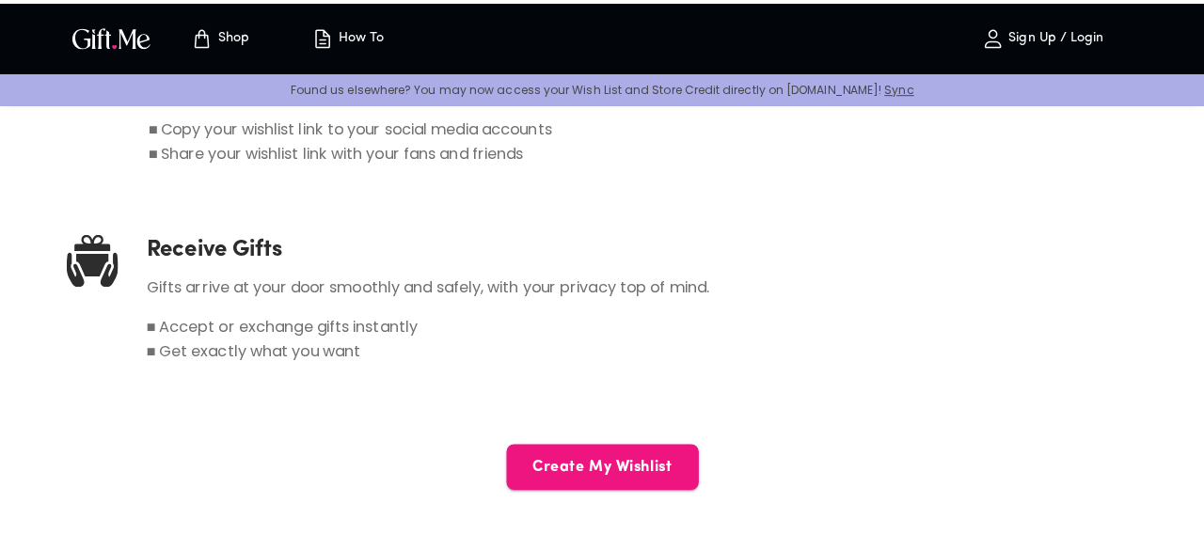
scroll to position [1157, 0]
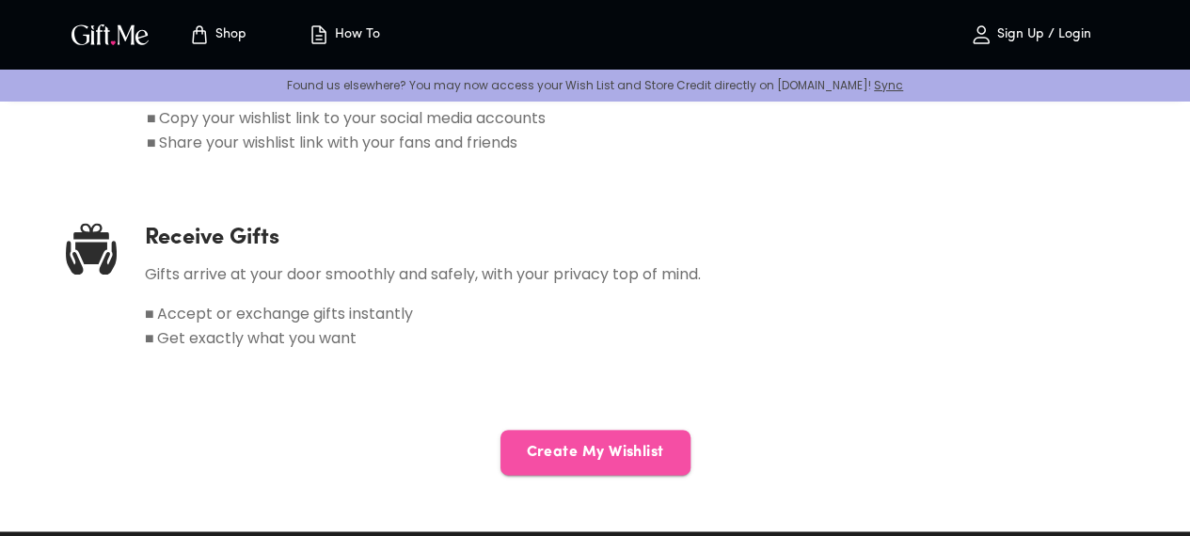
click at [626, 430] on button "Create My Wishlist" at bounding box center [595, 452] width 190 height 45
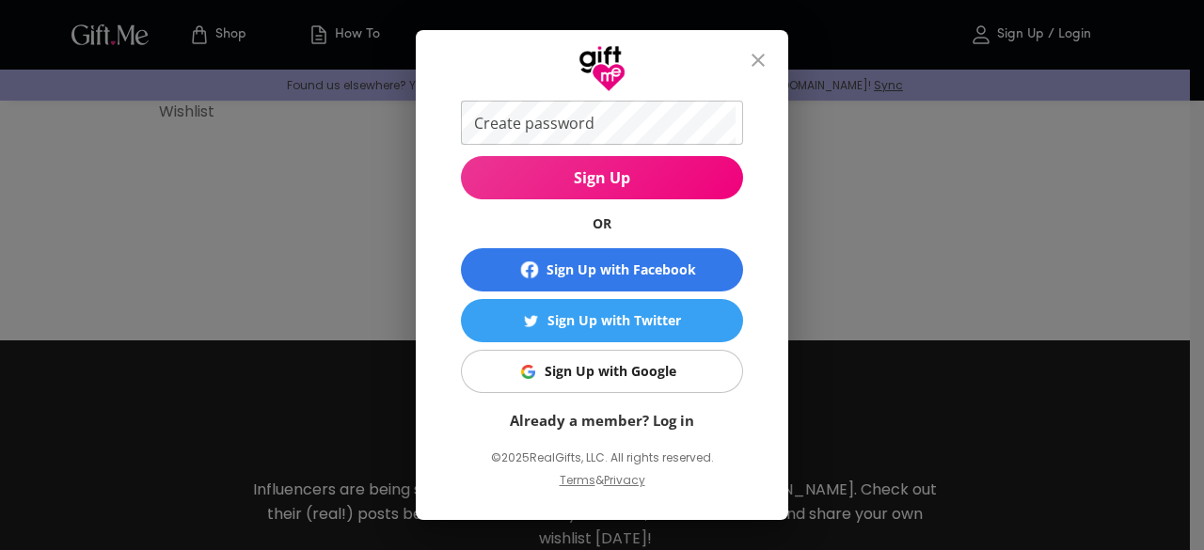
scroll to position [0, 0]
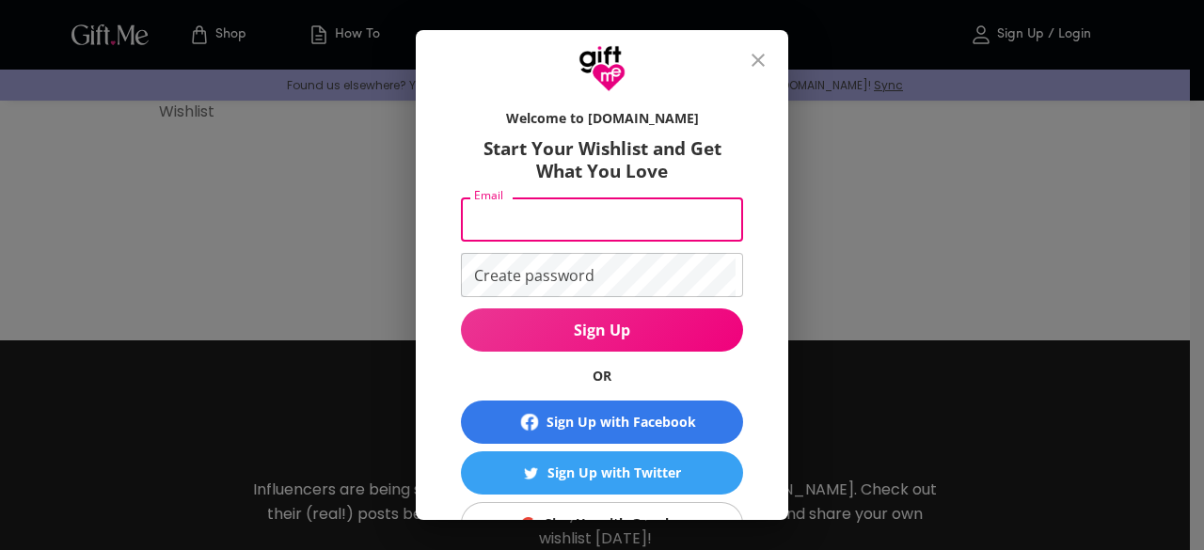
click at [545, 213] on input "Email" at bounding box center [598, 220] width 275 height 44
type input "[EMAIL_ADDRESS][DOMAIN_NAME]"
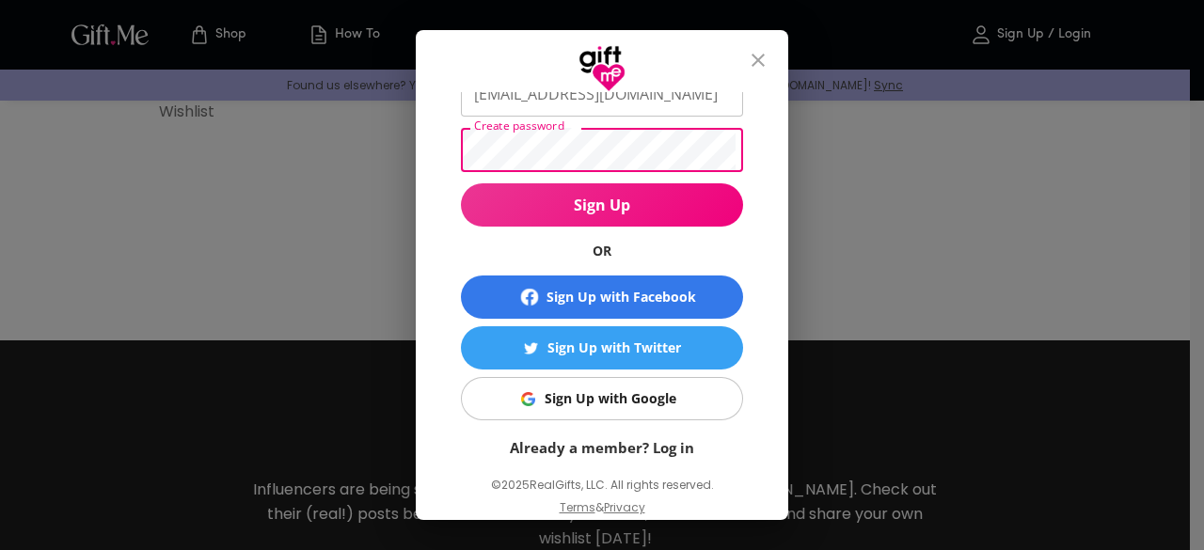
scroll to position [131, 0]
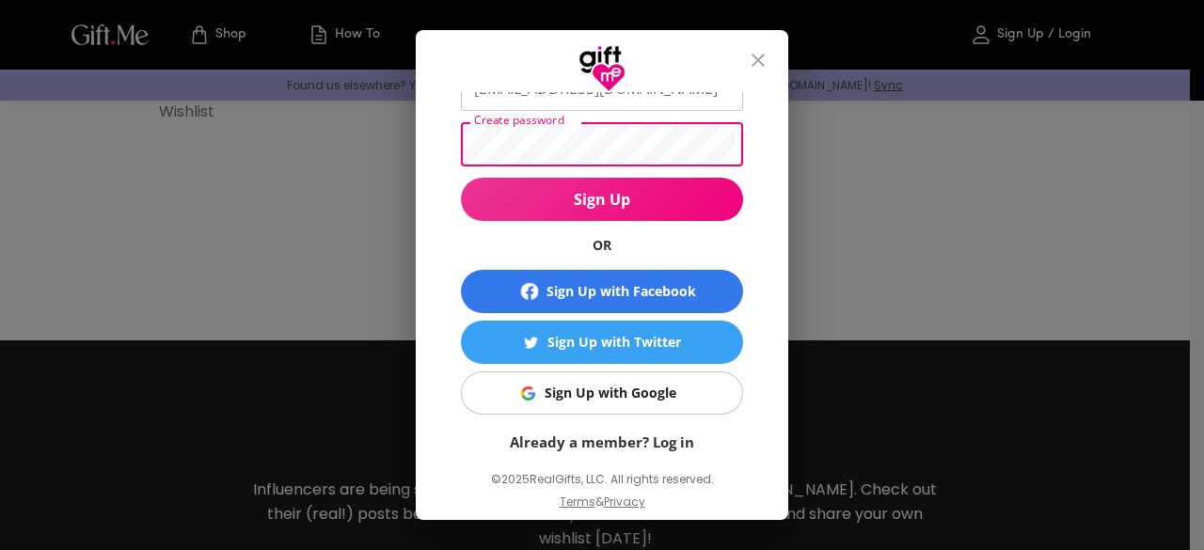
click at [461, 178] on button "Sign Up" at bounding box center [602, 199] width 282 height 43
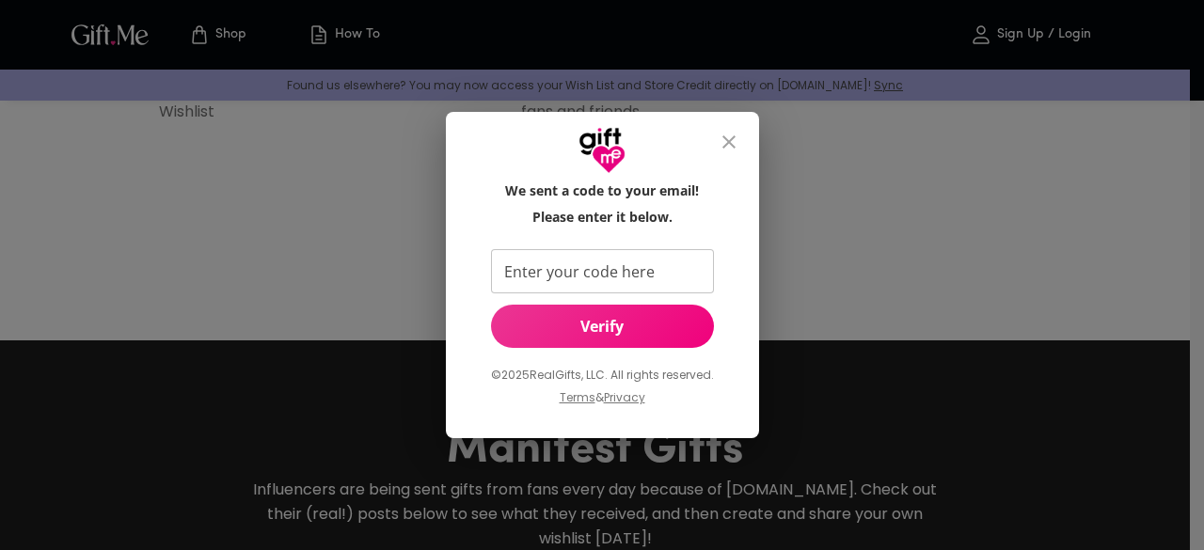
scroll to position [0, 0]
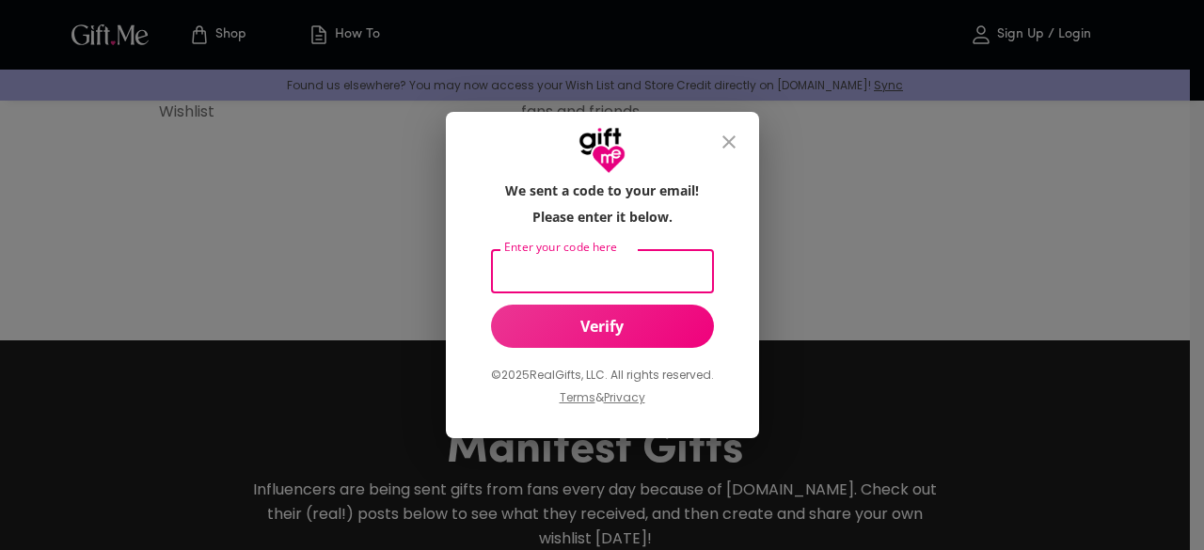
click at [511, 277] on input "Enter your code here" at bounding box center [598, 271] width 215 height 44
type input "253665"
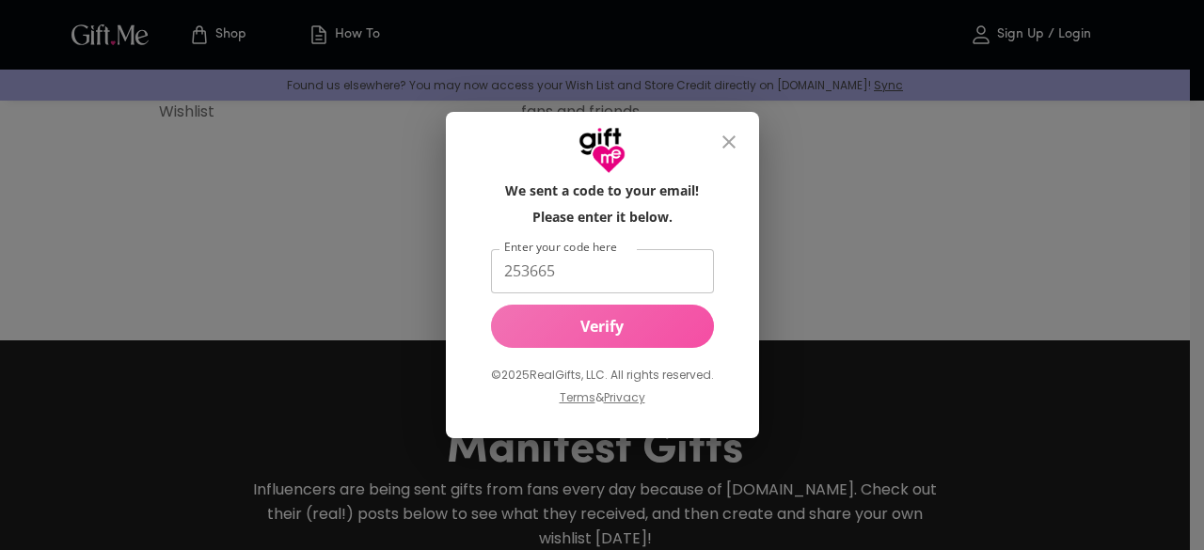
click at [536, 319] on span "Verify" at bounding box center [602, 326] width 223 height 21
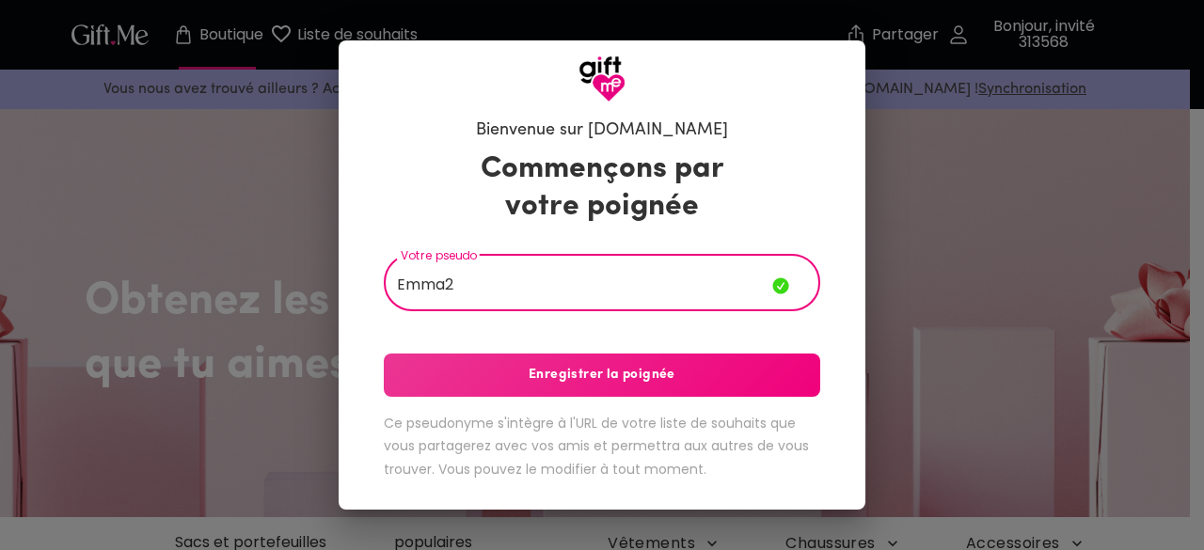
type input "Emma2"
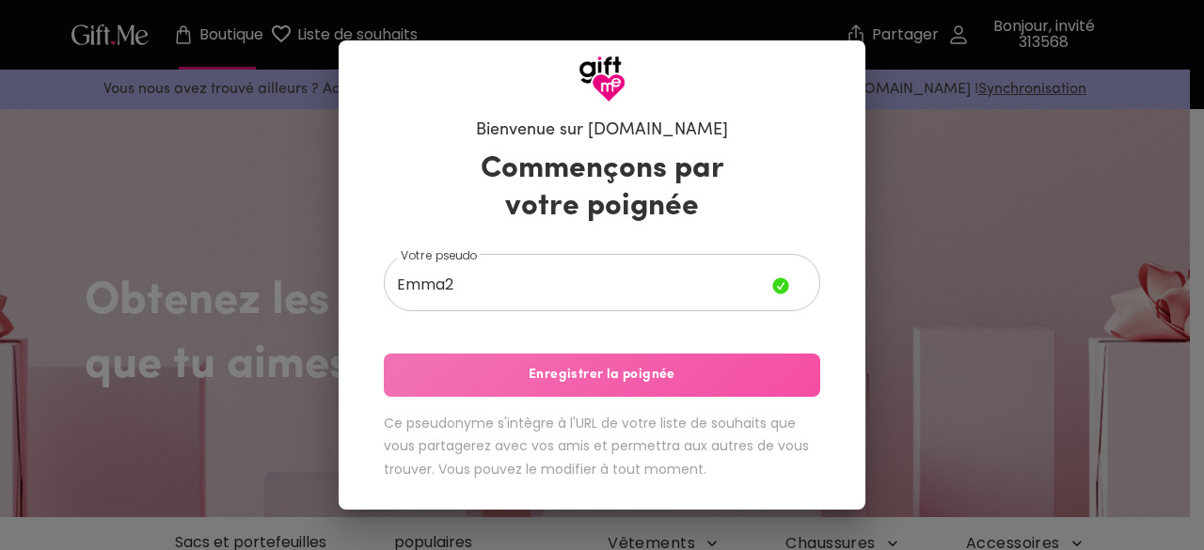
click at [515, 362] on button "Enregistrer la poignée" at bounding box center [602, 375] width 436 height 43
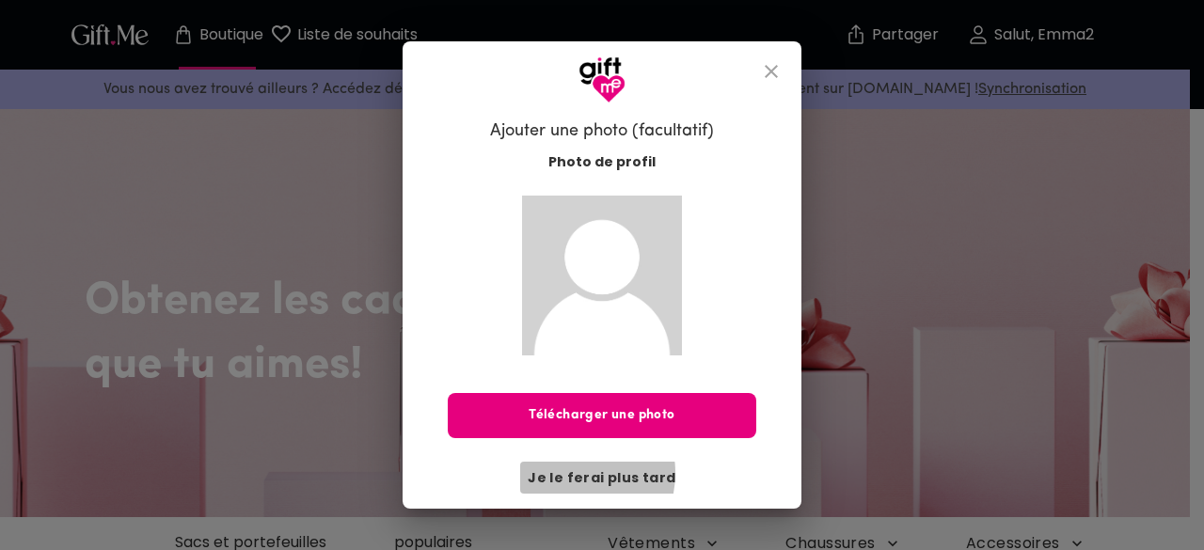
click at [570, 473] on font "Je le ferai plus tard" at bounding box center [602, 477] width 148 height 19
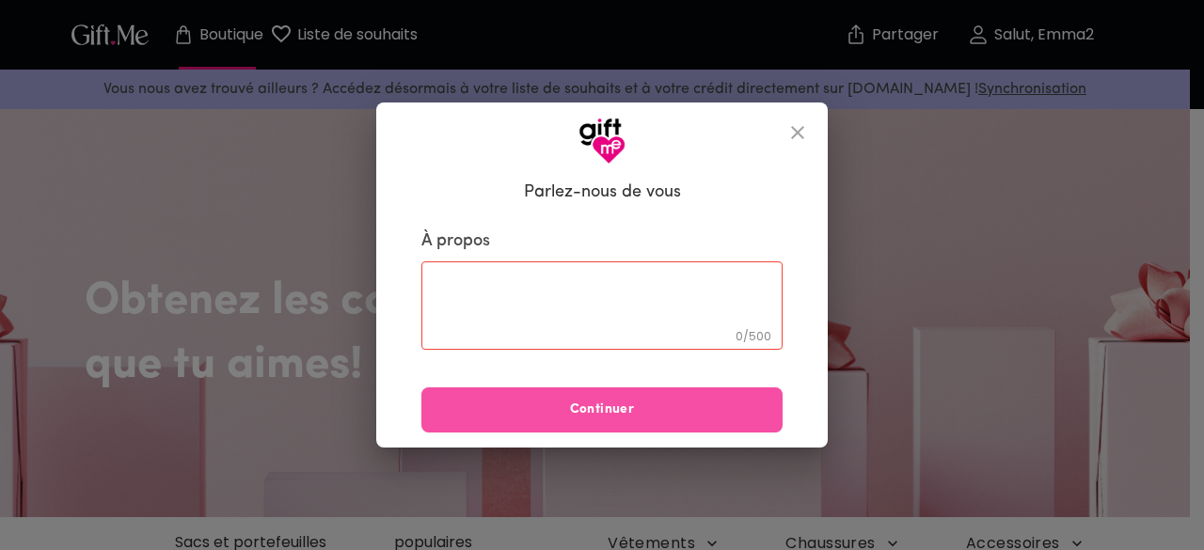
click at [561, 402] on span "Continuer" at bounding box center [601, 410] width 361 height 21
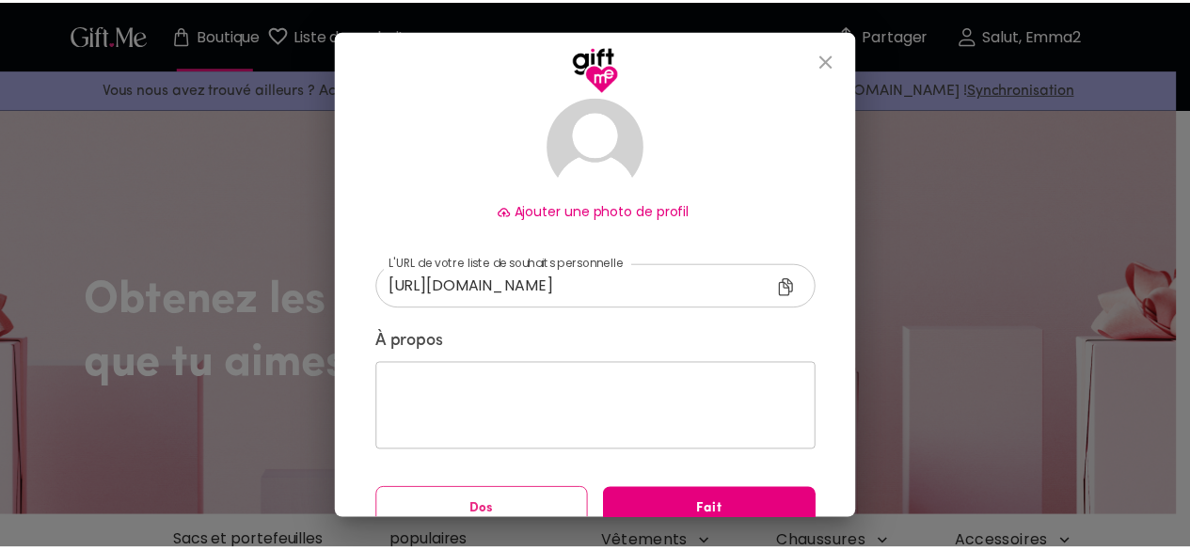
scroll to position [163, 0]
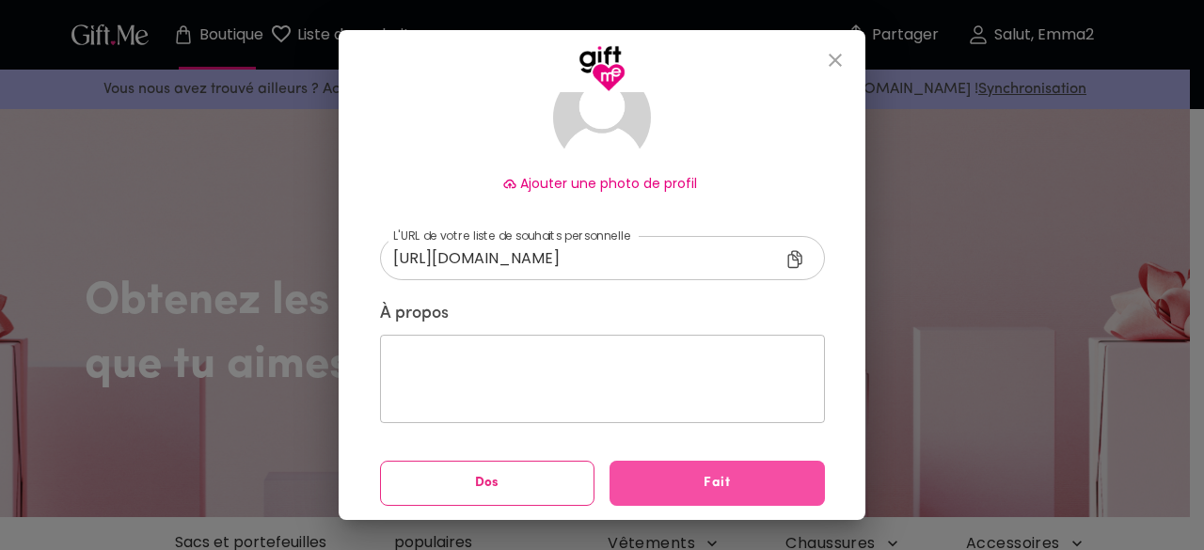
click at [677, 479] on span "Fait" at bounding box center [717, 483] width 215 height 21
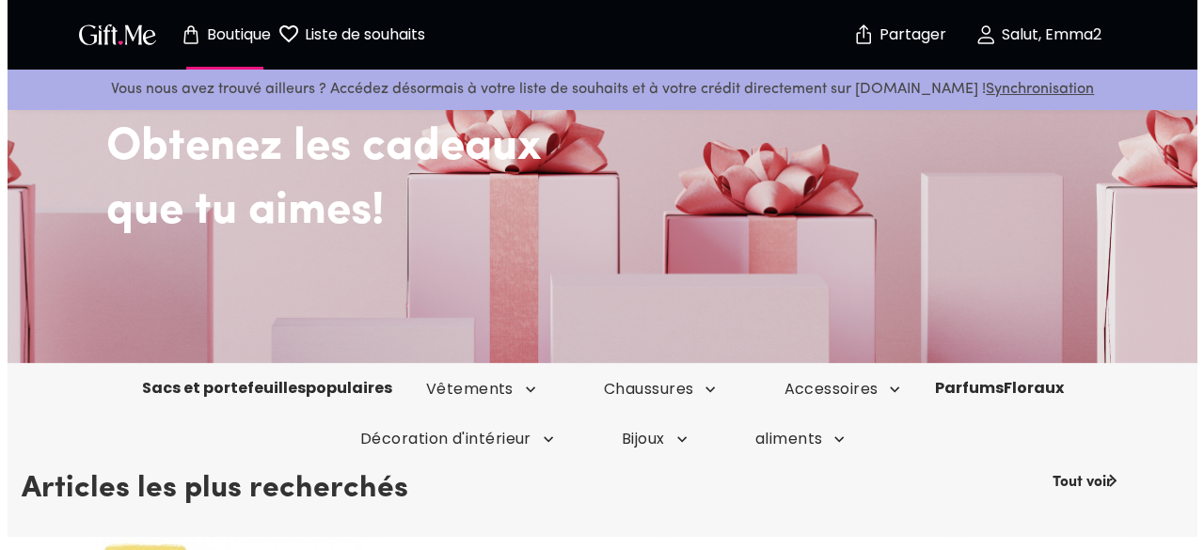
scroll to position [157, 0]
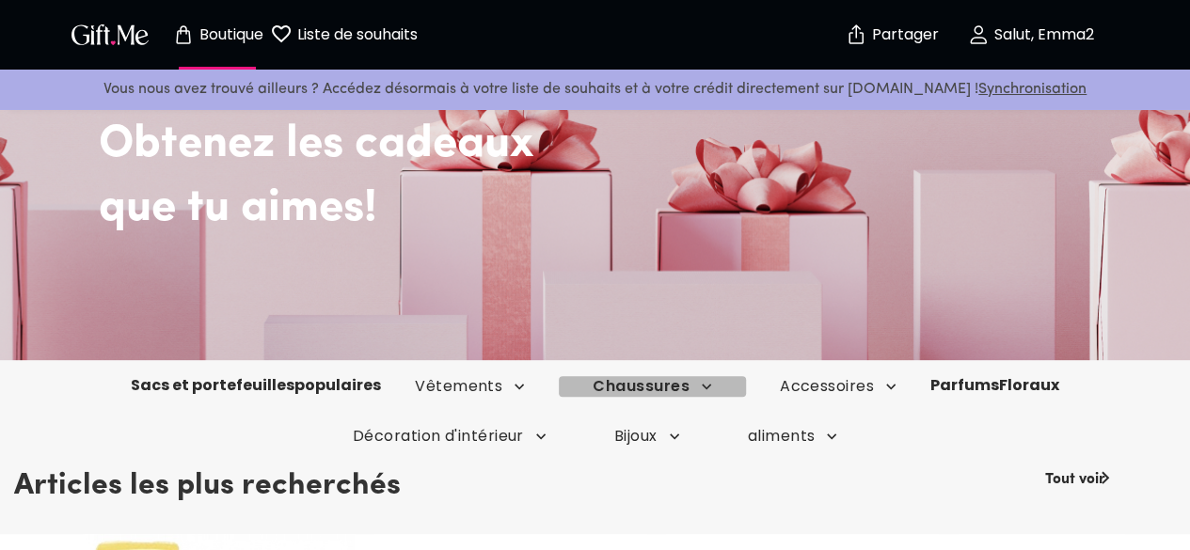
click at [502, 383] on font "Chaussures" at bounding box center [458, 386] width 87 height 22
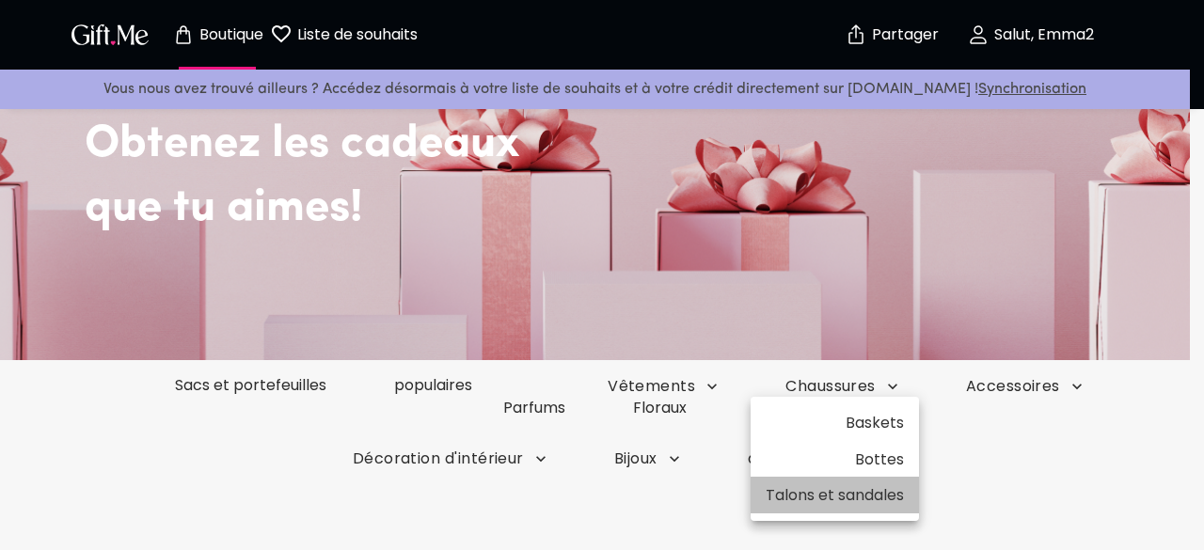
click at [858, 494] on font "Talons et sandales" at bounding box center [835, 495] width 138 height 22
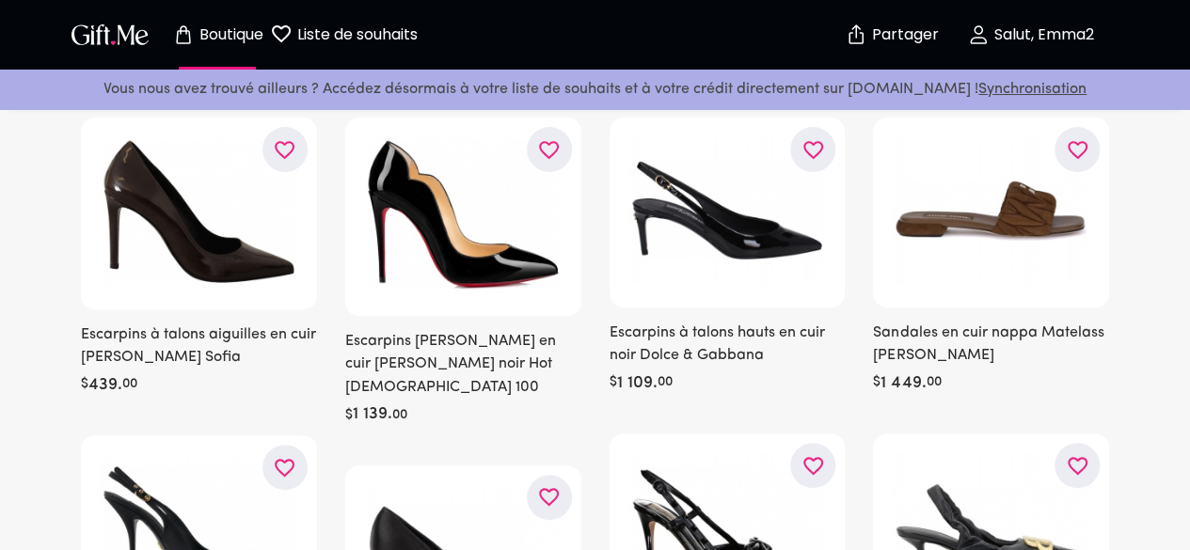
scroll to position [146, 0]
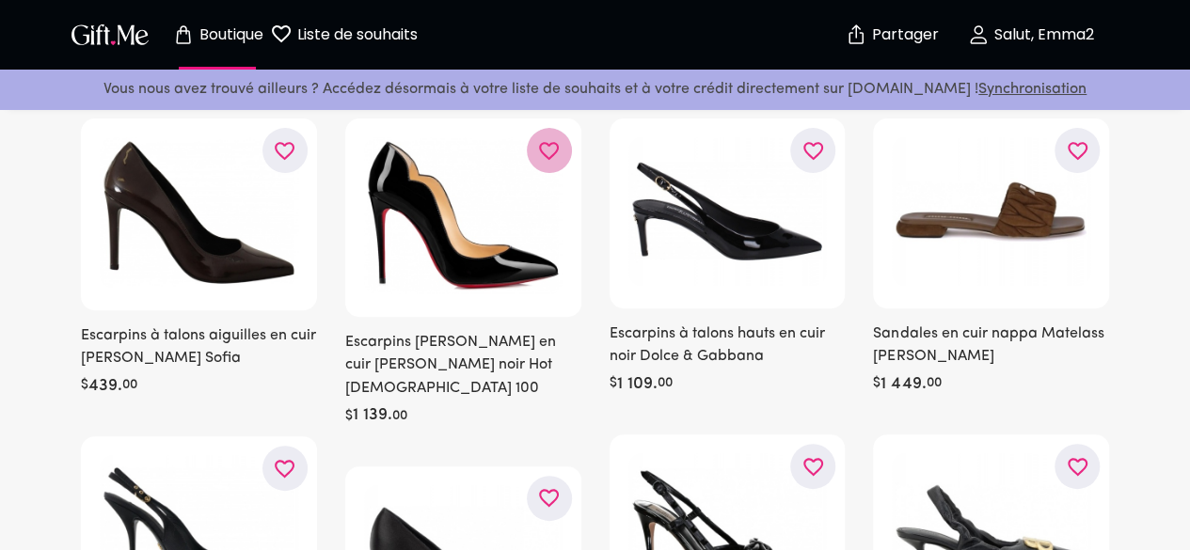
click at [0, 0] on icon "button" at bounding box center [0, 0] width 0 height 0
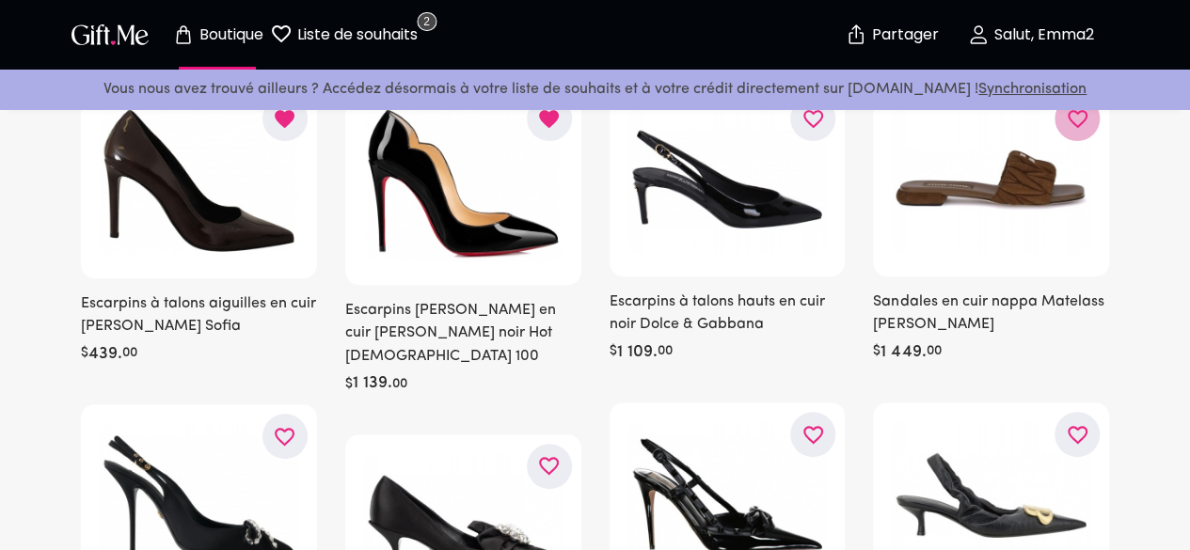
click at [1063, 114] on button "button" at bounding box center [1076, 118] width 45 height 45
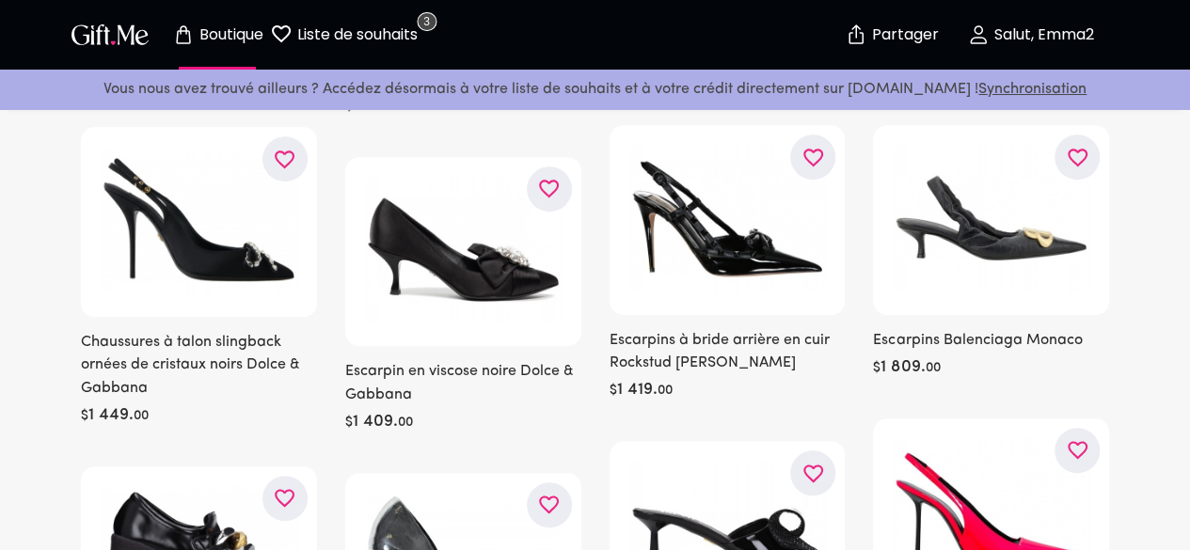
scroll to position [459, 0]
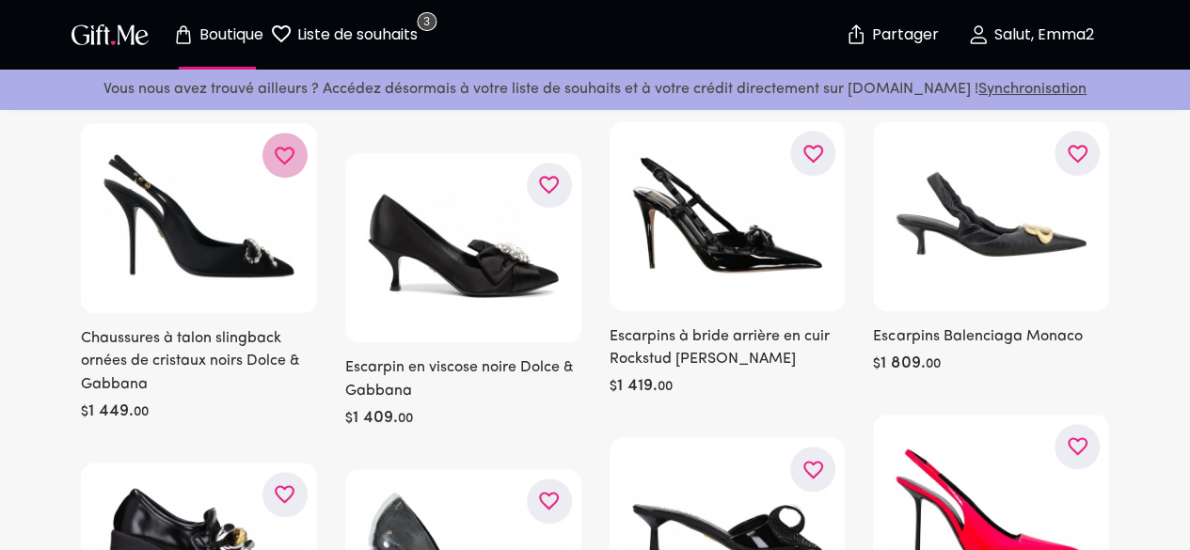
click at [0, 0] on icon "button" at bounding box center [0, 0] width 0 height 0
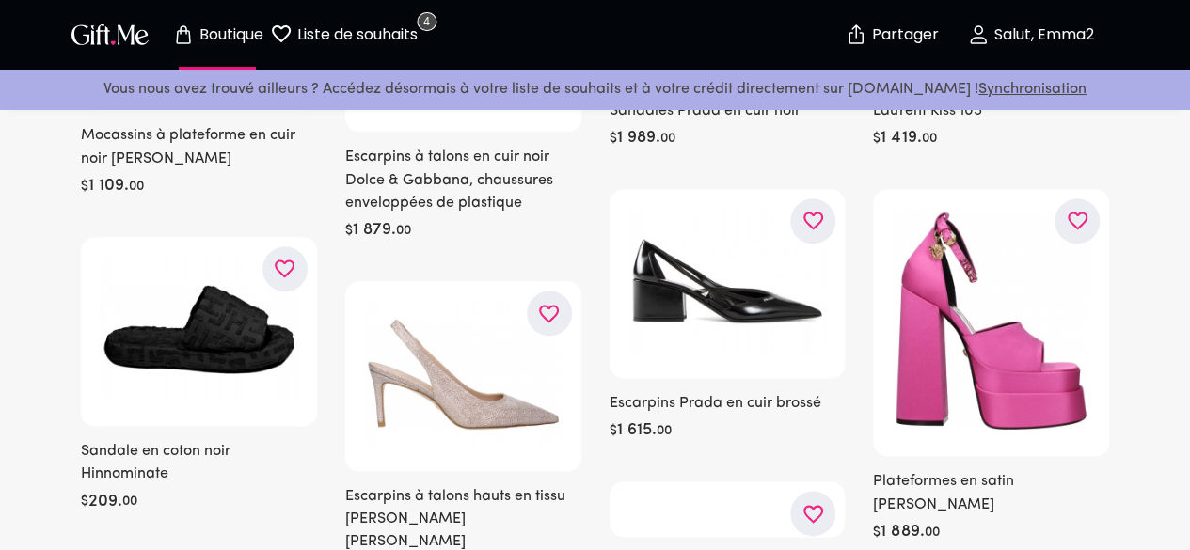
scroll to position [1005, 0]
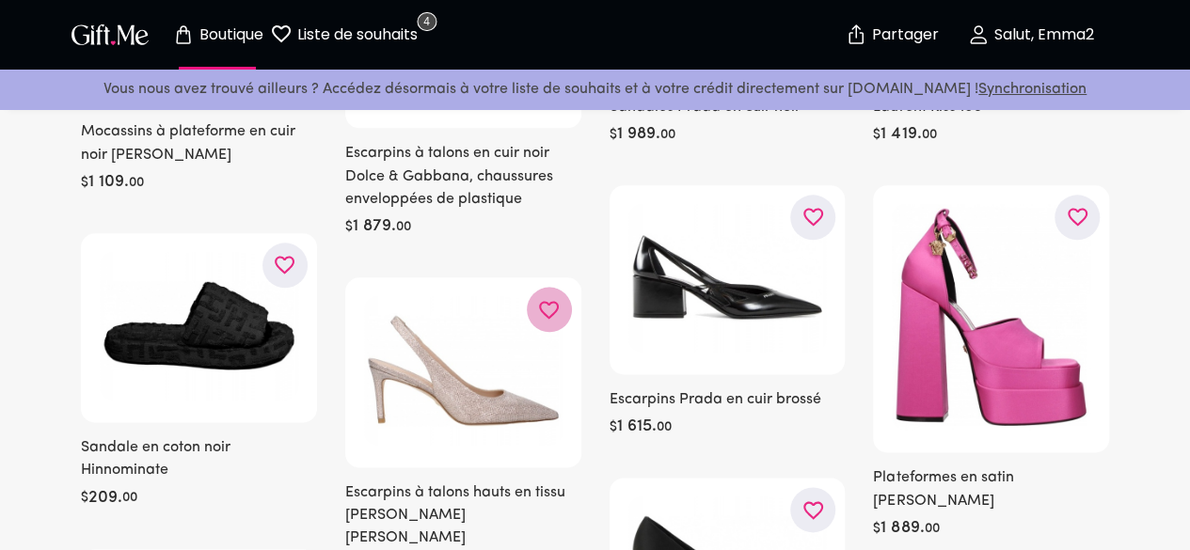
click at [0, 0] on icon "button" at bounding box center [0, 0] width 0 height 0
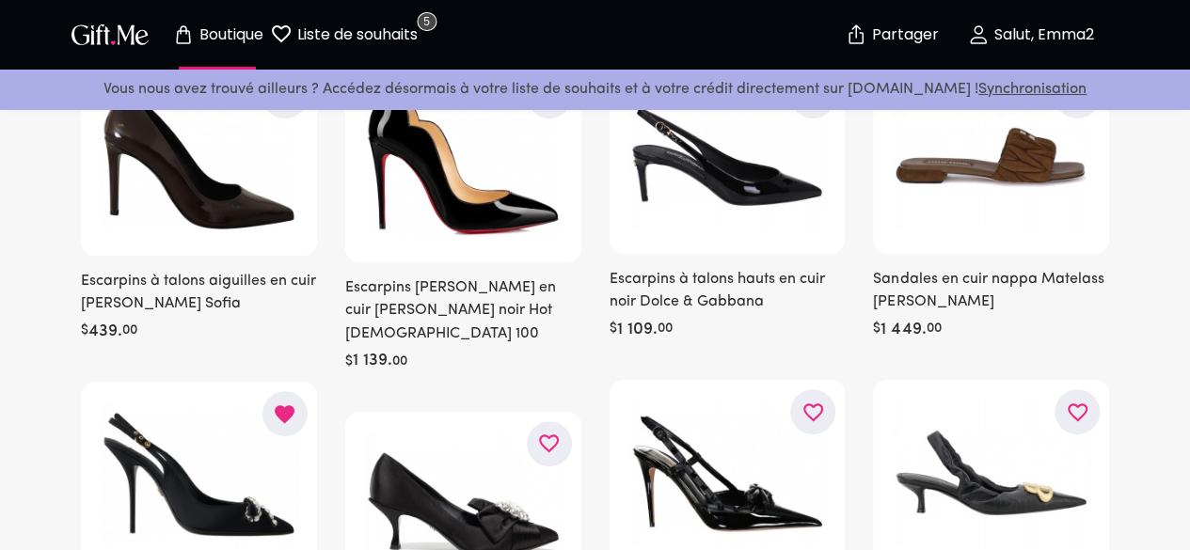
scroll to position [0, 0]
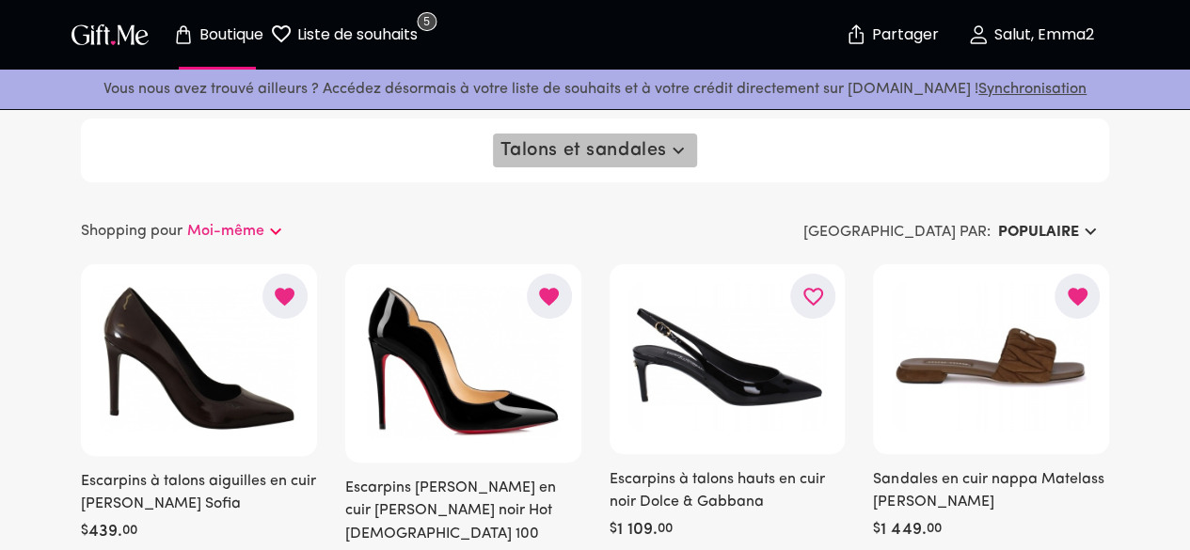
click at [587, 145] on font "Talons et sandales" at bounding box center [583, 150] width 166 height 19
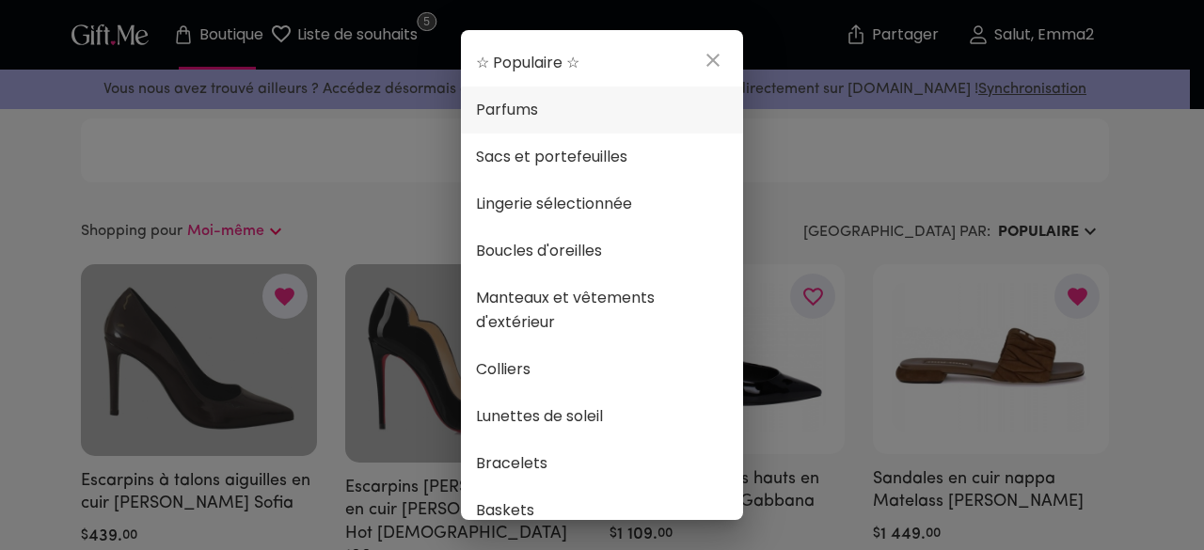
click at [559, 128] on li "Parfums" at bounding box center [602, 110] width 282 height 47
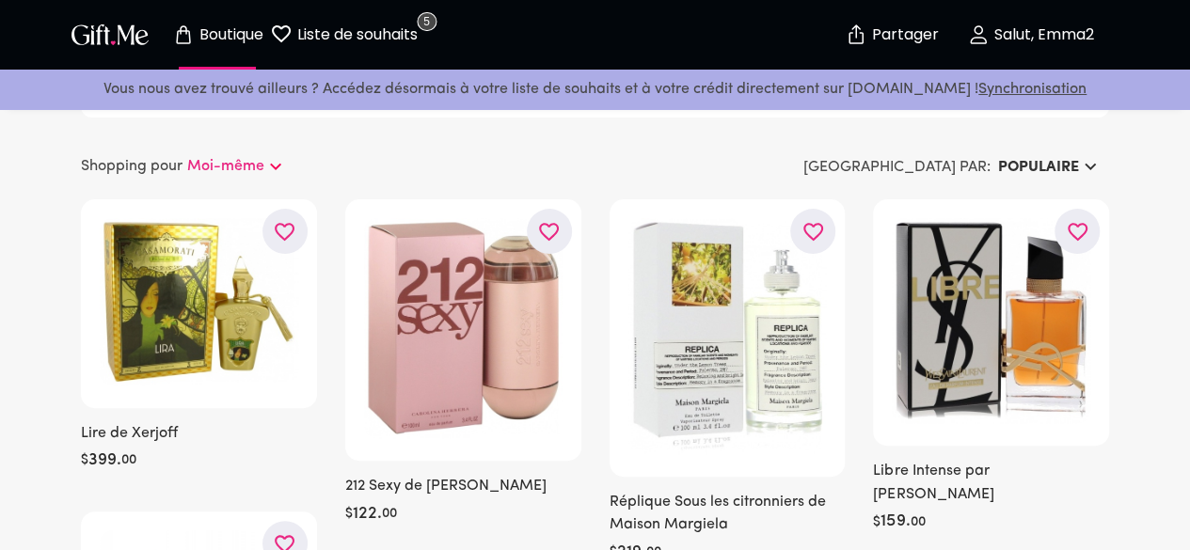
scroll to position [70, 0]
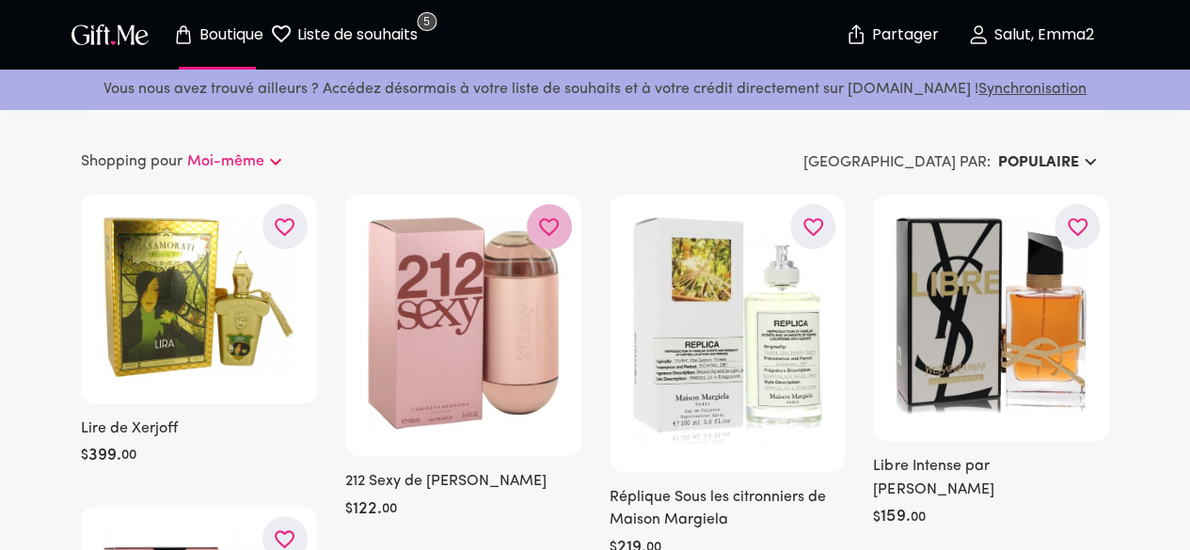
click at [0, 0] on icon "button" at bounding box center [0, 0] width 0 height 0
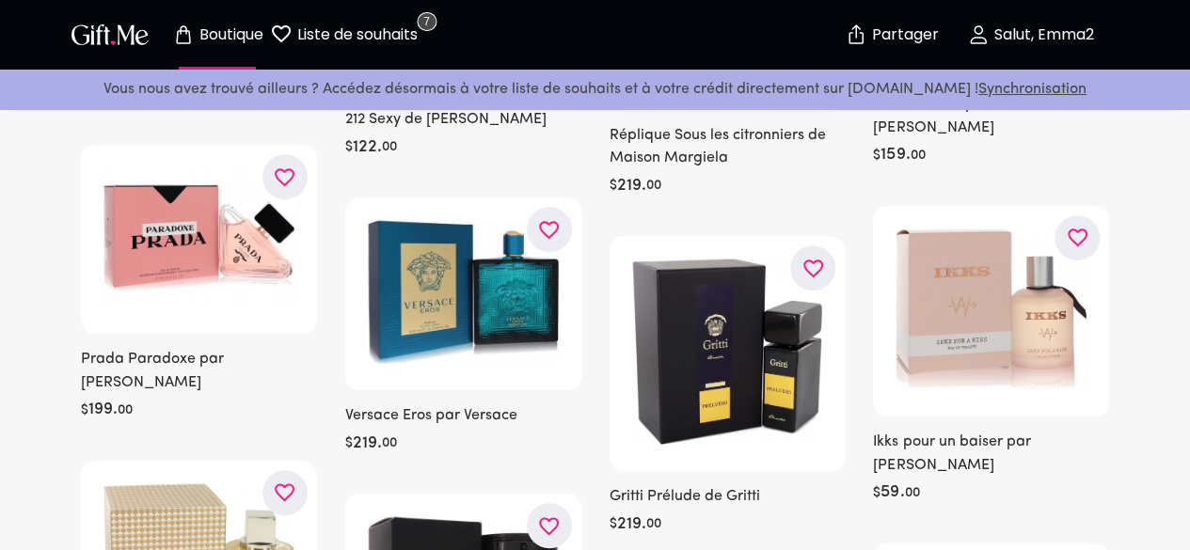
scroll to position [433, 0]
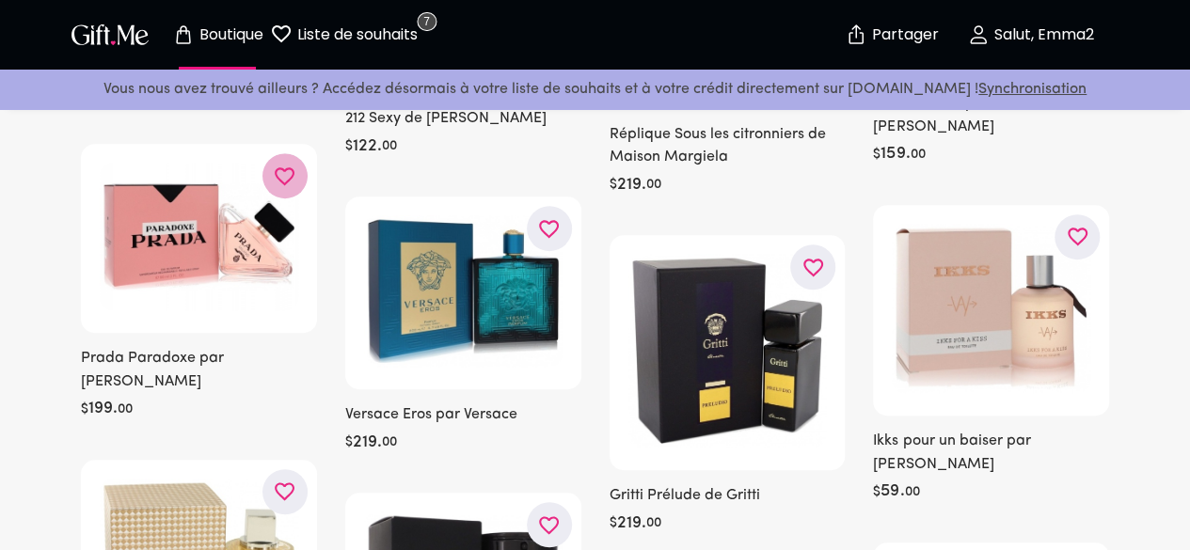
click at [0, 0] on icon "button" at bounding box center [0, 0] width 0 height 0
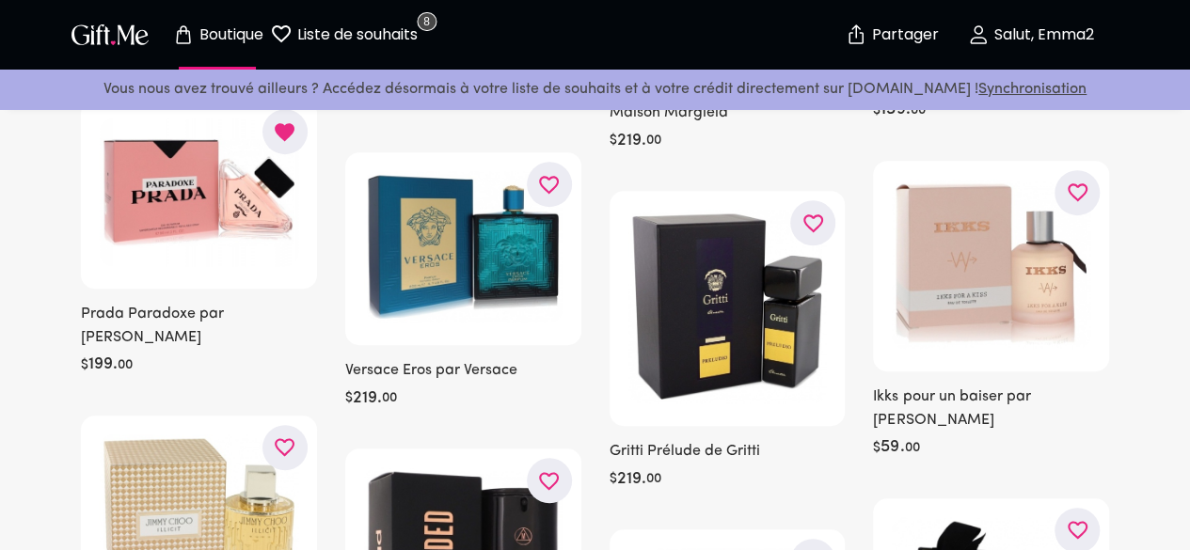
scroll to position [478, 0]
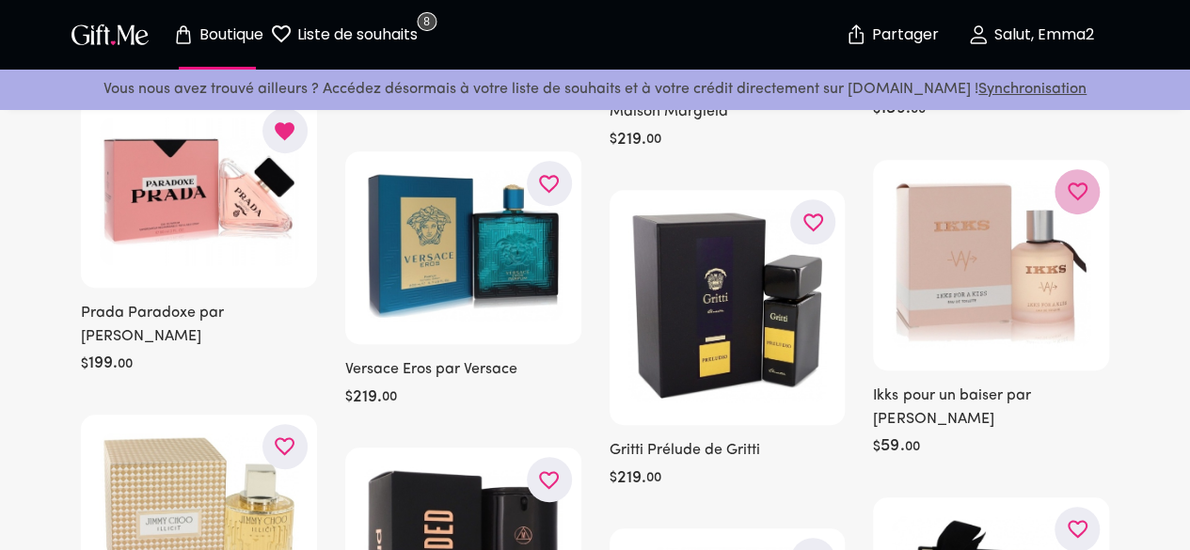
click at [0, 0] on icon "button" at bounding box center [0, 0] width 0 height 0
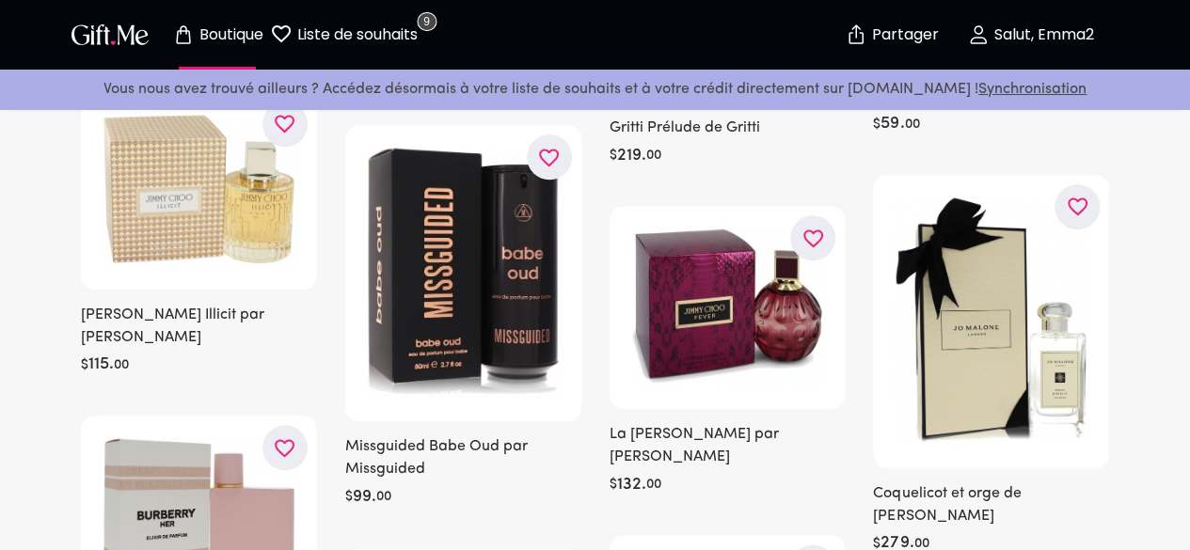
scroll to position [801, 0]
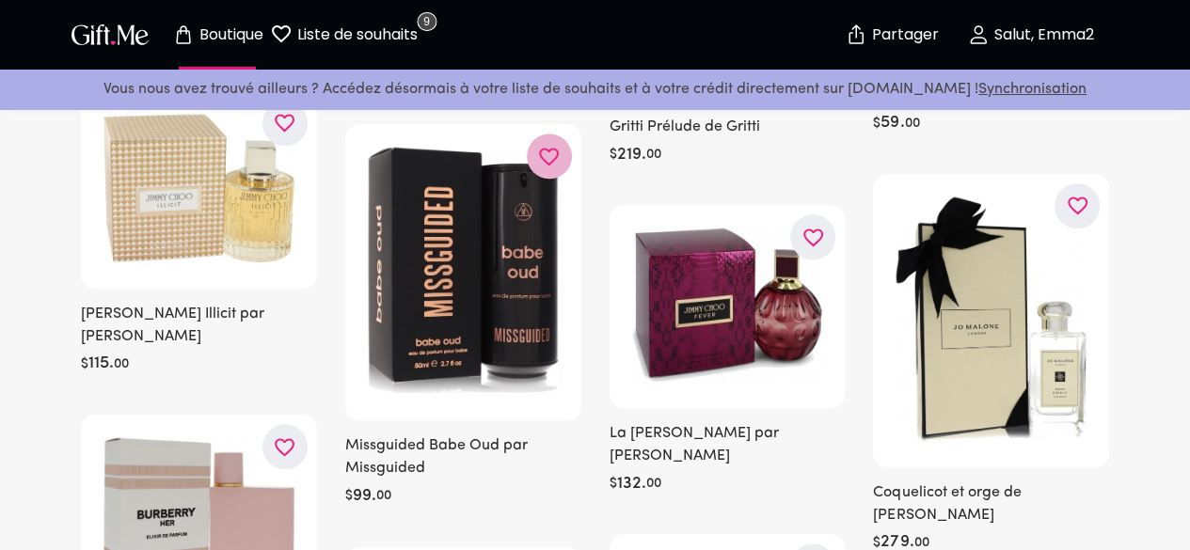
click at [560, 179] on button "button" at bounding box center [549, 156] width 45 height 45
click at [798, 250] on button "button" at bounding box center [812, 236] width 45 height 45
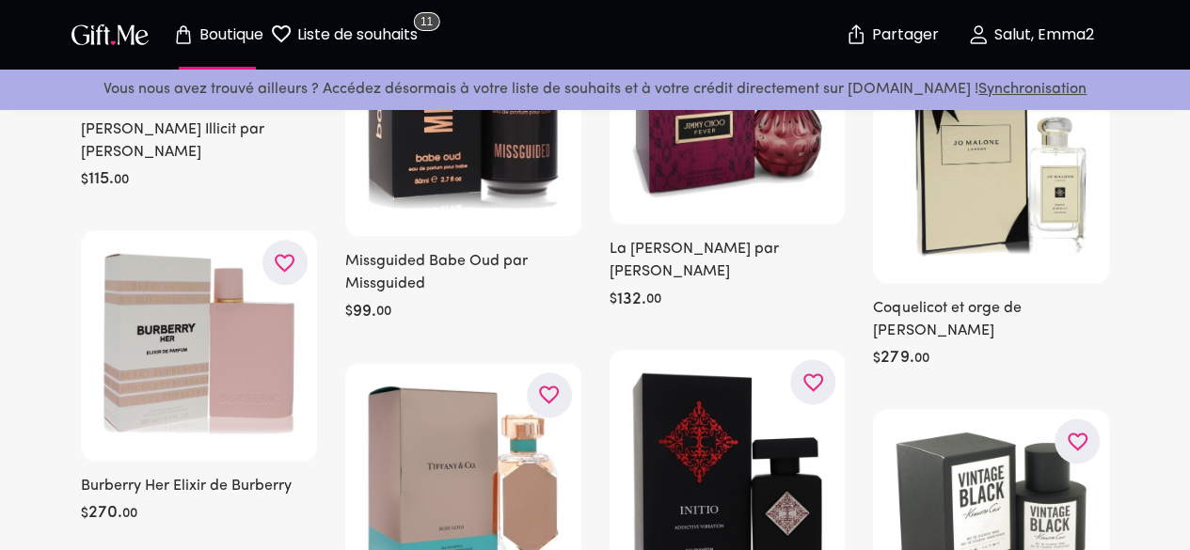
scroll to position [990, 0]
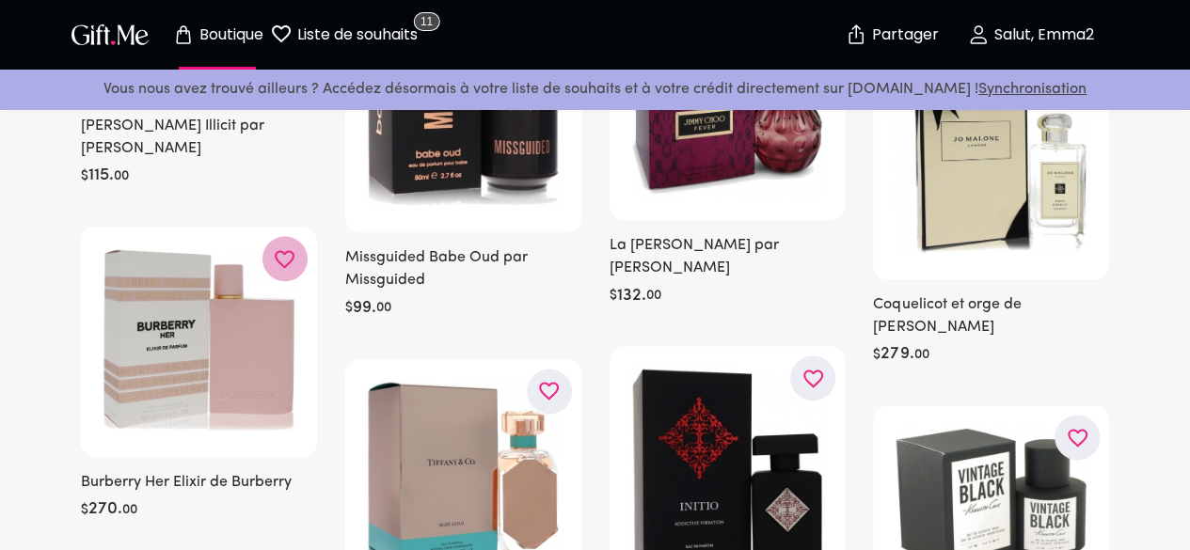
click at [0, 0] on icon "button" at bounding box center [0, 0] width 0 height 0
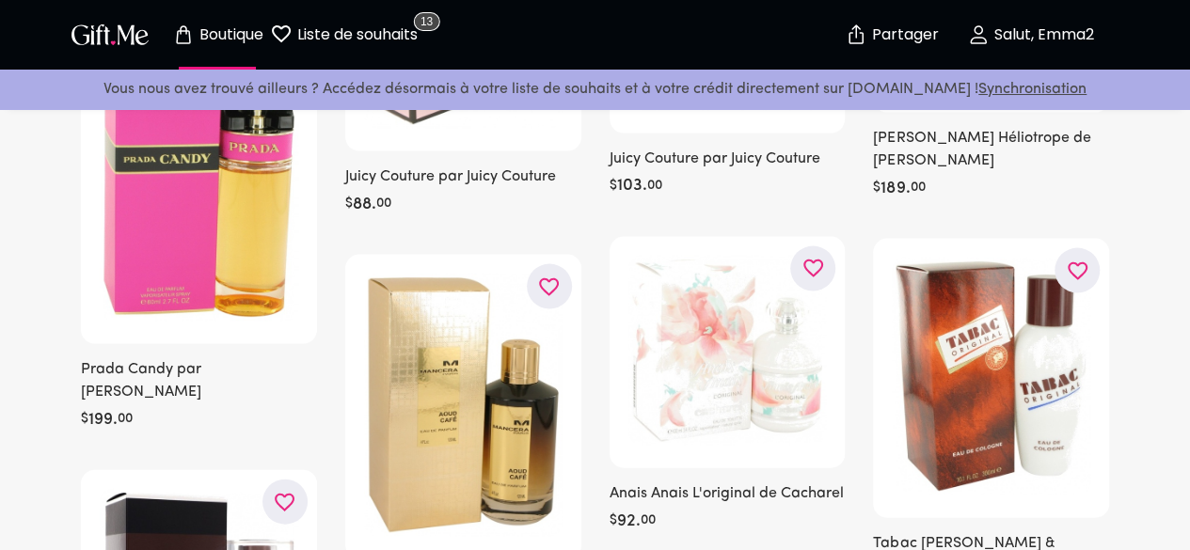
scroll to position [1838, 0]
click at [0, 0] on icon "button" at bounding box center [0, 0] width 0 height 0
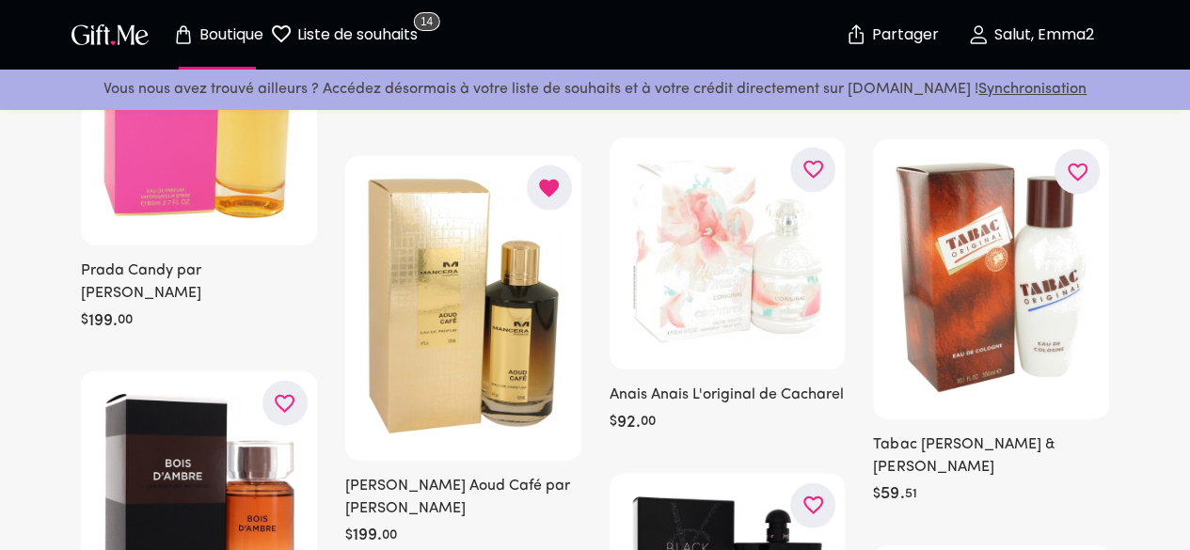
scroll to position [2023, 0]
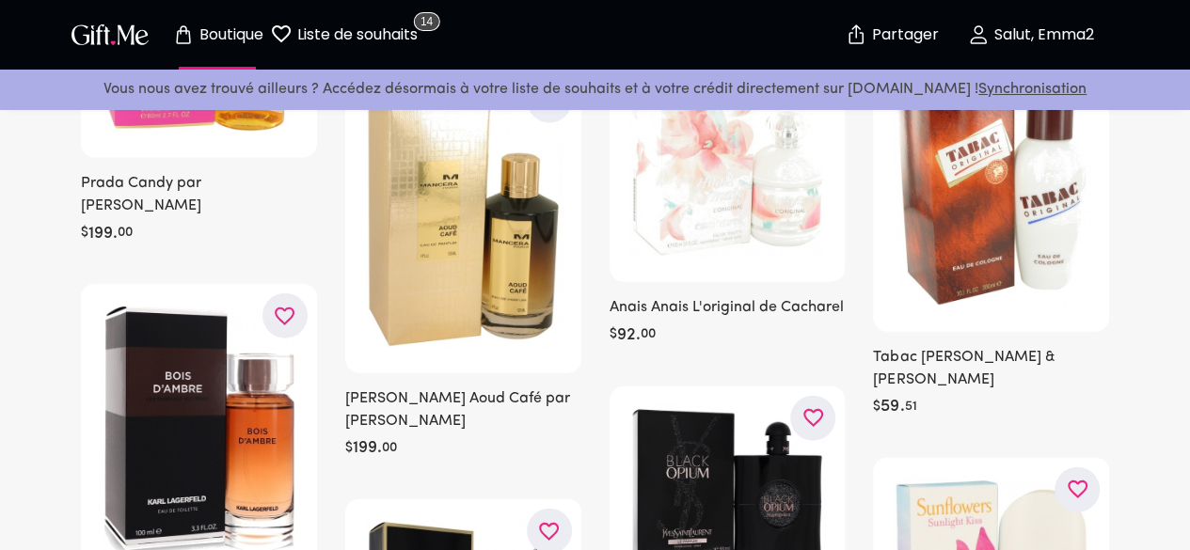
click at [0, 0] on icon "button" at bounding box center [0, 0] width 0 height 0
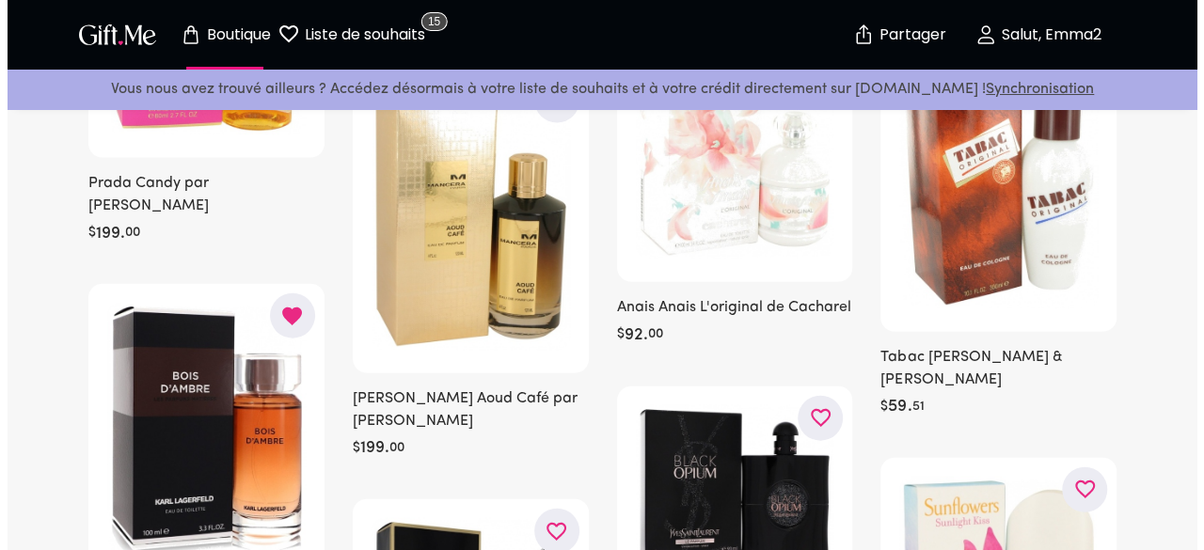
scroll to position [2215, 0]
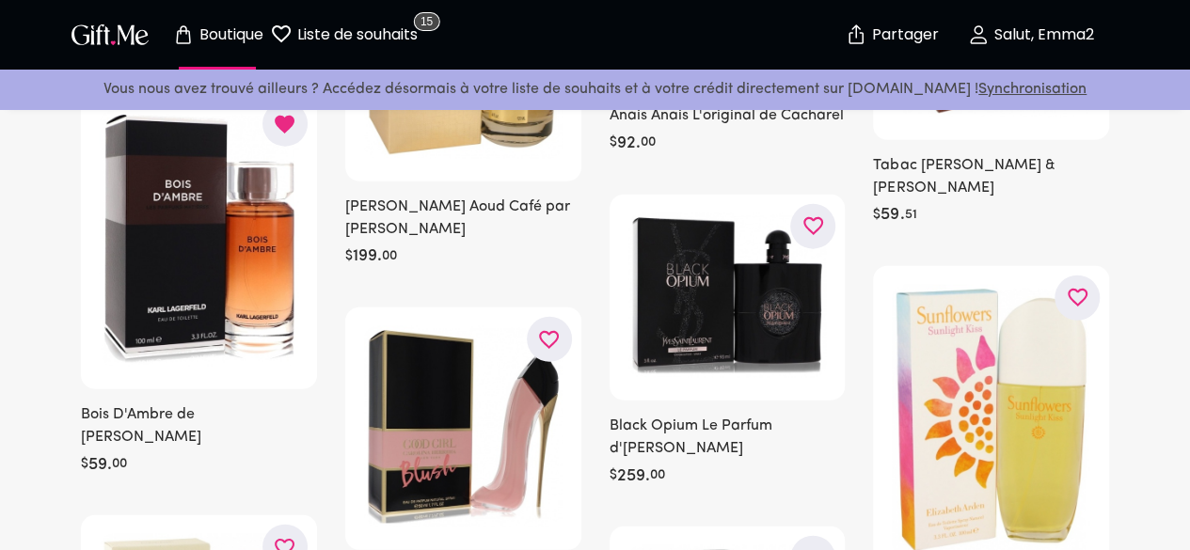
click at [0, 0] on div at bounding box center [0, 0] width 0 height 0
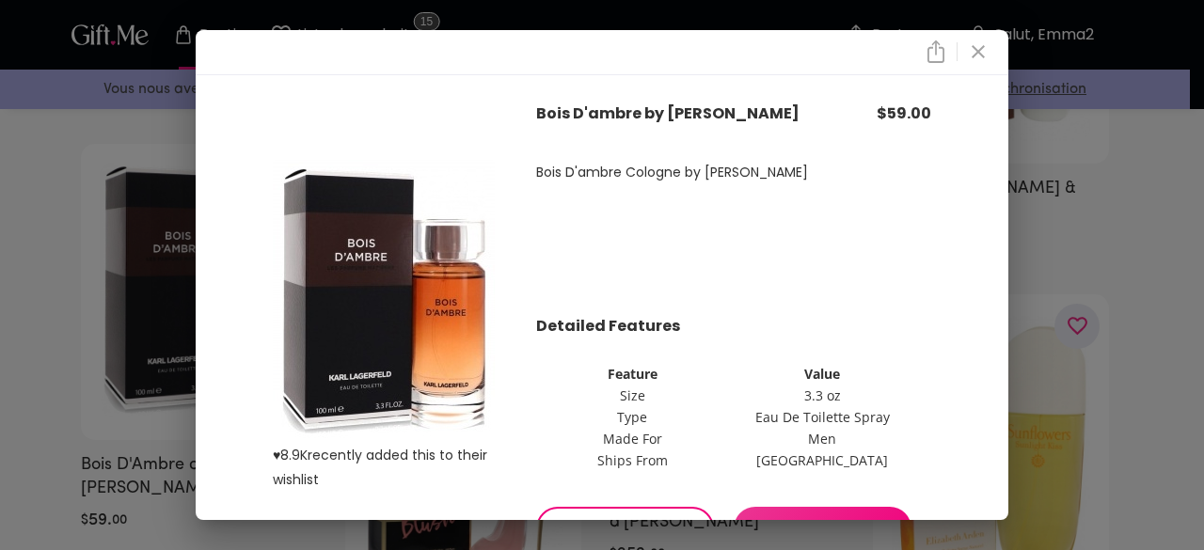
scroll to position [63, 0]
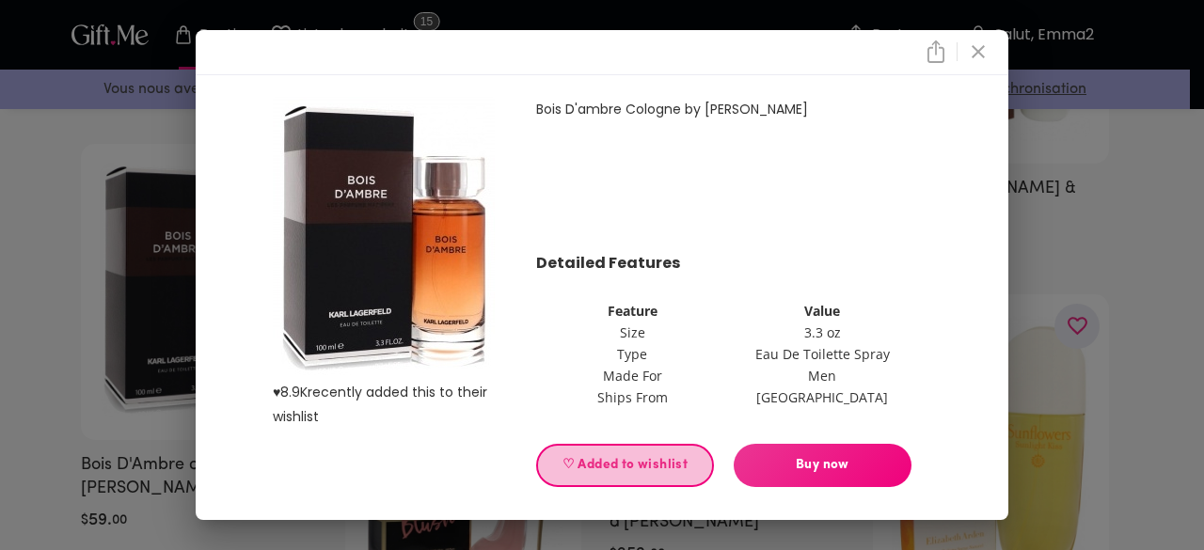
click at [614, 462] on span "♡ Added to wishlist" at bounding box center [625, 465] width 146 height 21
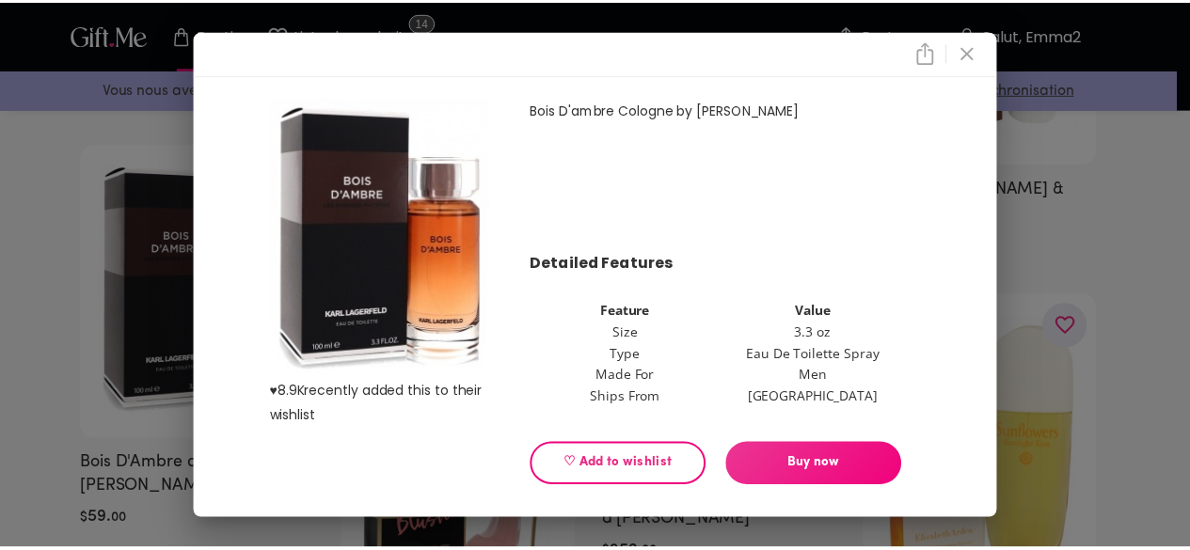
scroll to position [68, 0]
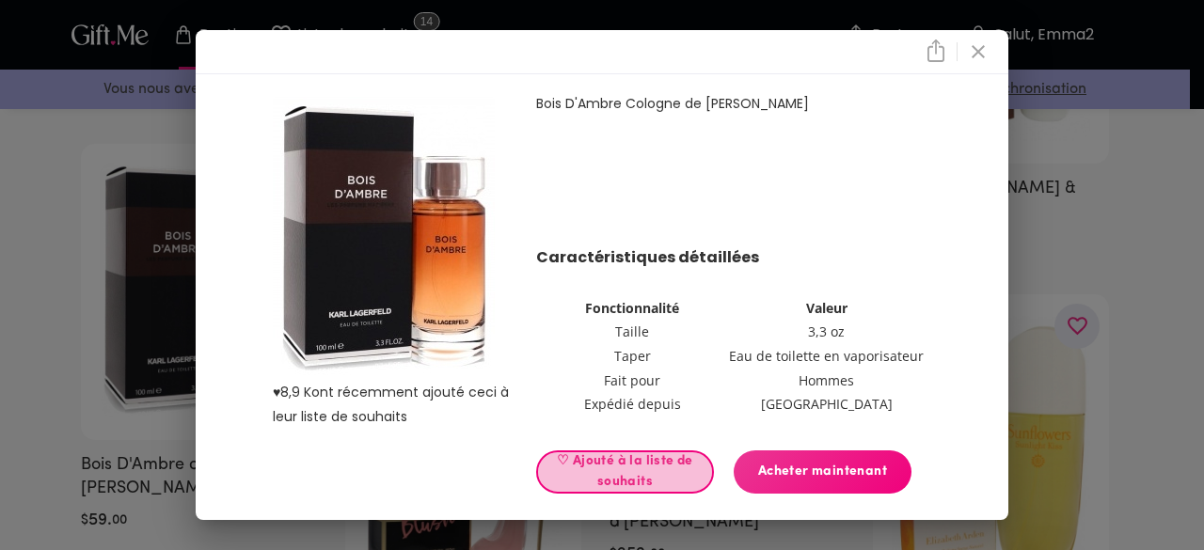
click at [565, 475] on font "♡ Ajouté à la liste de souhaits" at bounding box center [625, 471] width 146 height 41
click at [17, 309] on div "♥ 8,9 K ont récemment ajouté ceci à leur liste de souhaits Bois D'Ambre de Karl…" at bounding box center [602, 275] width 1204 height 550
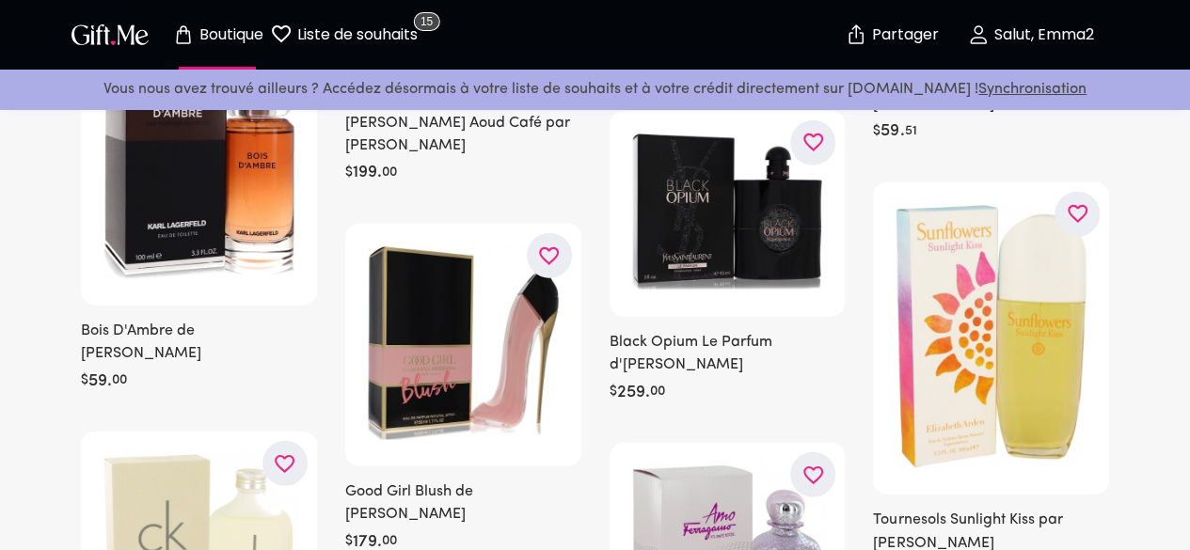
scroll to position [2304, 0]
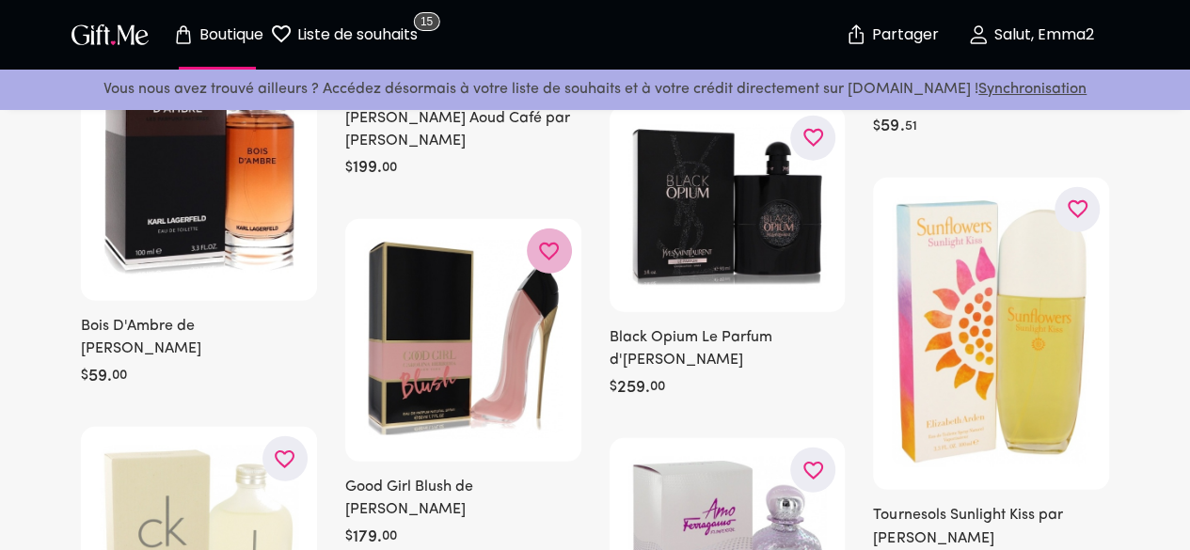
click at [0, 0] on icon "button" at bounding box center [0, 0] width 0 height 0
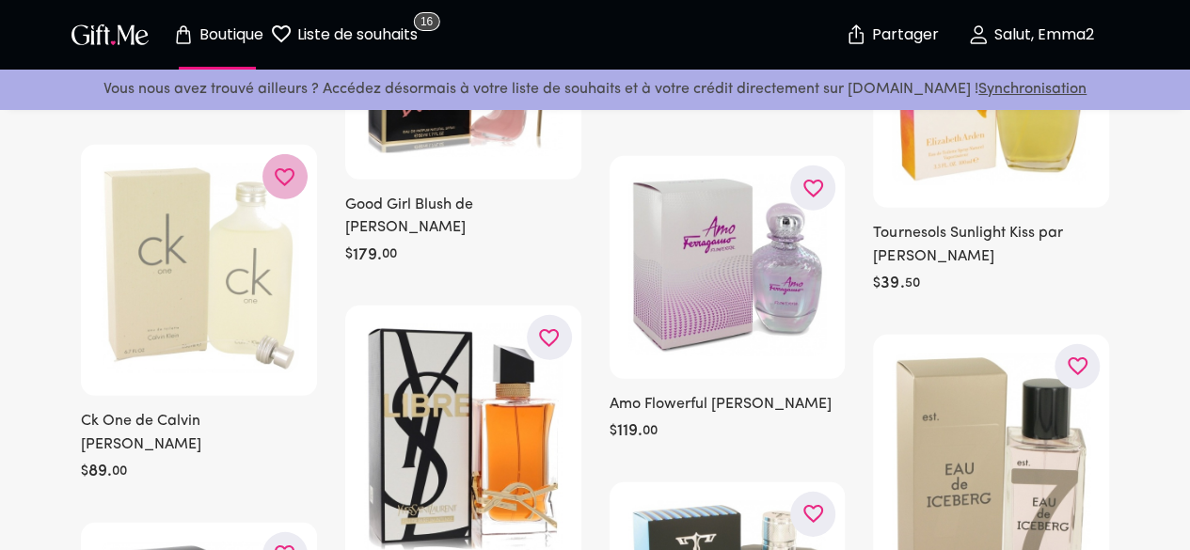
click at [0, 0] on icon "button" at bounding box center [0, 0] width 0 height 0
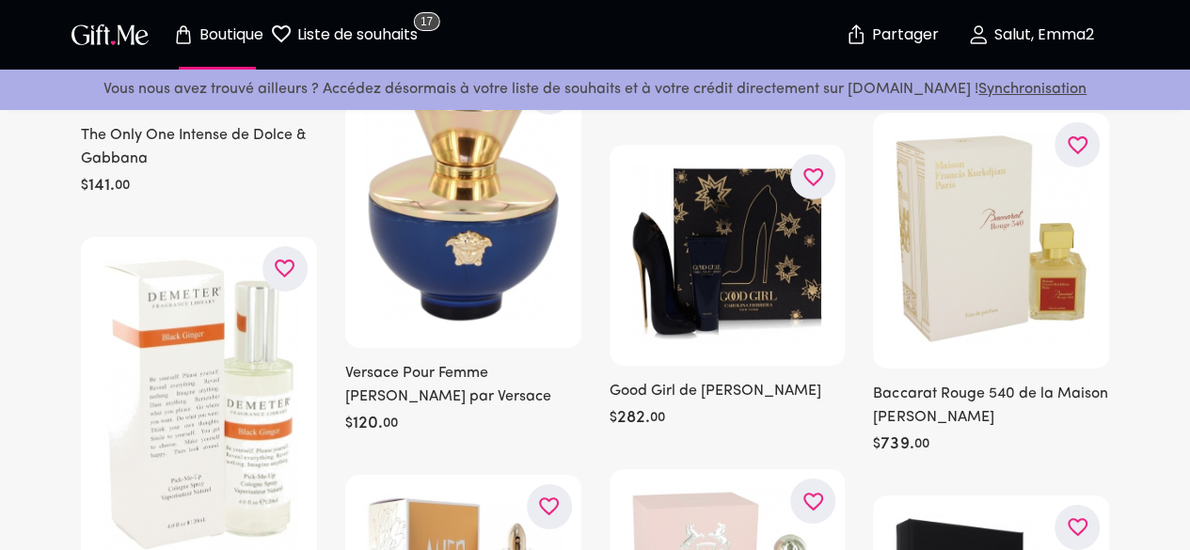
scroll to position [3230, 0]
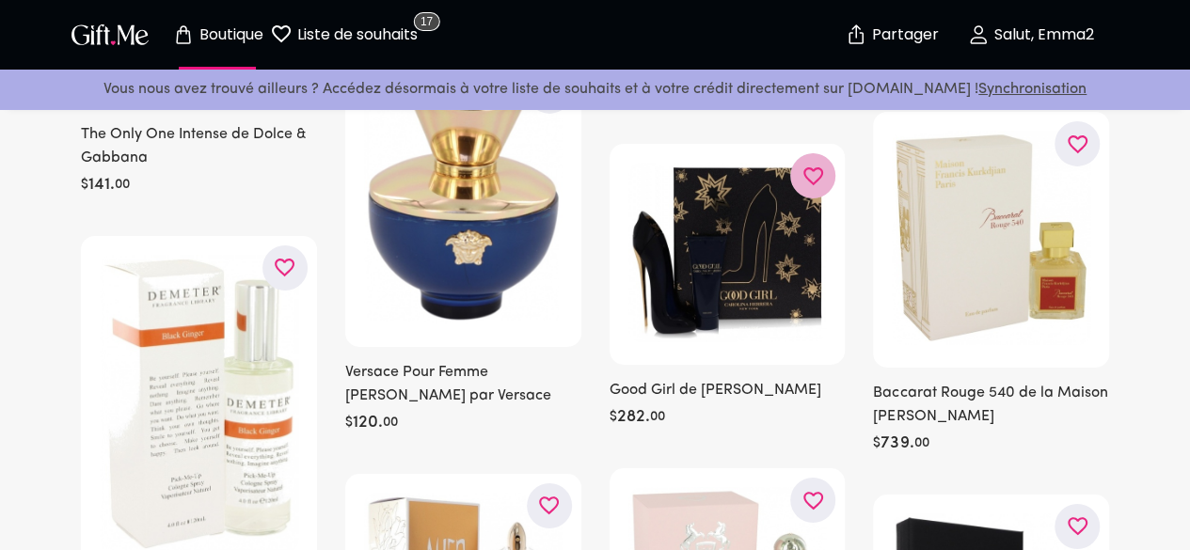
click at [818, 198] on button "button" at bounding box center [812, 175] width 45 height 45
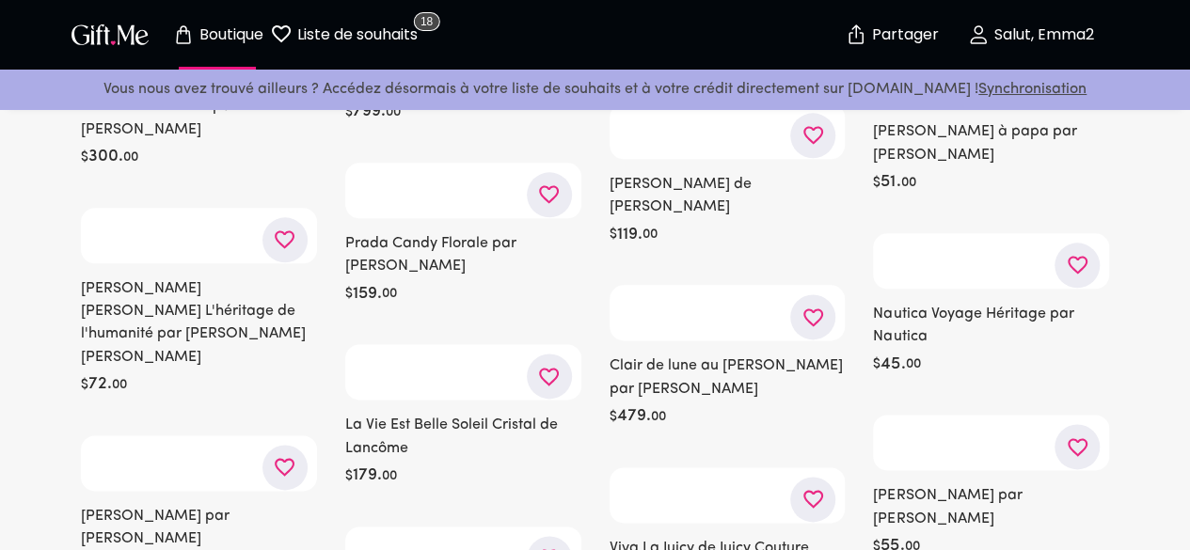
scroll to position [4613, 0]
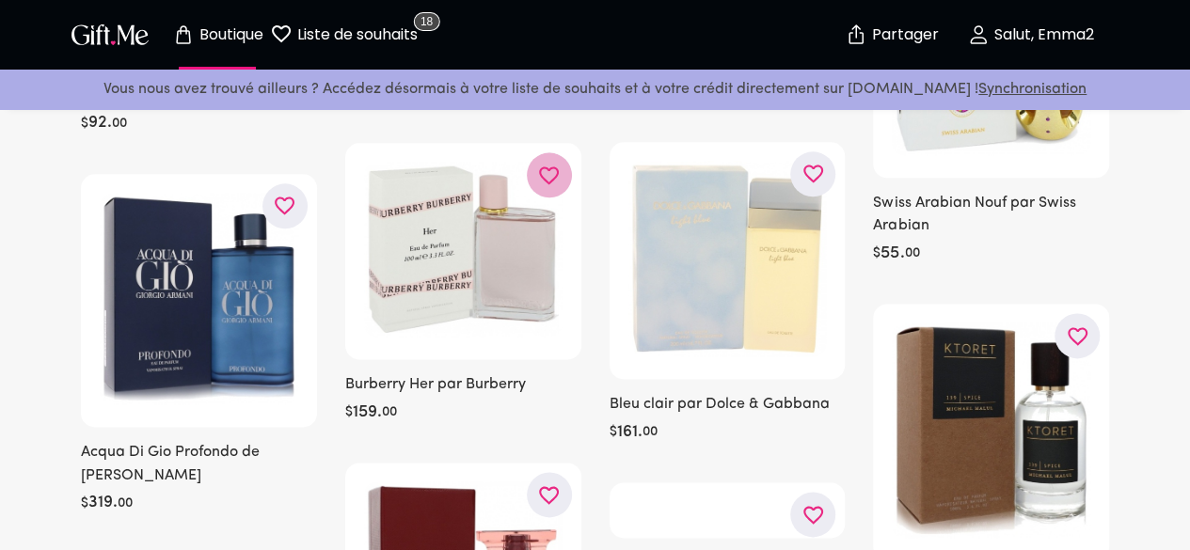
click at [0, 0] on icon "button" at bounding box center [0, 0] width 0 height 0
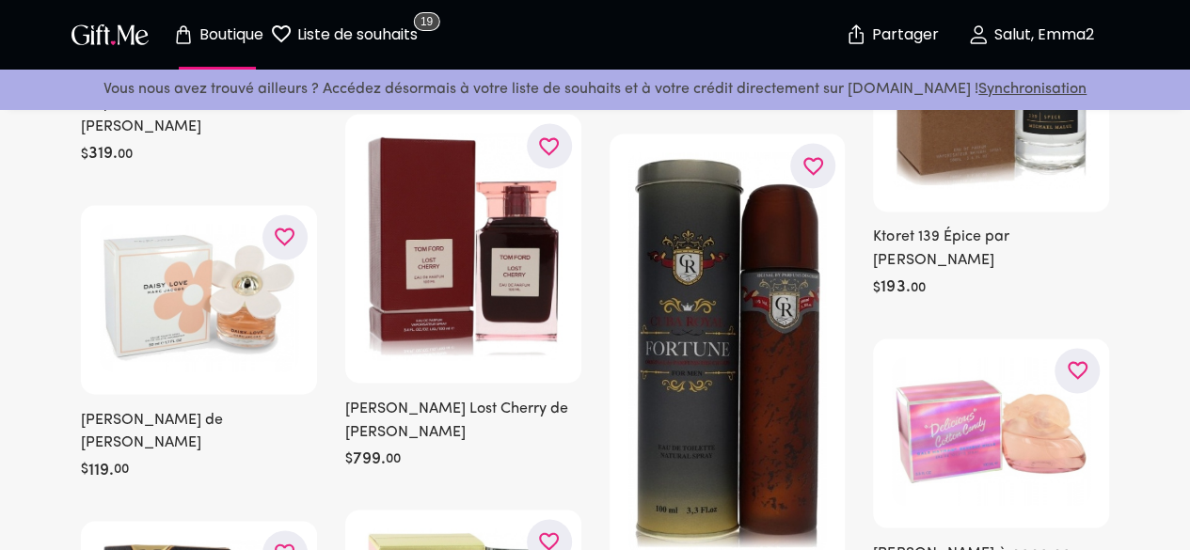
scroll to position [4998, 0]
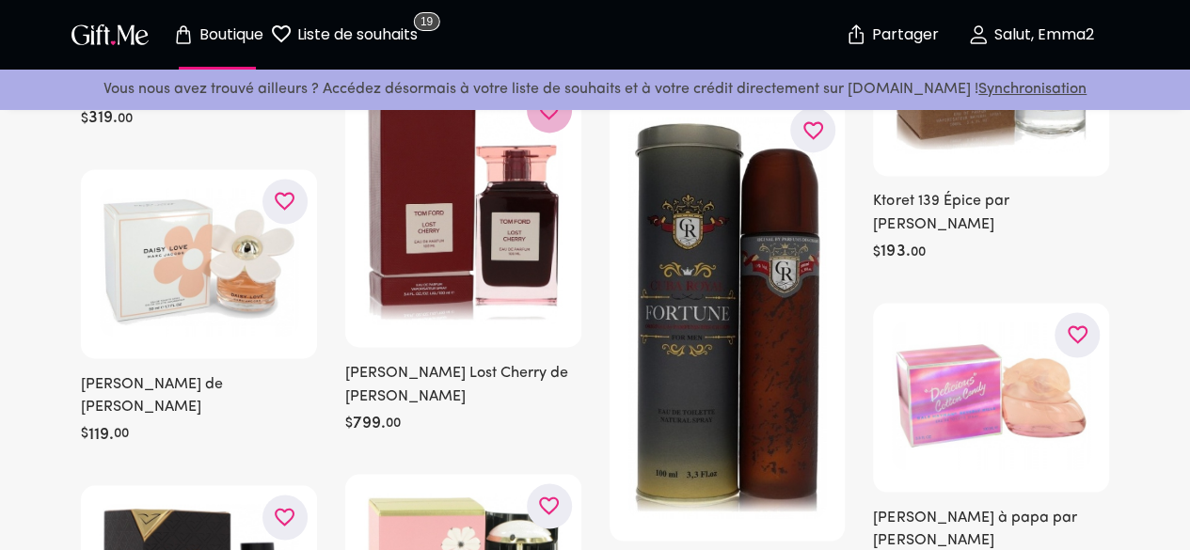
click at [0, 0] on icon "button" at bounding box center [0, 0] width 0 height 0
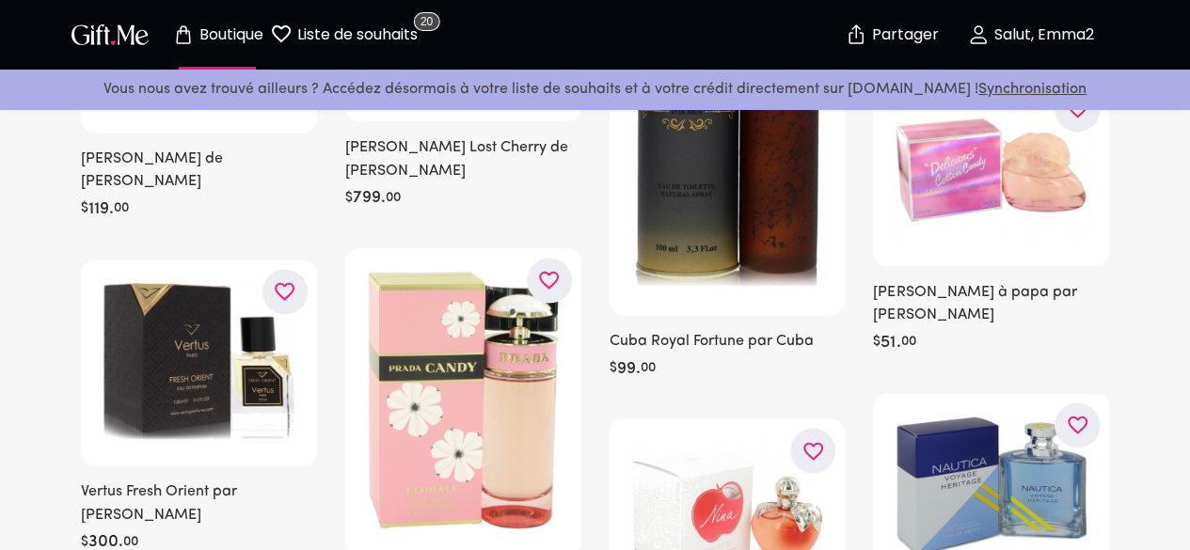
scroll to position [5319, 0]
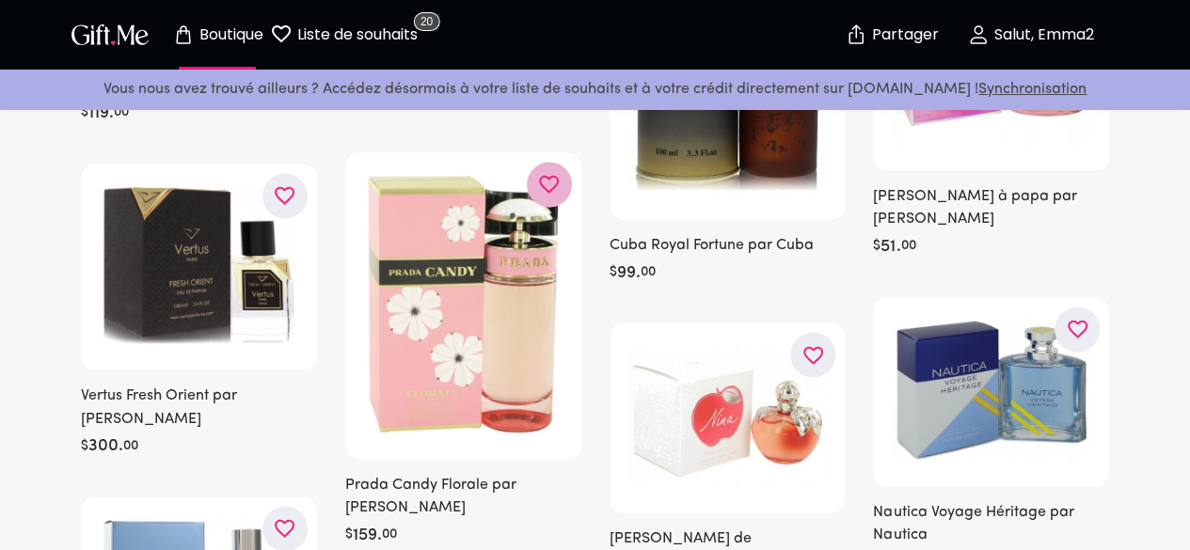
click at [0, 0] on icon "button" at bounding box center [0, 0] width 0 height 0
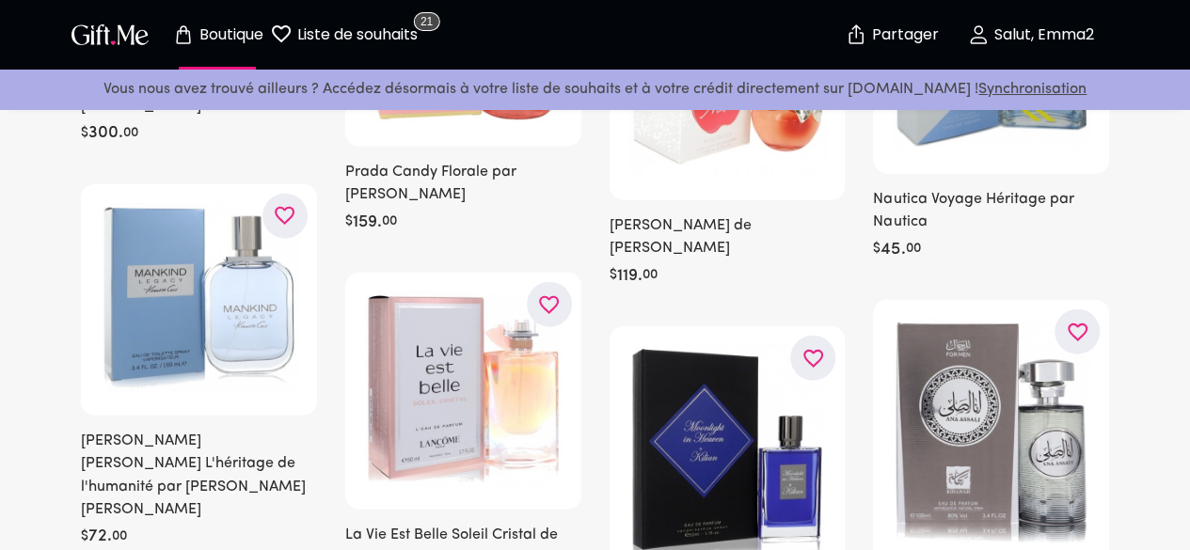
scroll to position [5726, 0]
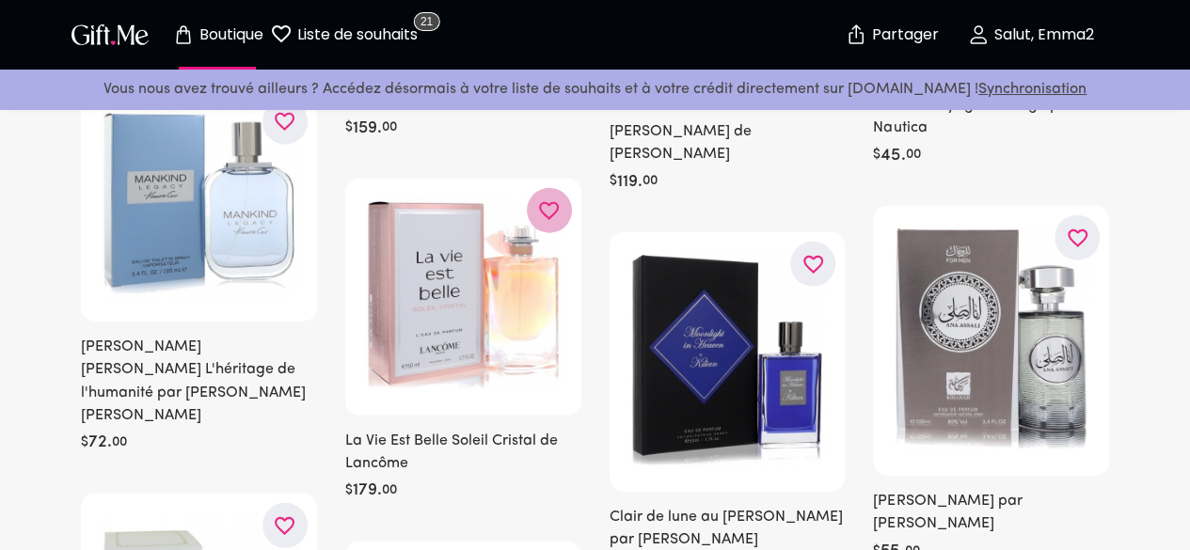
click at [0, 0] on icon "button" at bounding box center [0, 0] width 0 height 0
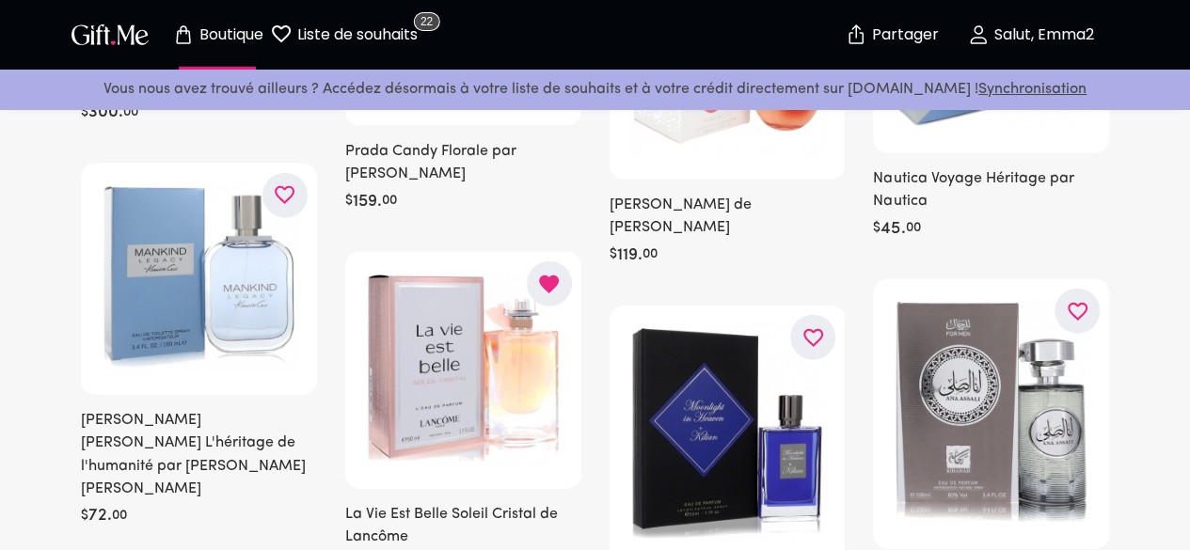
scroll to position [5649, 0]
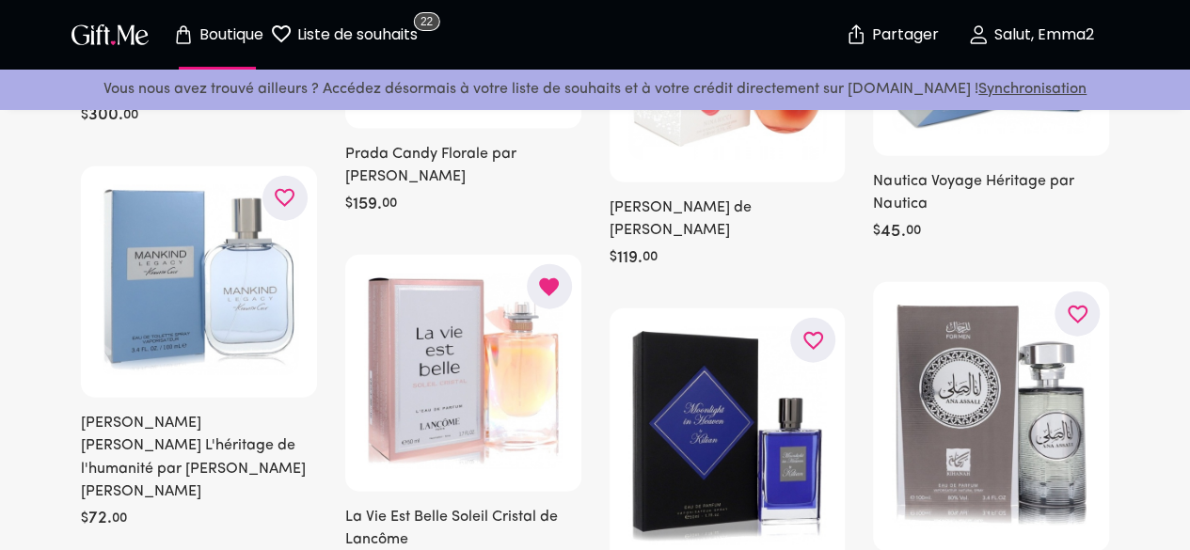
click at [0, 0] on icon "button" at bounding box center [0, 0] width 0 height 0
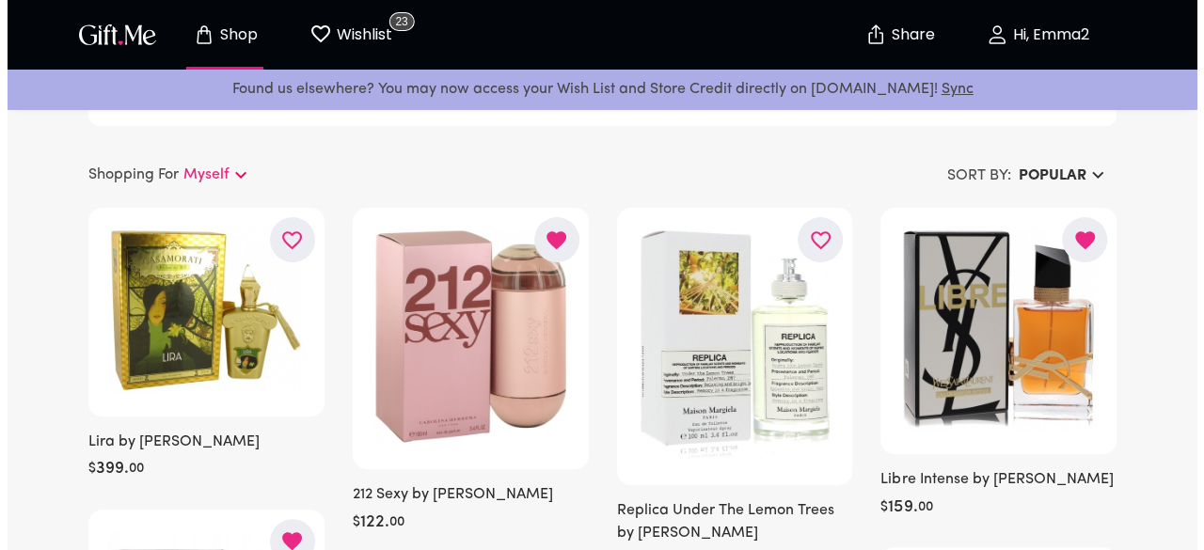
scroll to position [0, 0]
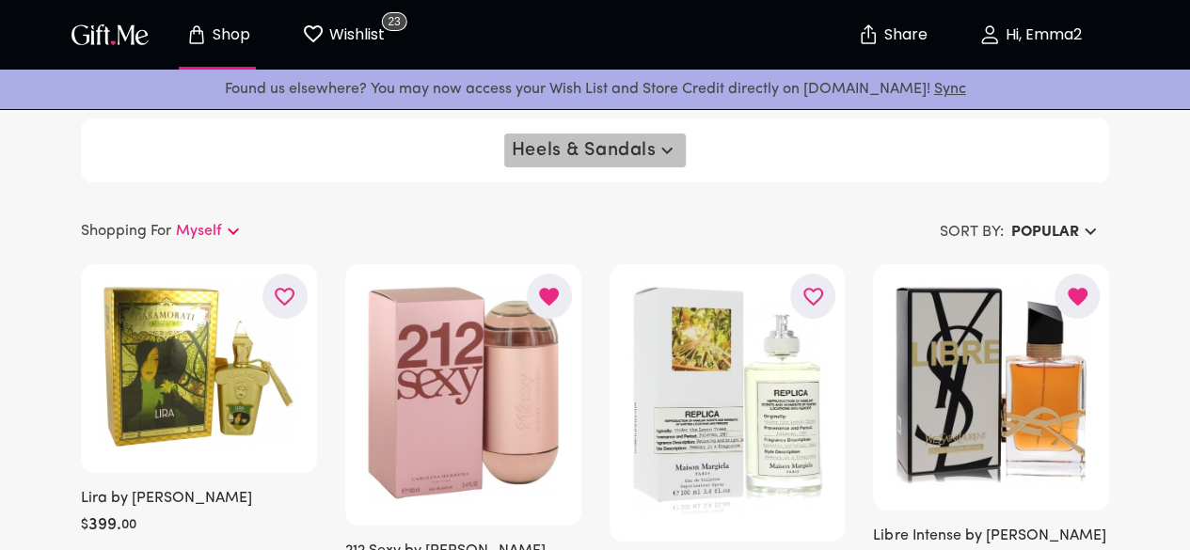
click at [587, 152] on span "Heels & Sandals" at bounding box center [595, 150] width 167 height 23
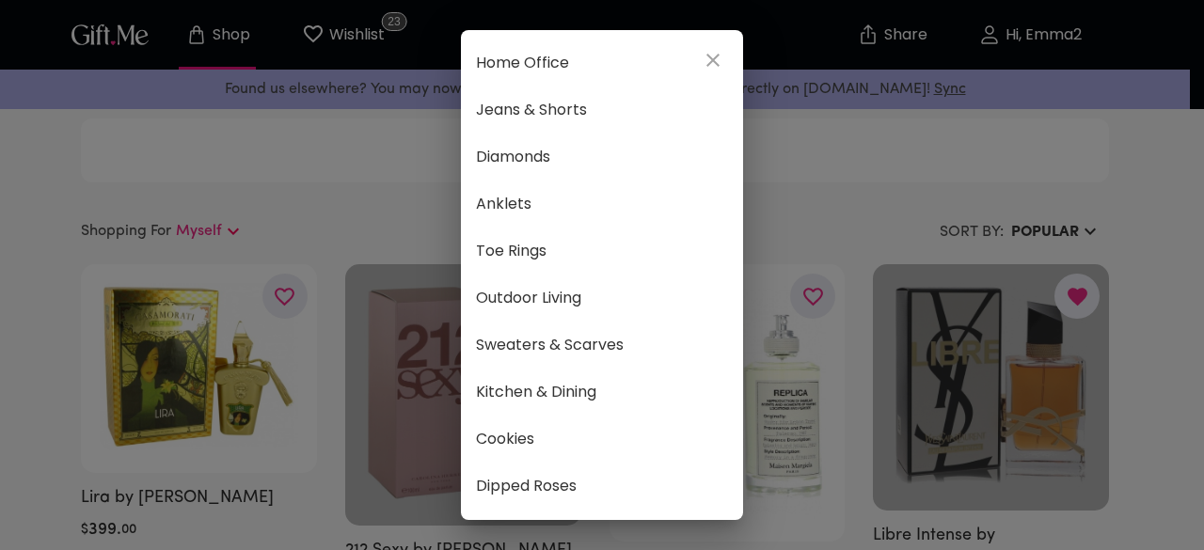
scroll to position [1140, 0]
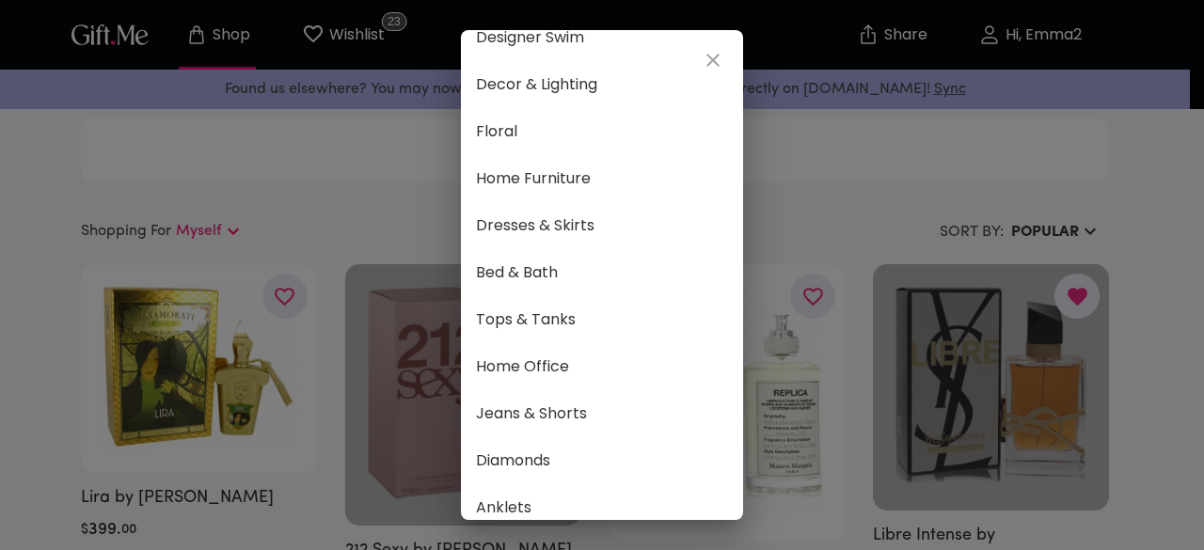
click at [514, 368] on span "Home Office" at bounding box center [602, 367] width 252 height 24
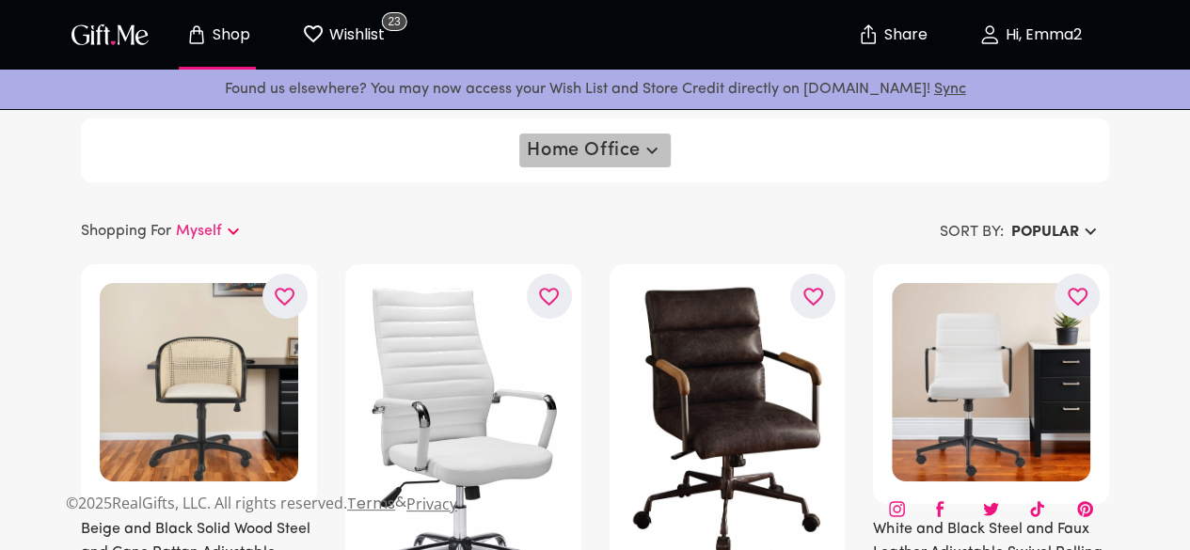
click at [583, 159] on span "Home Office" at bounding box center [594, 150] width 135 height 23
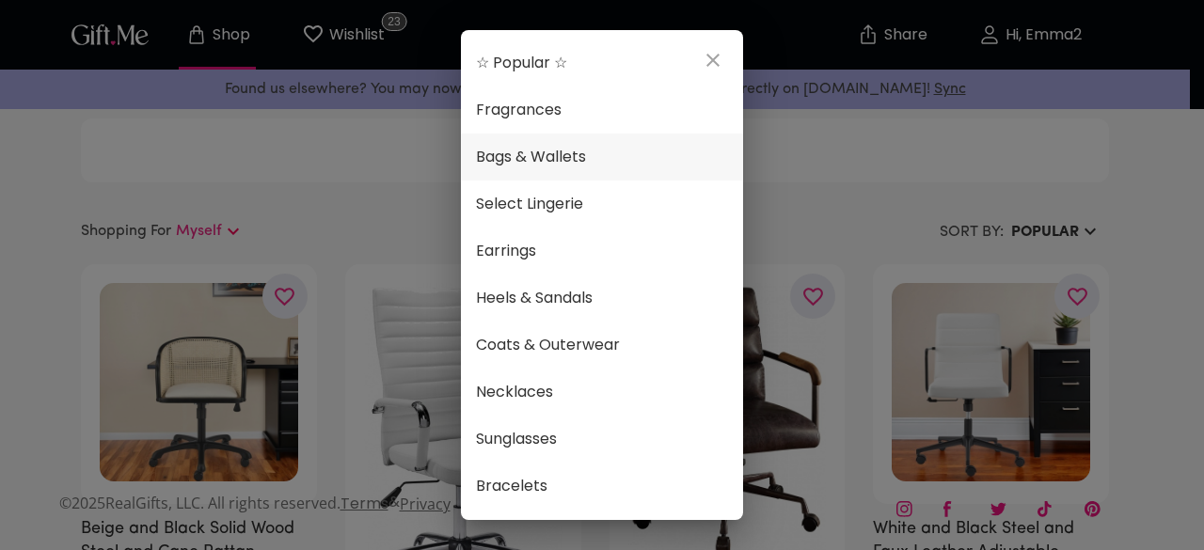
click at [508, 160] on span "Bags & Wallets" at bounding box center [602, 157] width 252 height 24
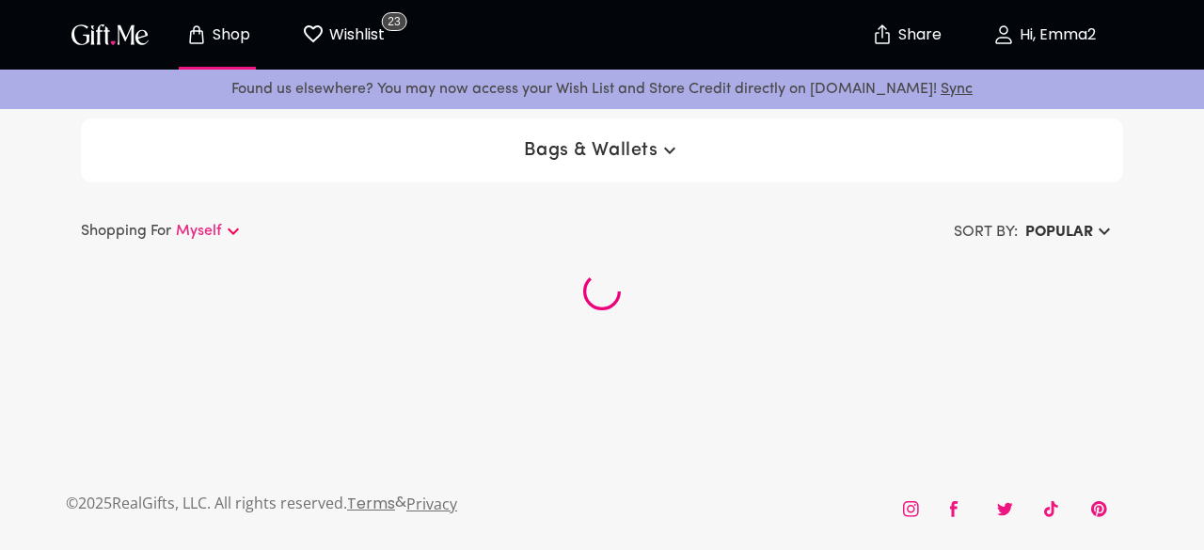
click at [230, 235] on icon at bounding box center [233, 231] width 23 height 23
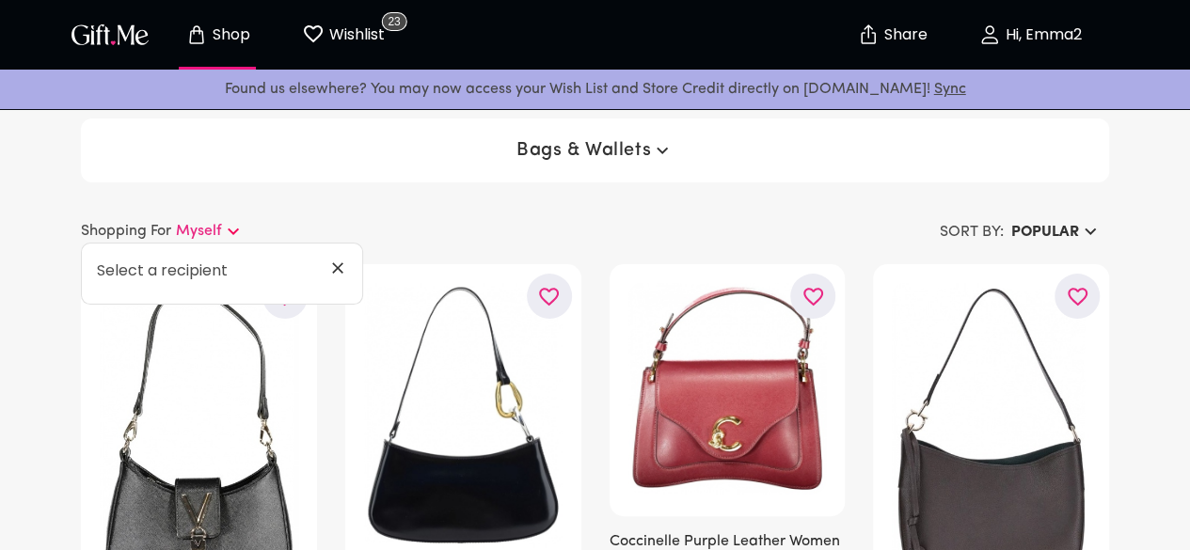
click at [230, 235] on icon at bounding box center [233, 231] width 23 height 23
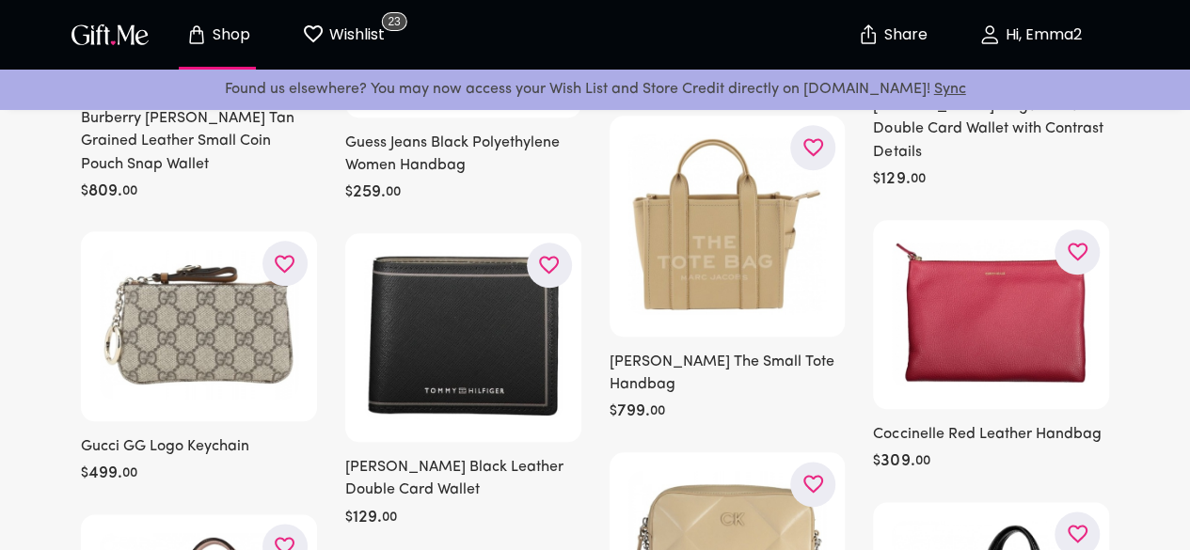
scroll to position [882, 0]
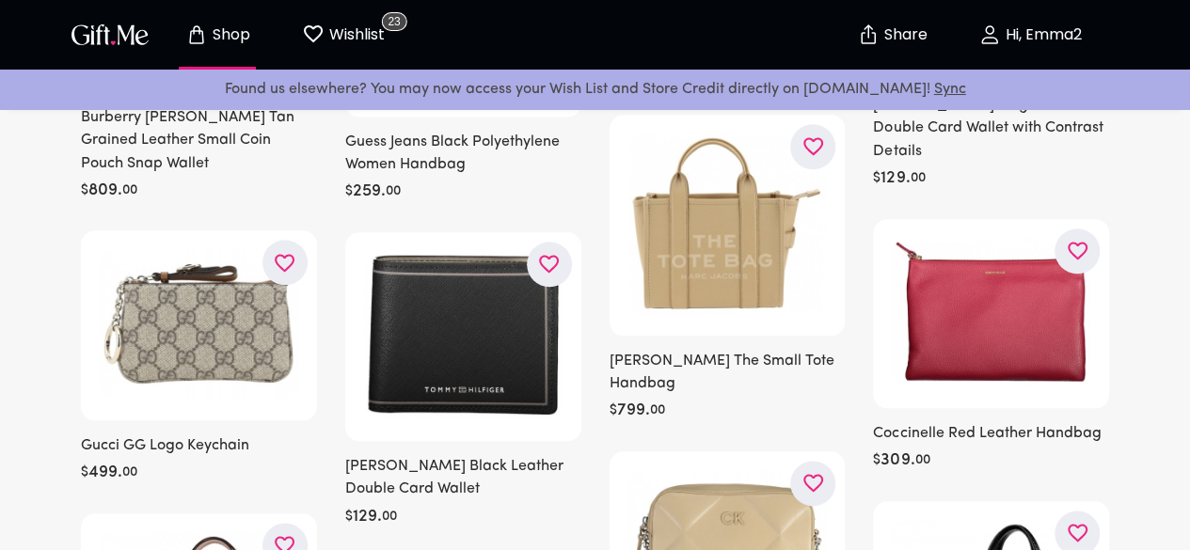
click at [0, 0] on icon "button" at bounding box center [0, 0] width 0 height 0
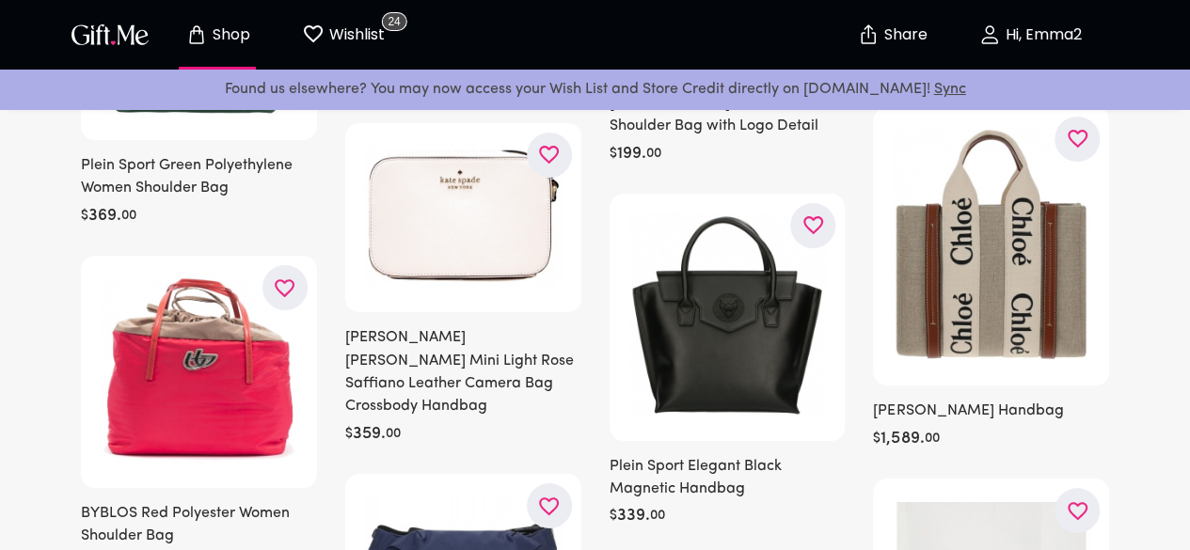
scroll to position [3364, 0]
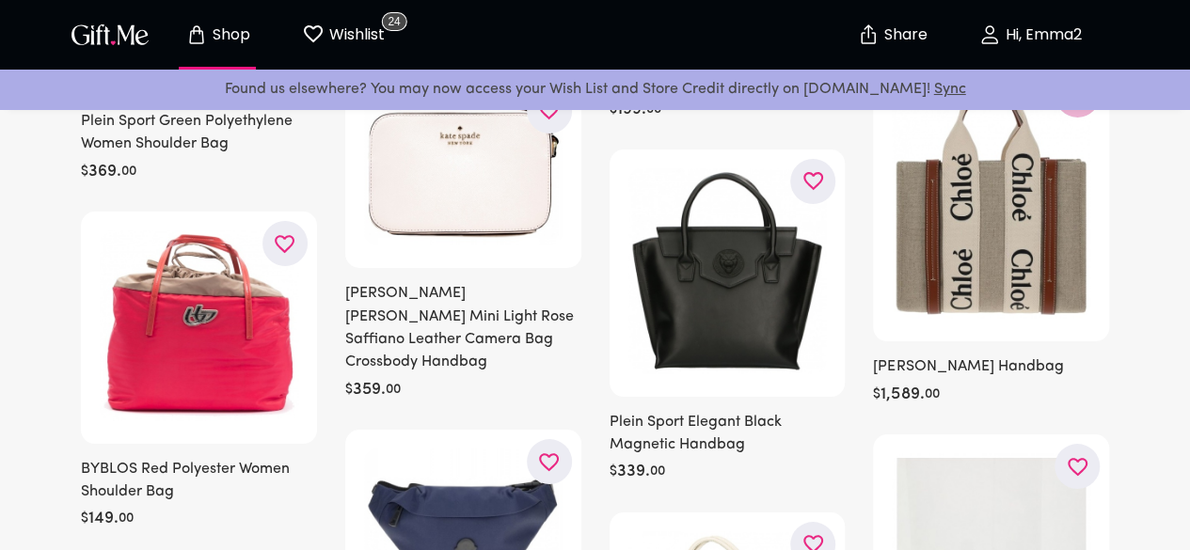
click at [0, 0] on icon "button" at bounding box center [0, 0] width 0 height 0
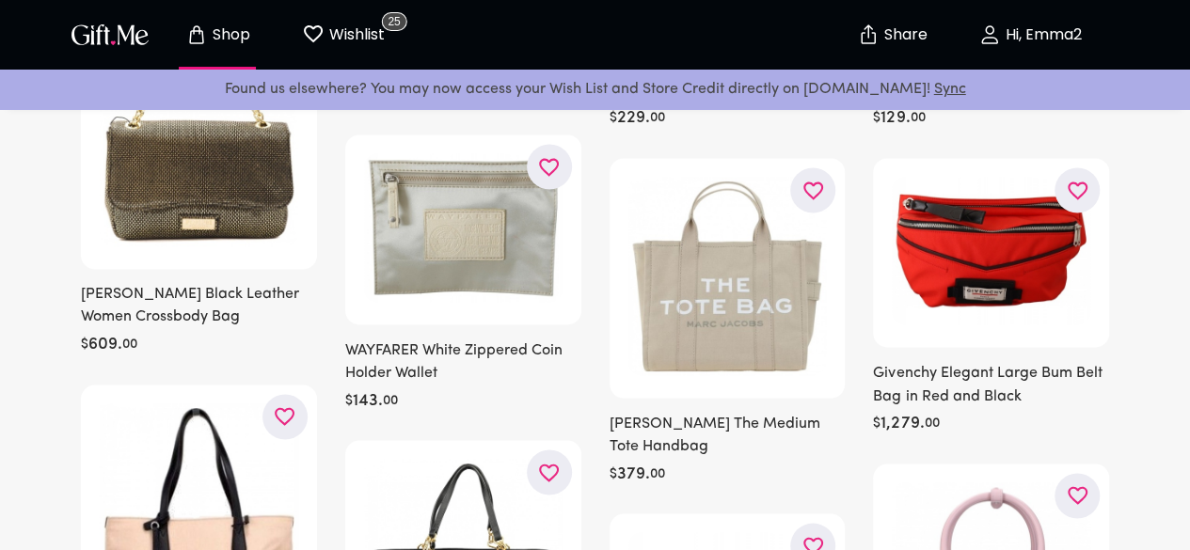
scroll to position [5030, 0]
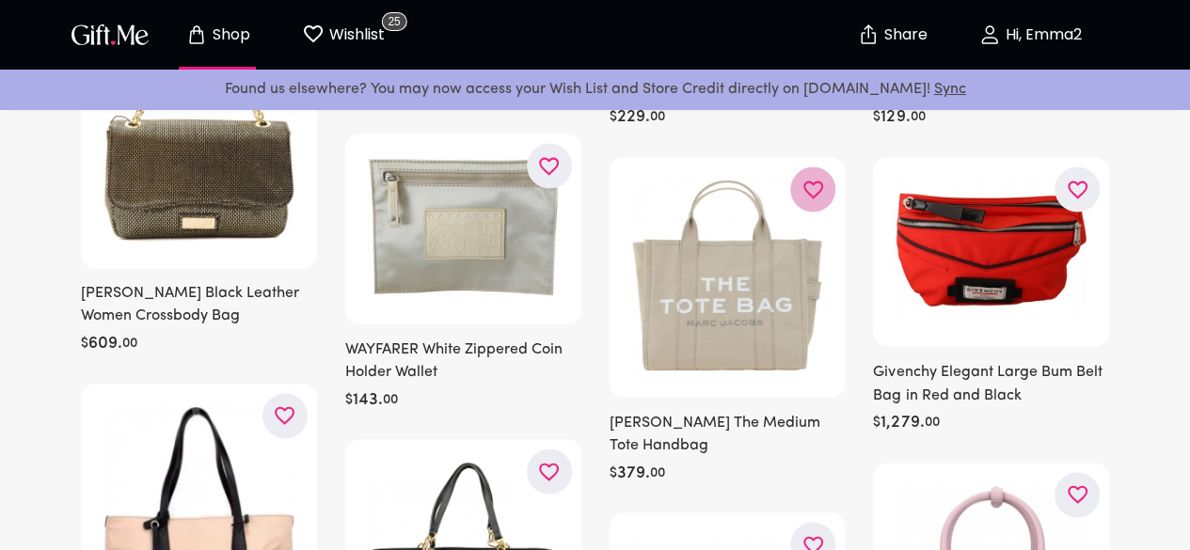
click at [0, 0] on icon "button" at bounding box center [0, 0] width 0 height 0
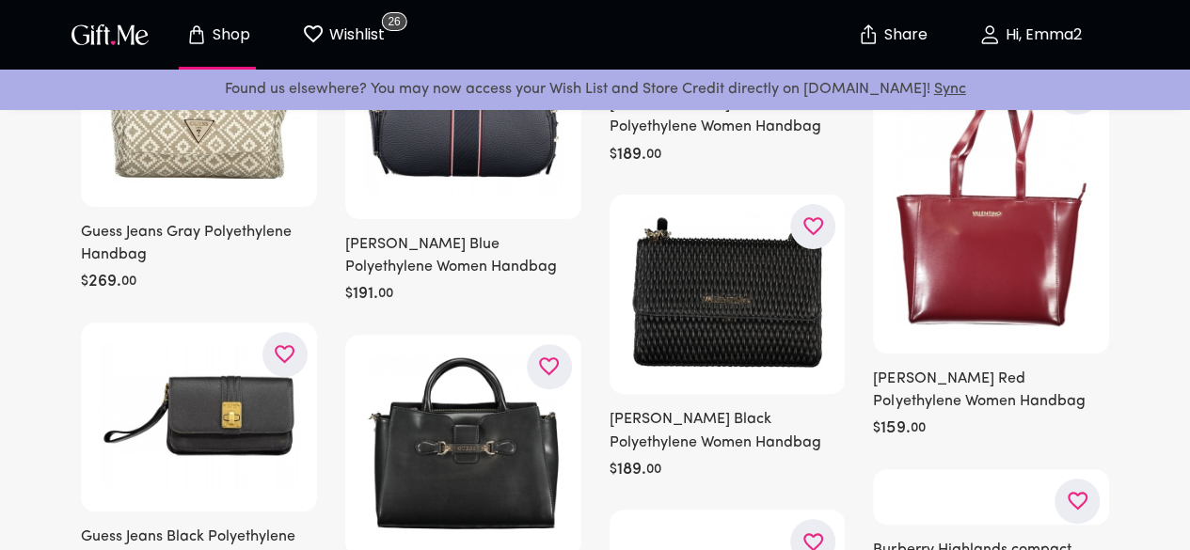
scroll to position [7314, 0]
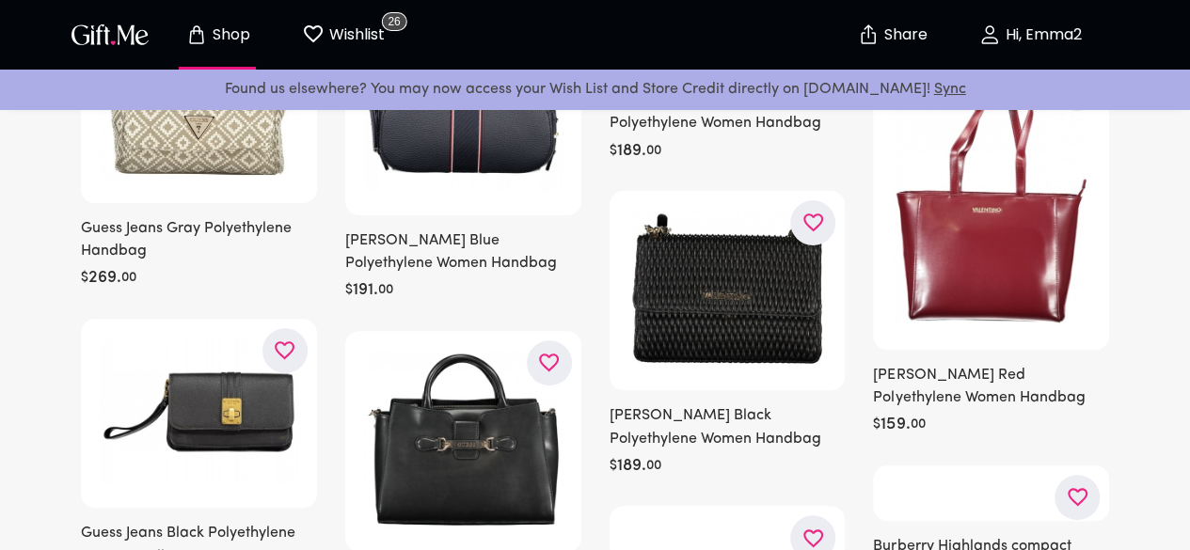
click at [0, 0] on icon "button" at bounding box center [0, 0] width 0 height 0
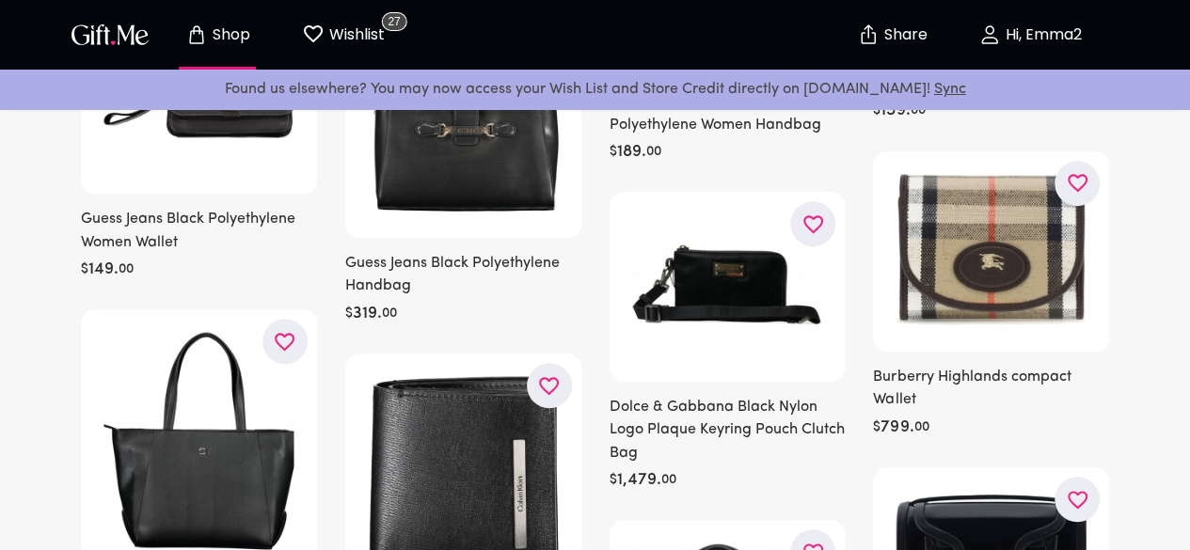
scroll to position [7664, 0]
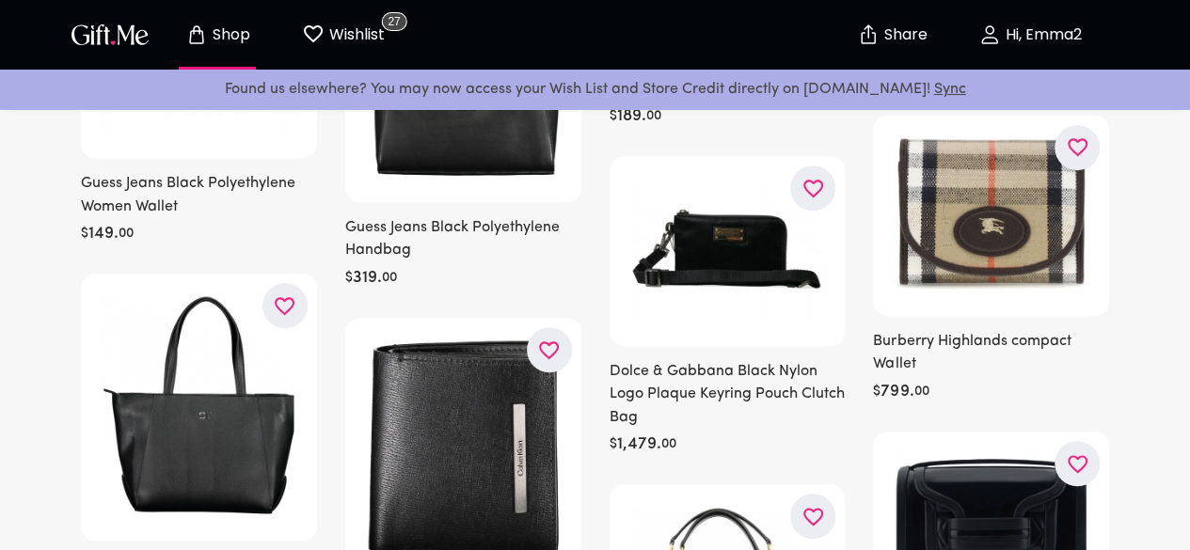
click at [270, 24] on button "button" at bounding box center [284, 0] width 45 height 45
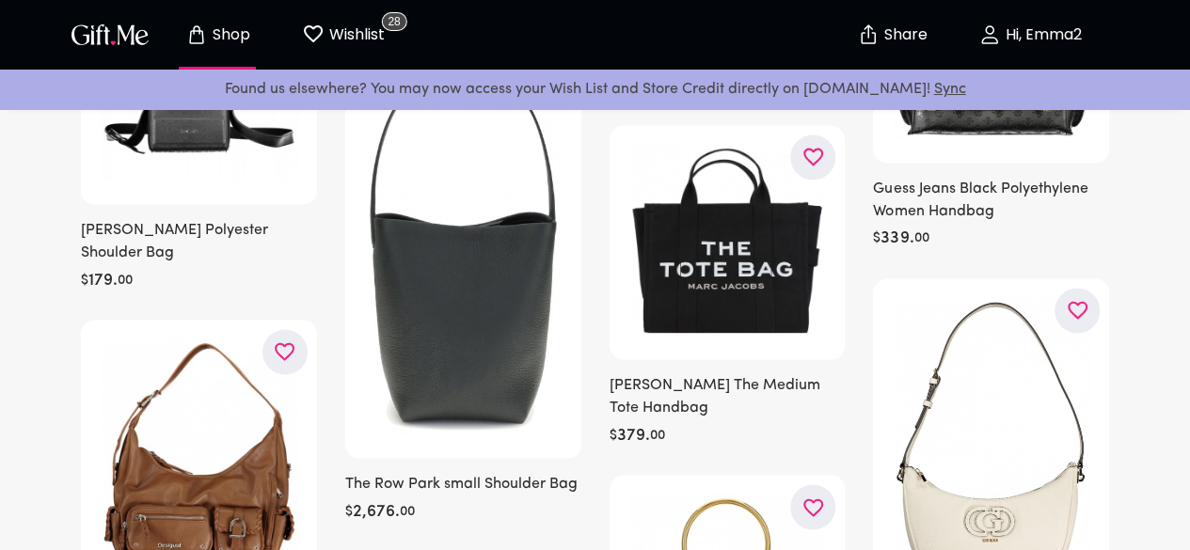
scroll to position [8940, 0]
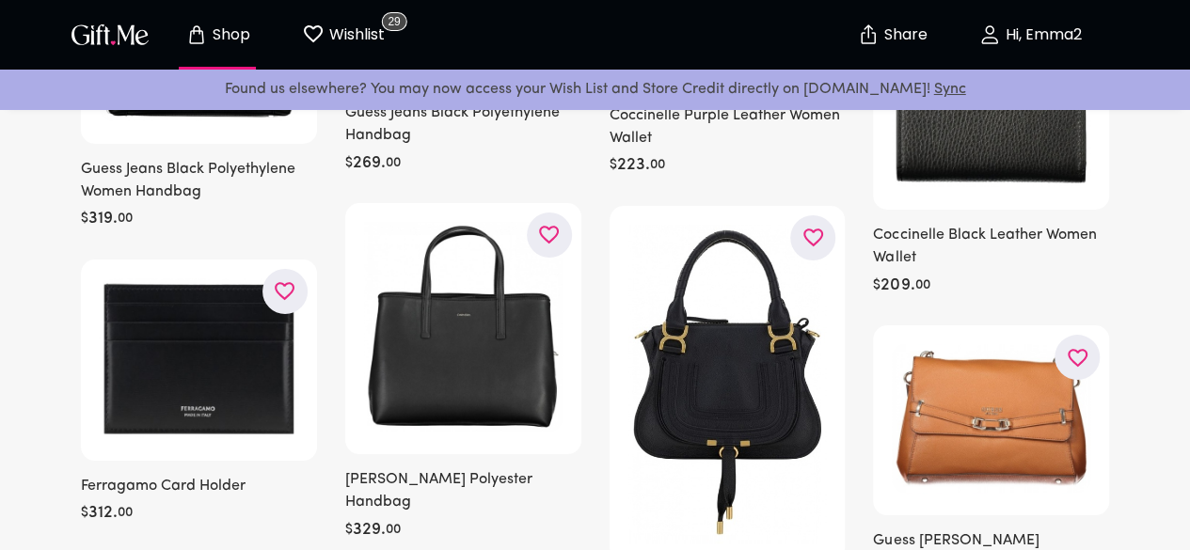
scroll to position [10556, 0]
click at [0, 0] on icon "button" at bounding box center [0, 0] width 0 height 0
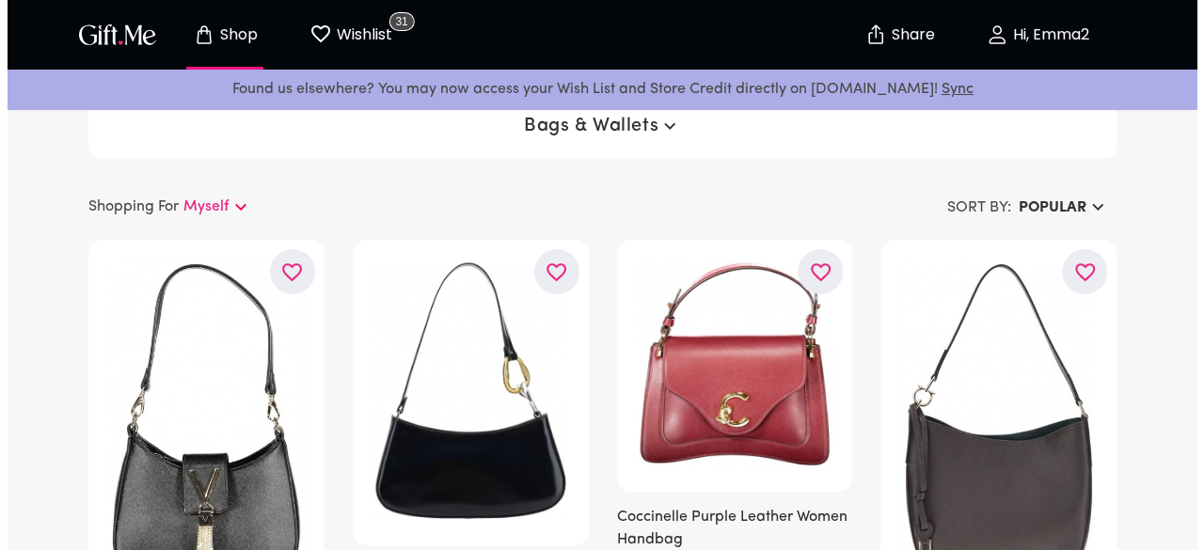
scroll to position [0, 0]
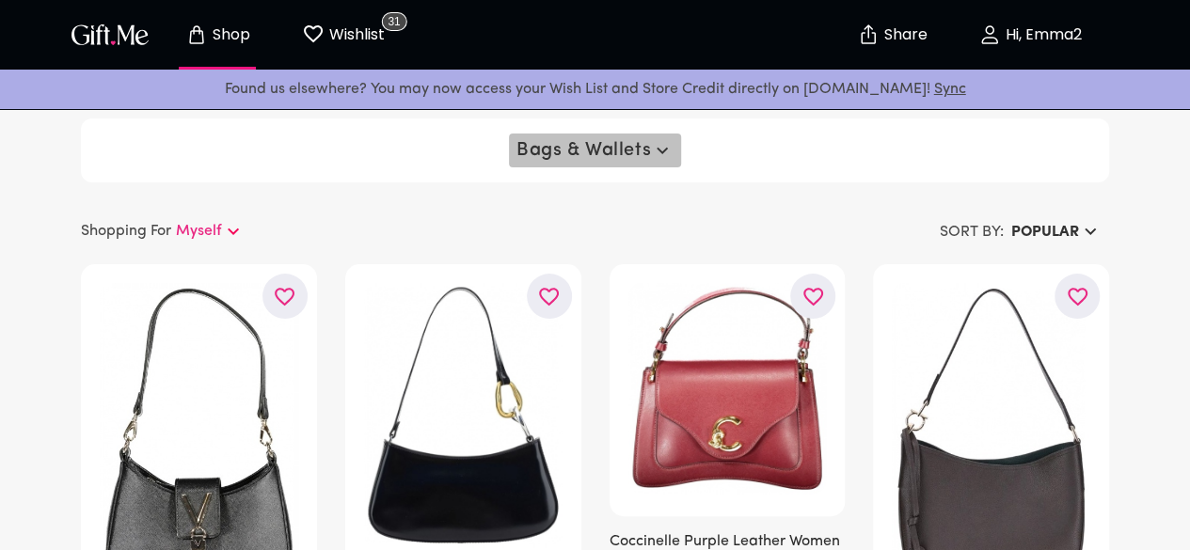
click at [639, 149] on span "Bags & Wallets" at bounding box center [594, 150] width 157 height 23
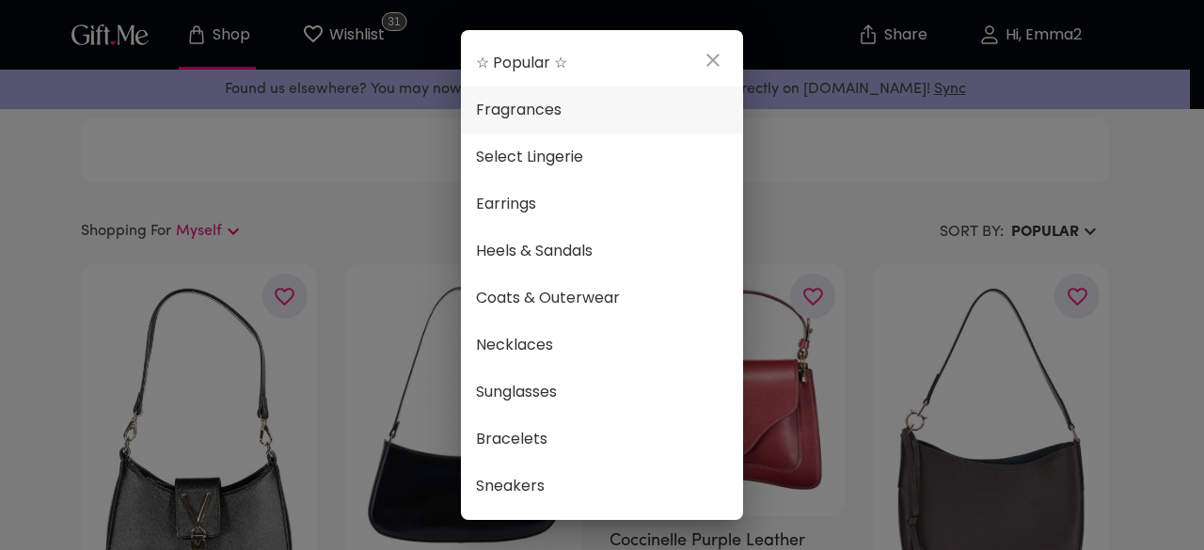
click at [542, 125] on li "Fragrances" at bounding box center [602, 110] width 282 height 47
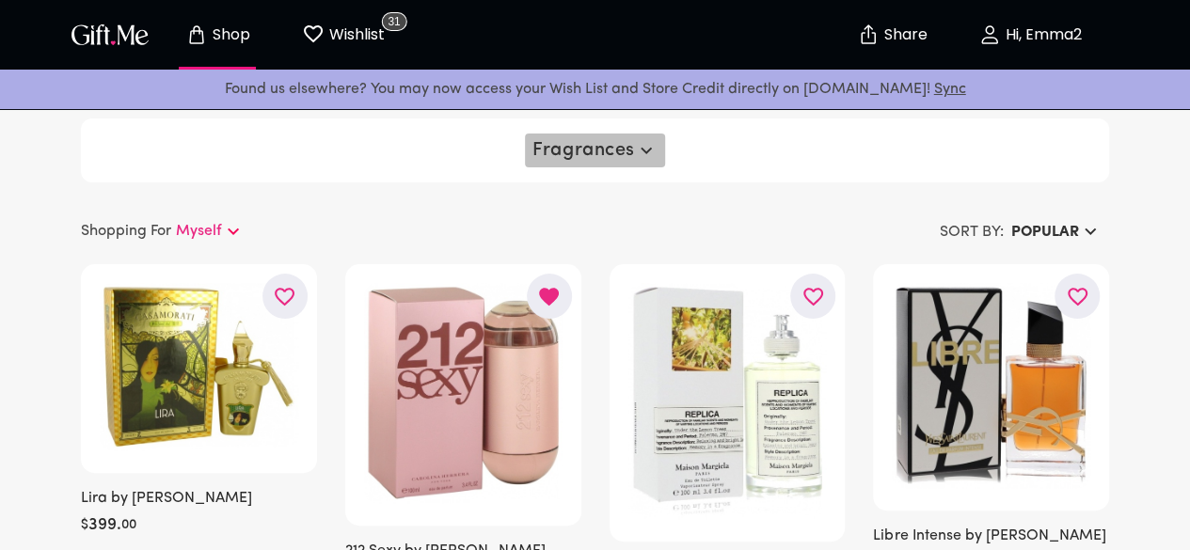
click at [606, 152] on span "Fragrances" at bounding box center [594, 150] width 125 height 23
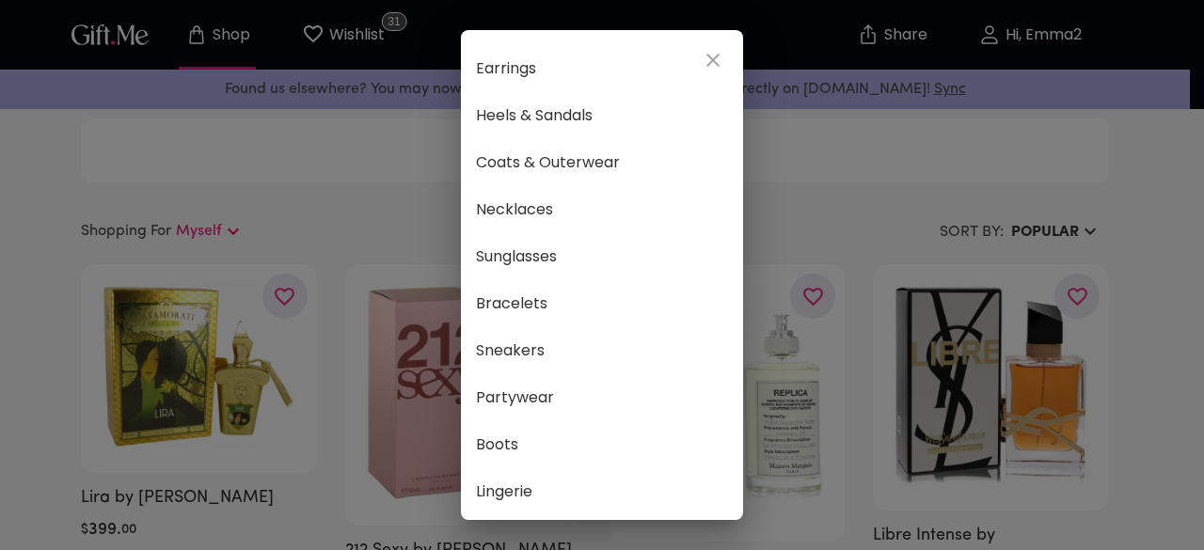
scroll to position [136, 0]
click at [488, 338] on span "Sneakers" at bounding box center [602, 350] width 252 height 24
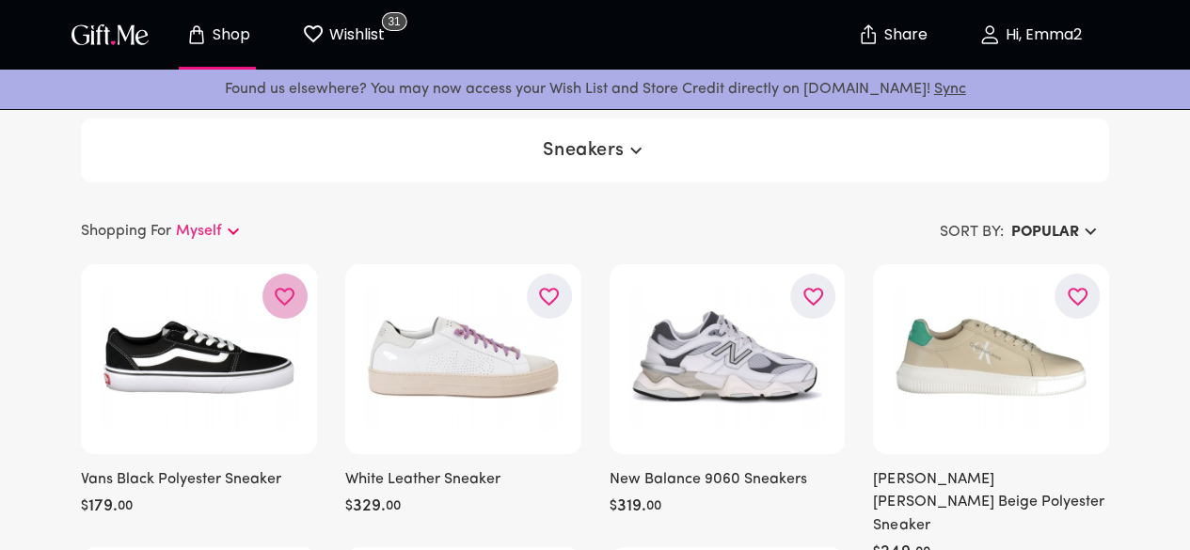
click at [0, 0] on icon "button" at bounding box center [0, 0] width 0 height 0
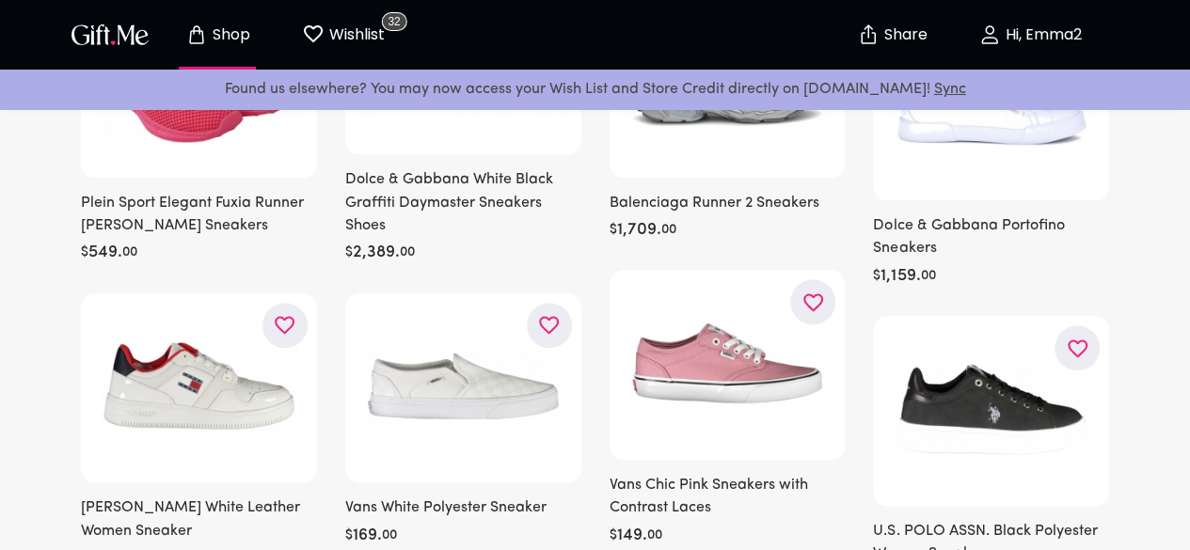
scroll to position [865, 0]
click at [0, 0] on icon "button" at bounding box center [0, 0] width 0 height 0
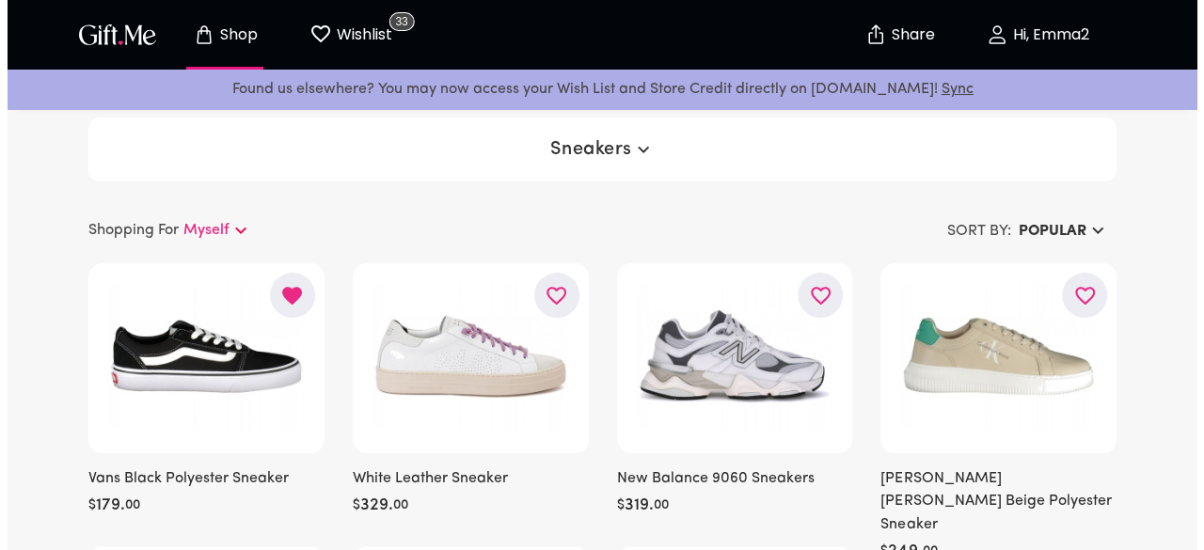
scroll to position [0, 0]
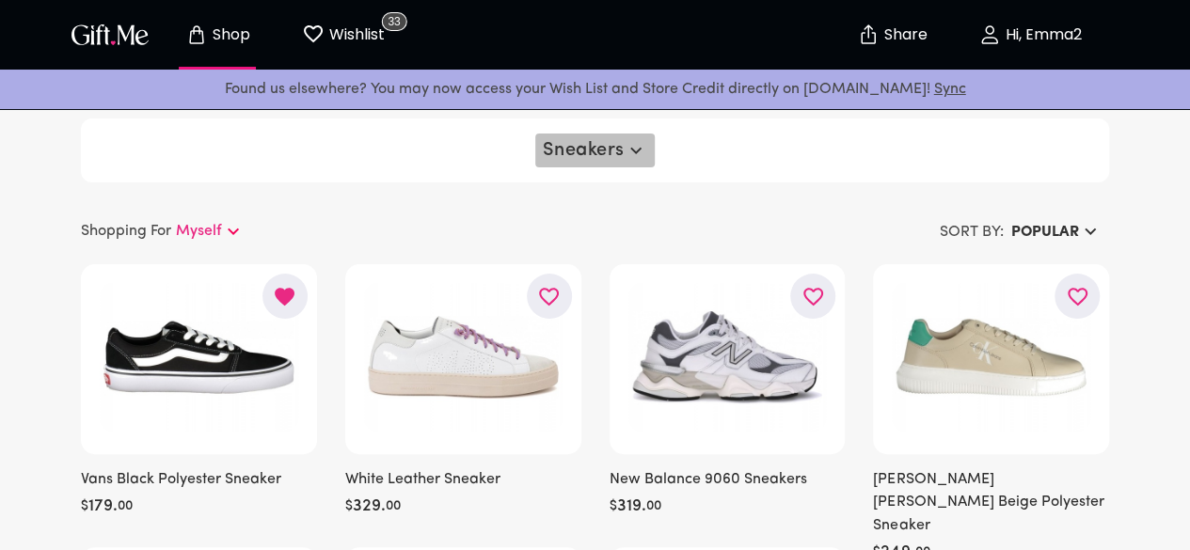
click at [608, 159] on span "Sneakers" at bounding box center [595, 150] width 104 height 23
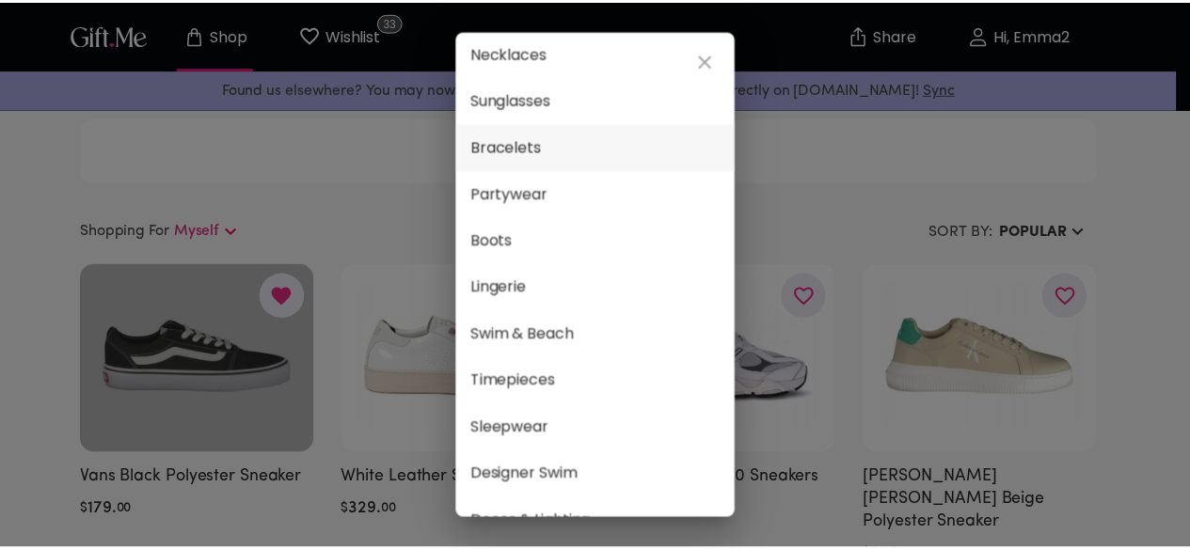
scroll to position [349, 0]
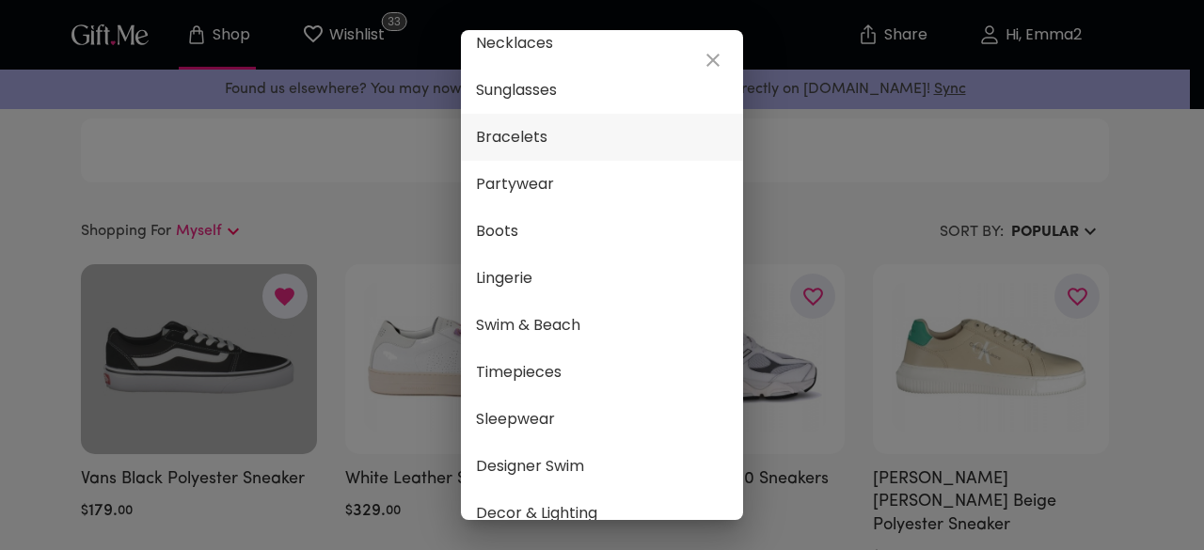
click at [538, 340] on li "Swim & Beach" at bounding box center [602, 325] width 282 height 47
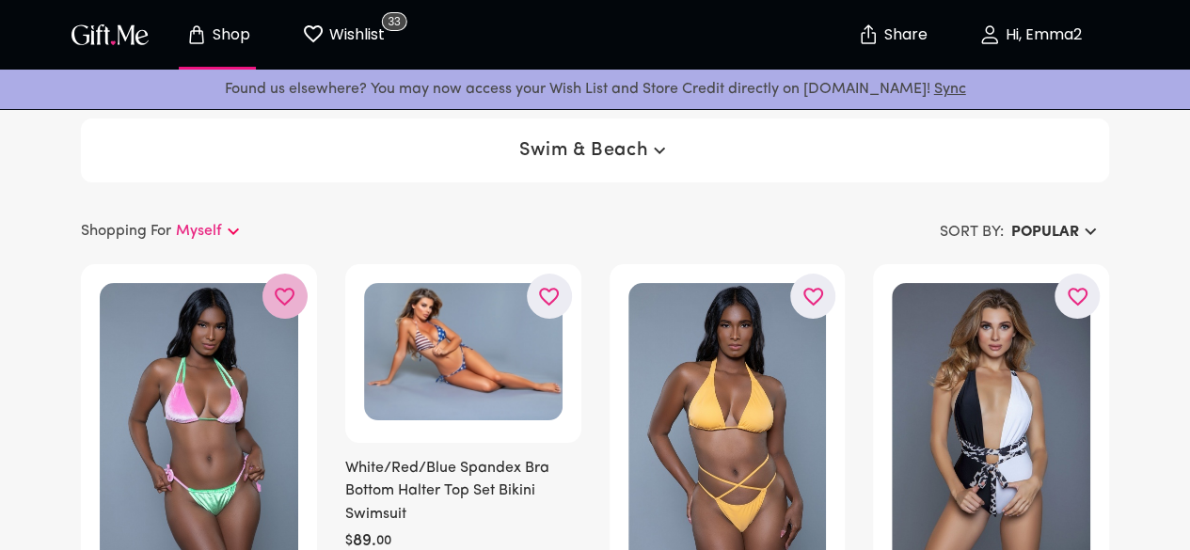
click at [0, 0] on icon "button" at bounding box center [0, 0] width 0 height 0
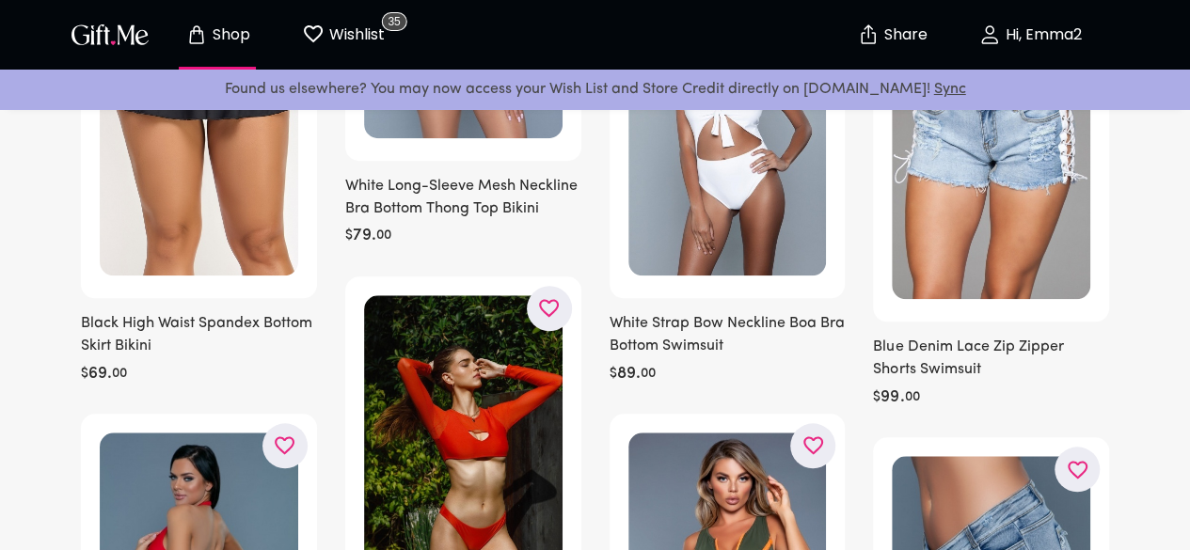
scroll to position [740, 0]
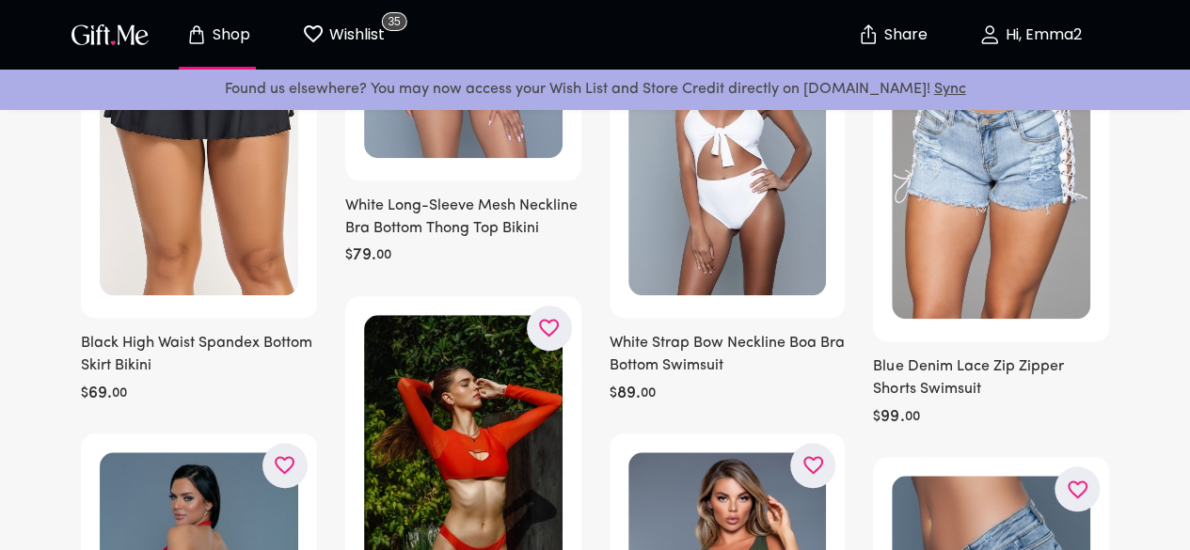
click at [115, 42] on img "button" at bounding box center [110, 34] width 85 height 27
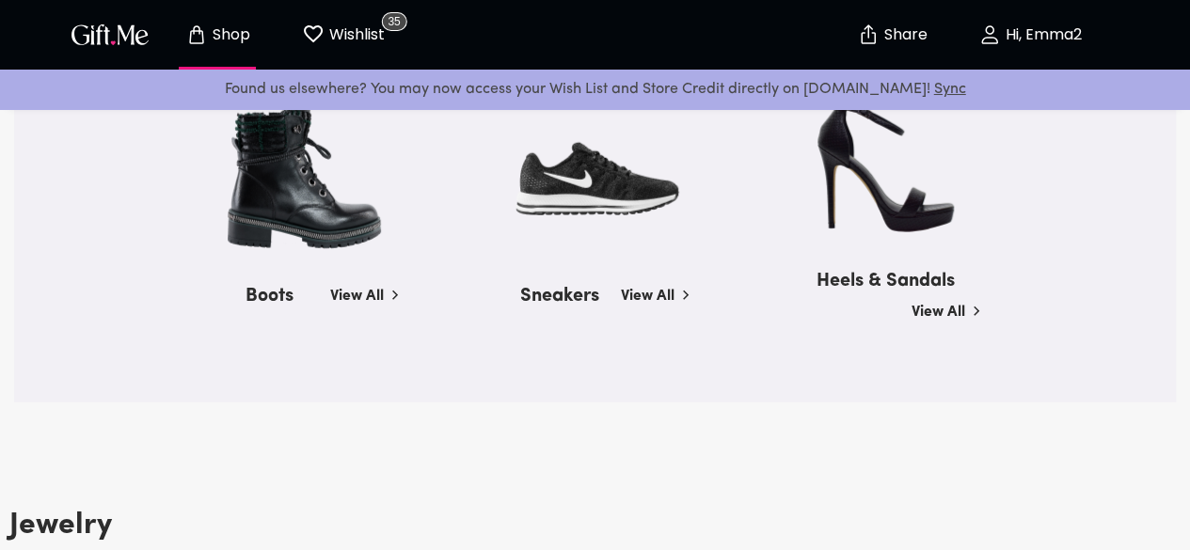
scroll to position [2387, 0]
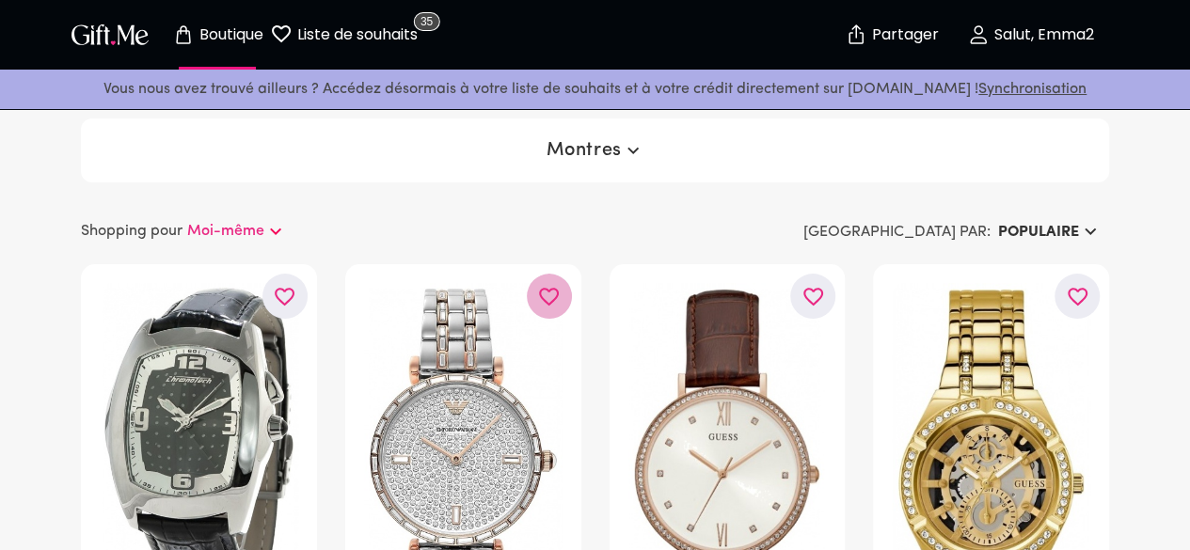
click at [547, 279] on button "button" at bounding box center [549, 296] width 45 height 45
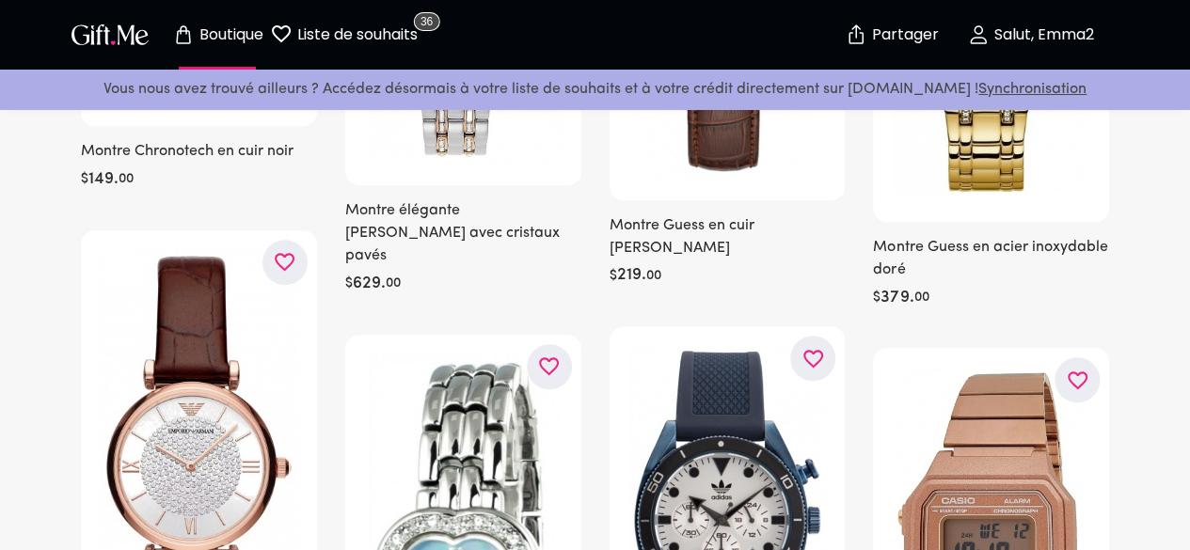
scroll to position [644, 0]
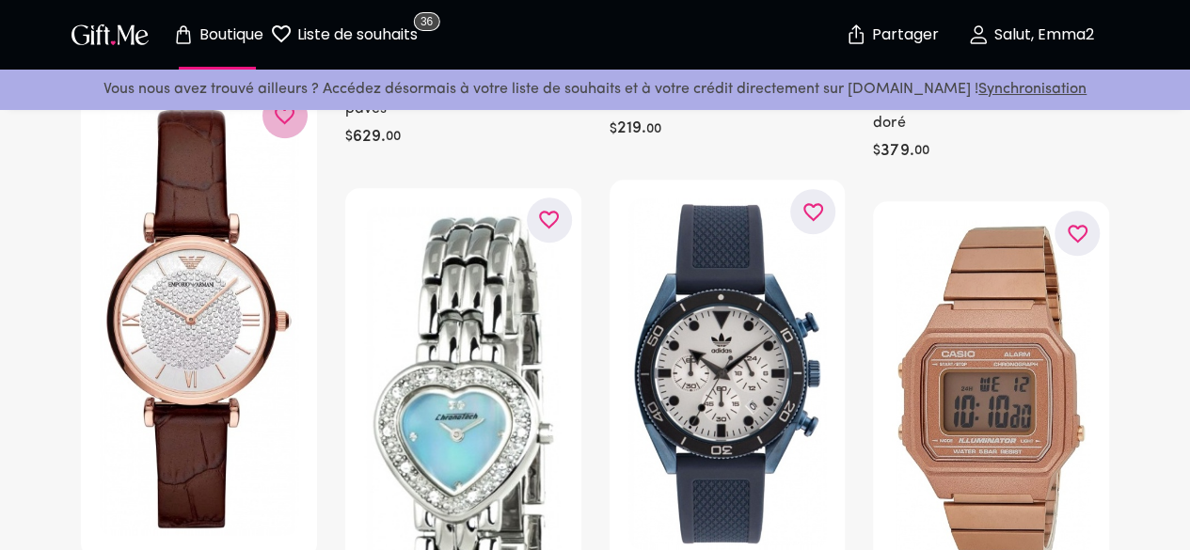
click at [0, 0] on icon "button" at bounding box center [0, 0] width 0 height 0
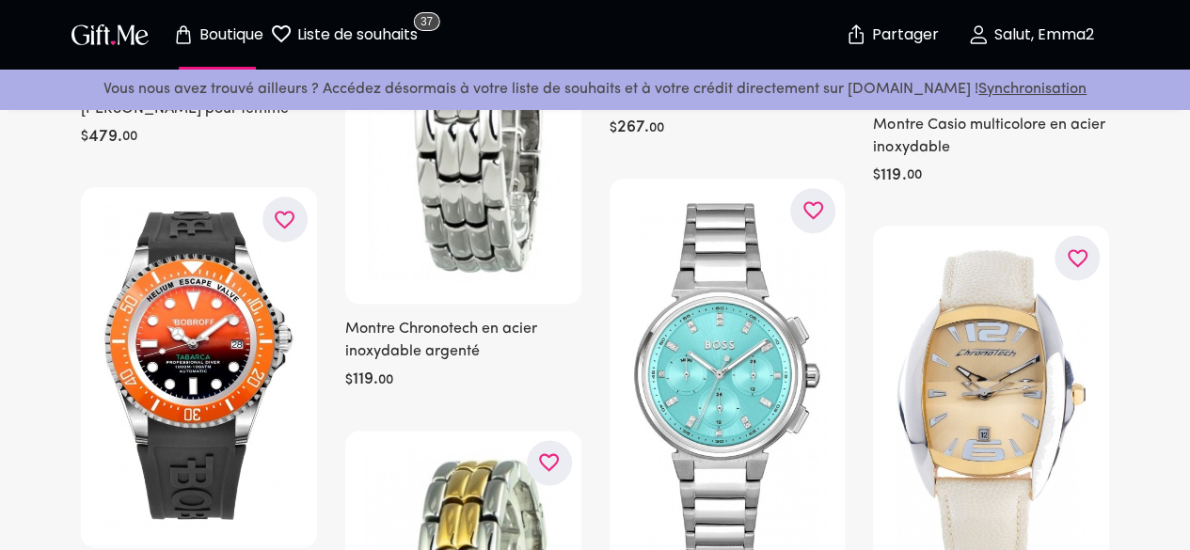
scroll to position [1142, 0]
click at [816, 204] on button "button" at bounding box center [812, 209] width 45 height 45
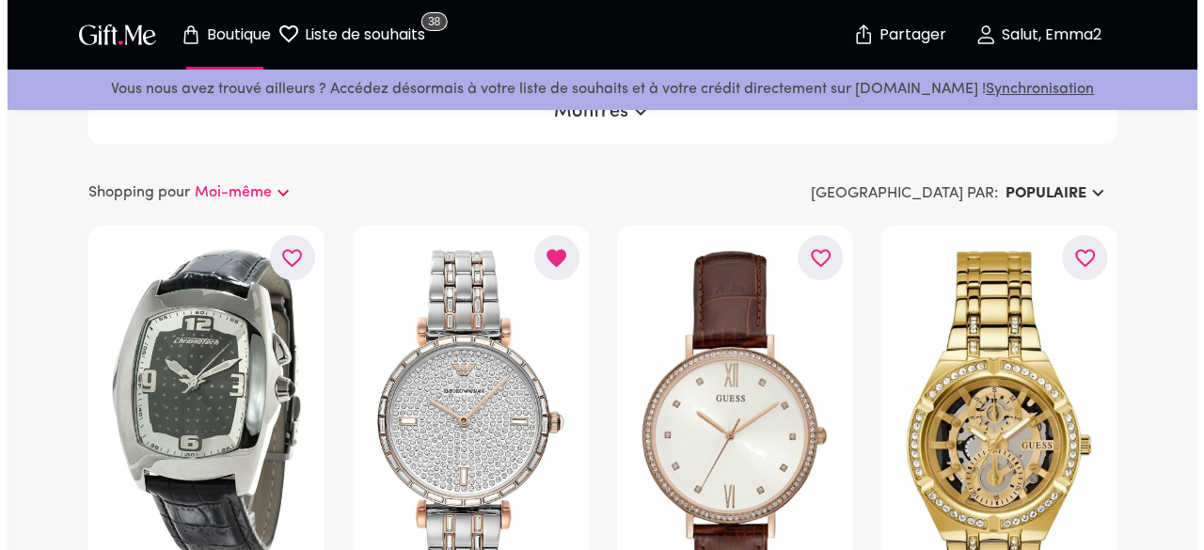
scroll to position [0, 0]
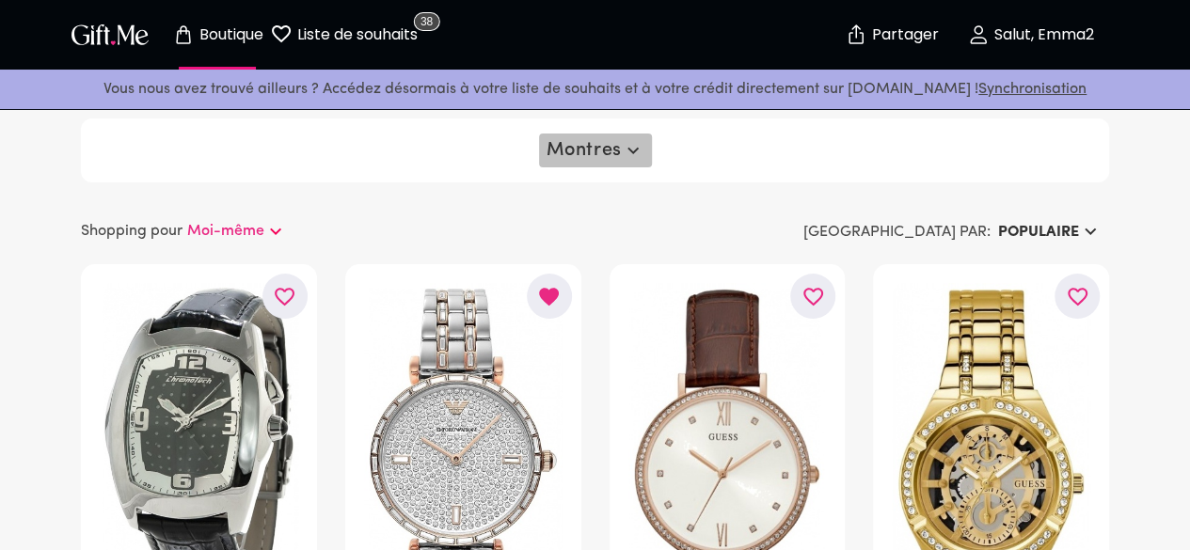
click at [581, 157] on font "Montres" at bounding box center [584, 150] width 75 height 19
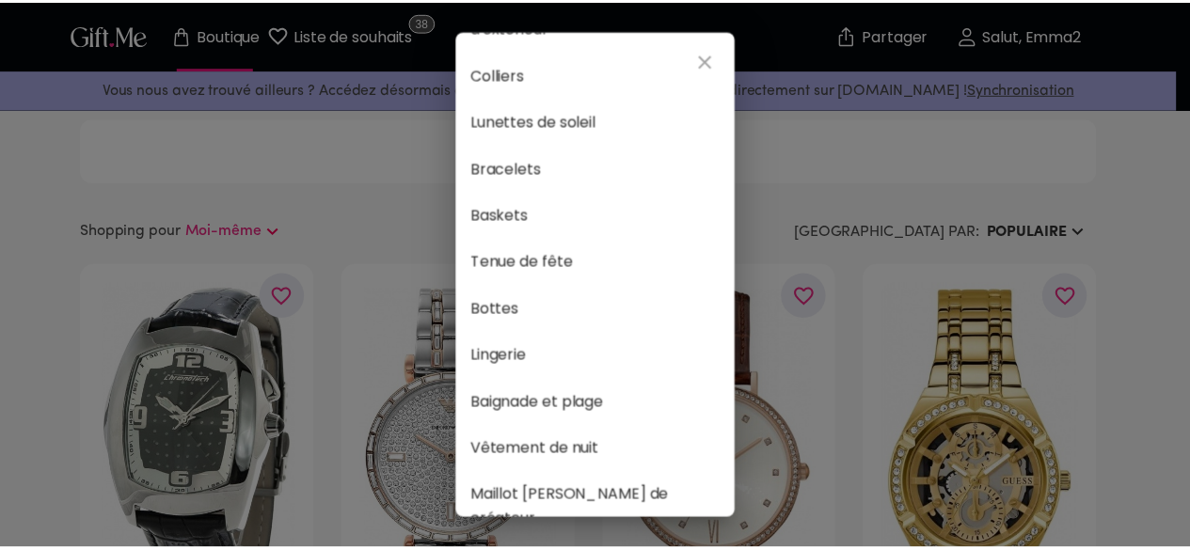
scroll to position [342, 0]
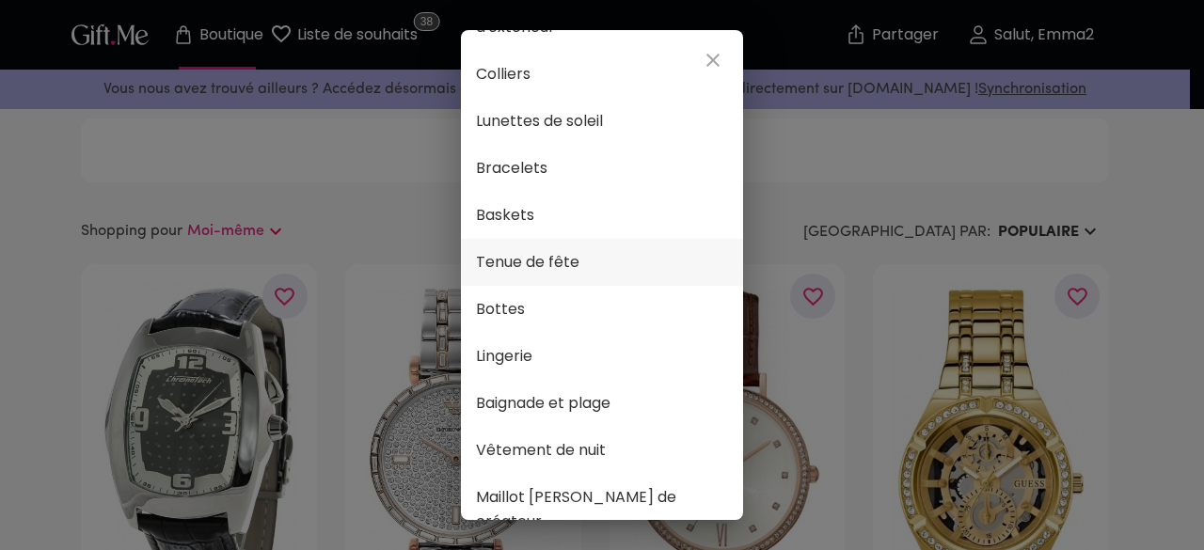
click at [523, 255] on font "Tenue de fête" at bounding box center [527, 262] width 103 height 22
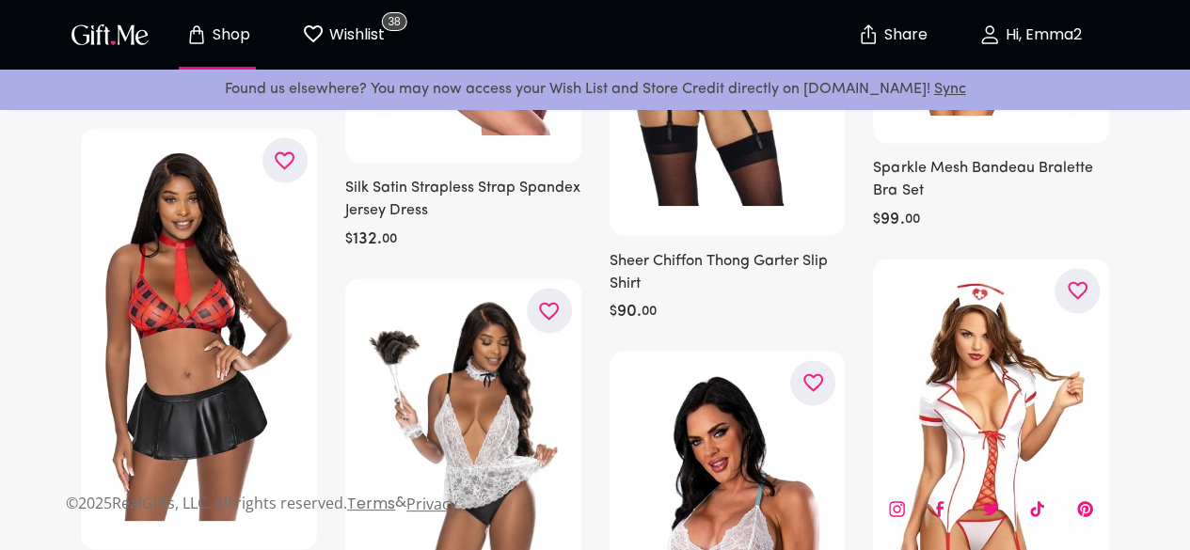
scroll to position [1567, 0]
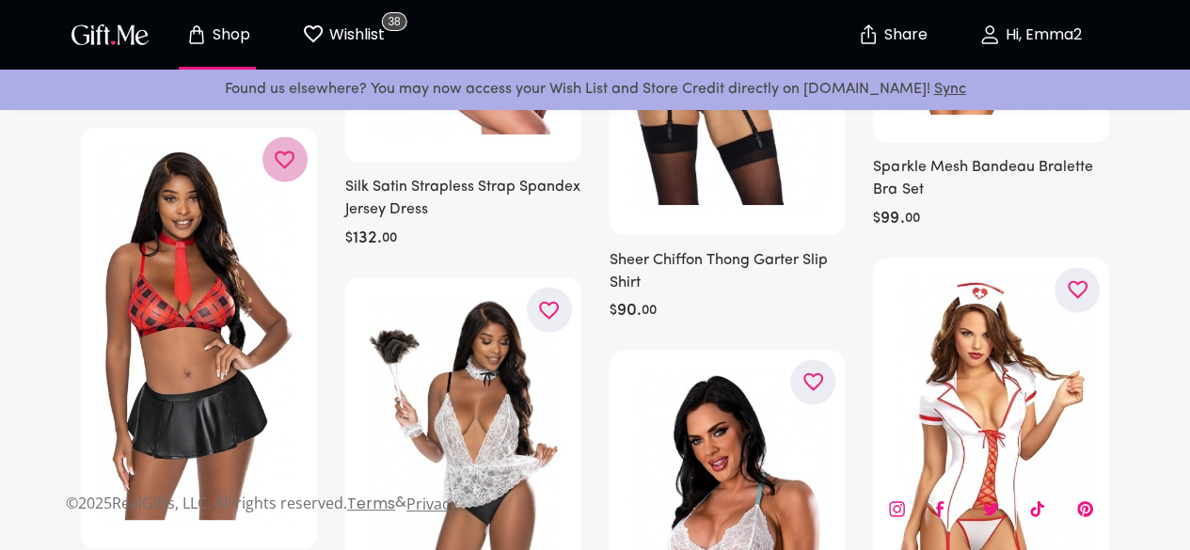
click at [0, 0] on icon "button" at bounding box center [0, 0] width 0 height 0
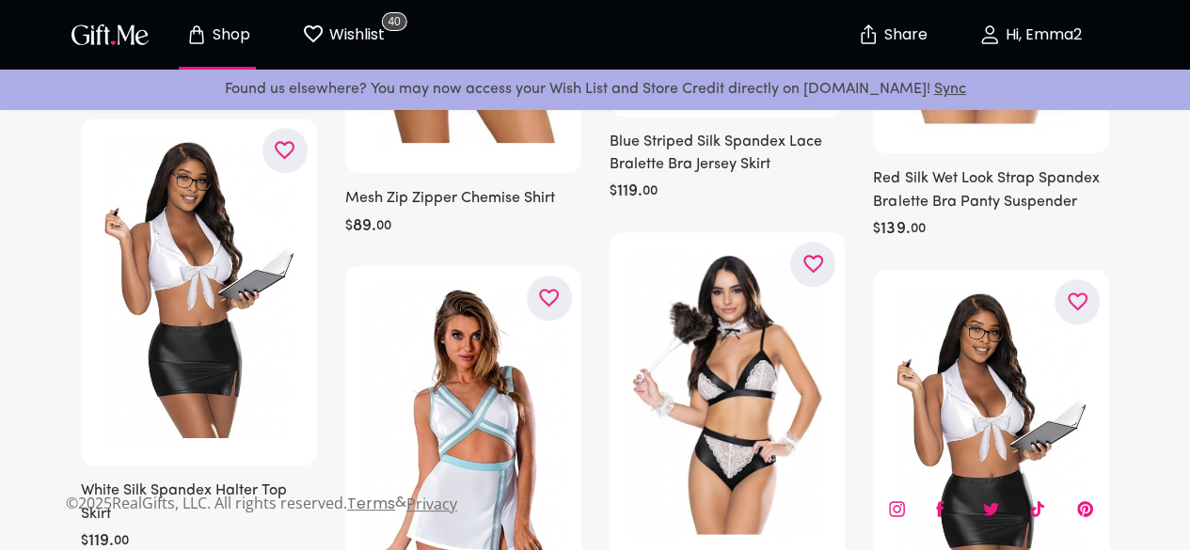
scroll to position [597, 0]
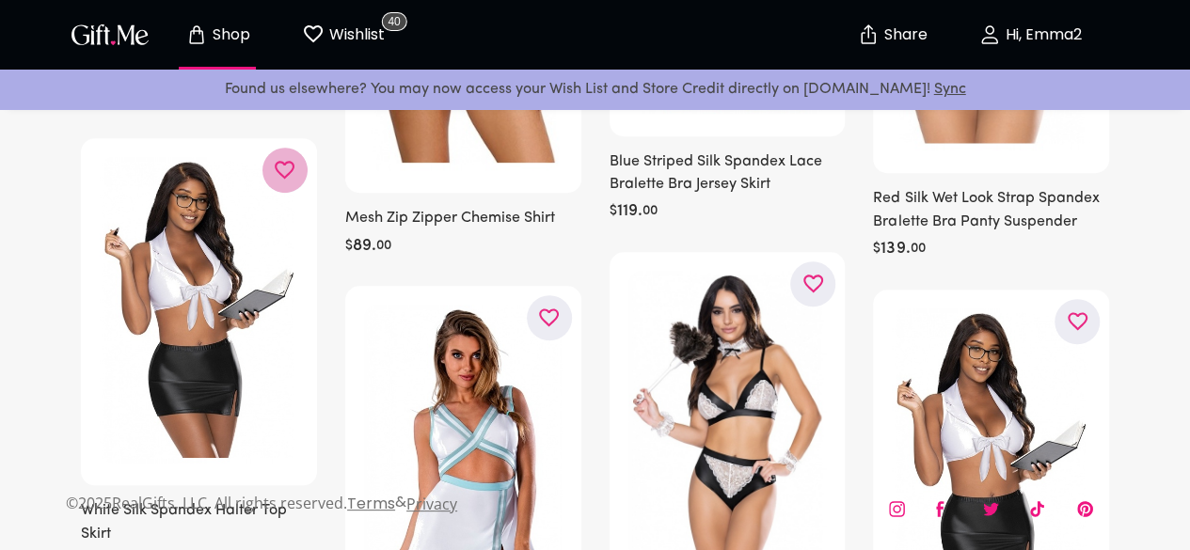
click at [284, 160] on button "button" at bounding box center [284, 170] width 45 height 45
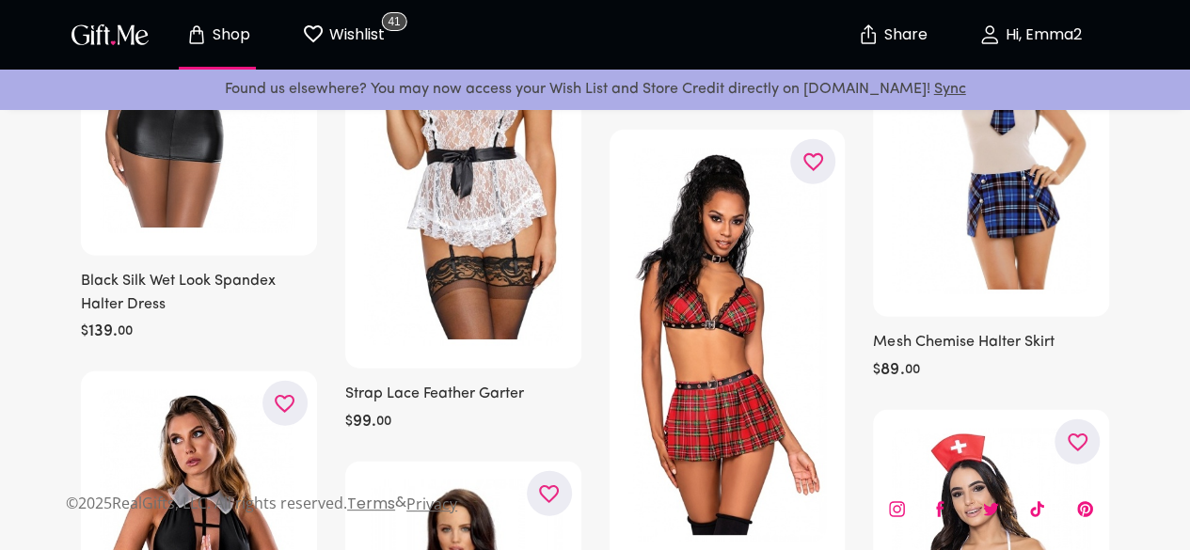
scroll to position [2372, 0]
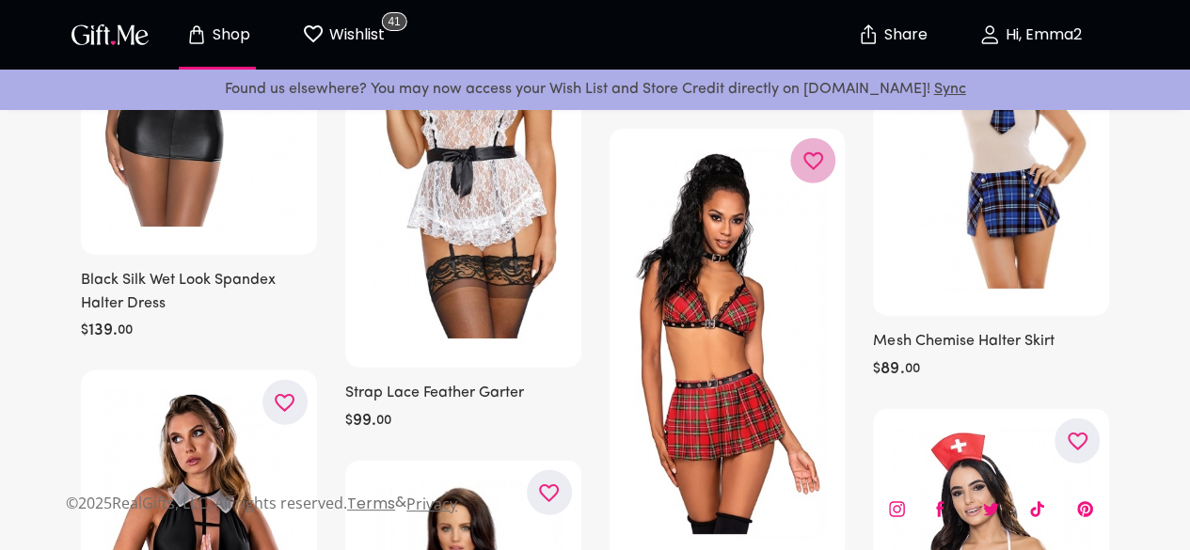
click at [0, 0] on icon "button" at bounding box center [0, 0] width 0 height 0
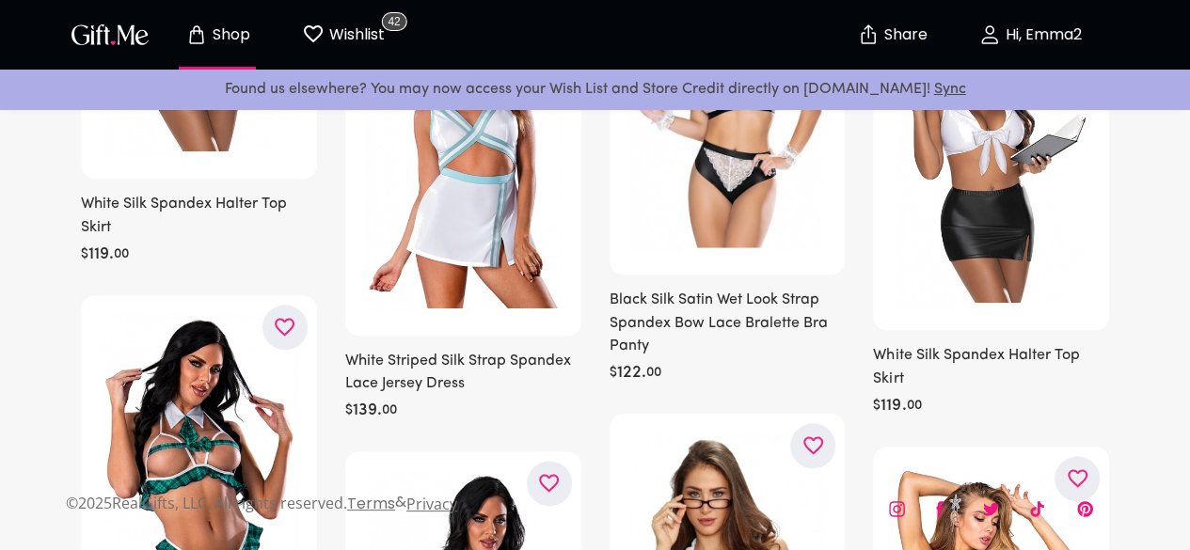
scroll to position [0, 0]
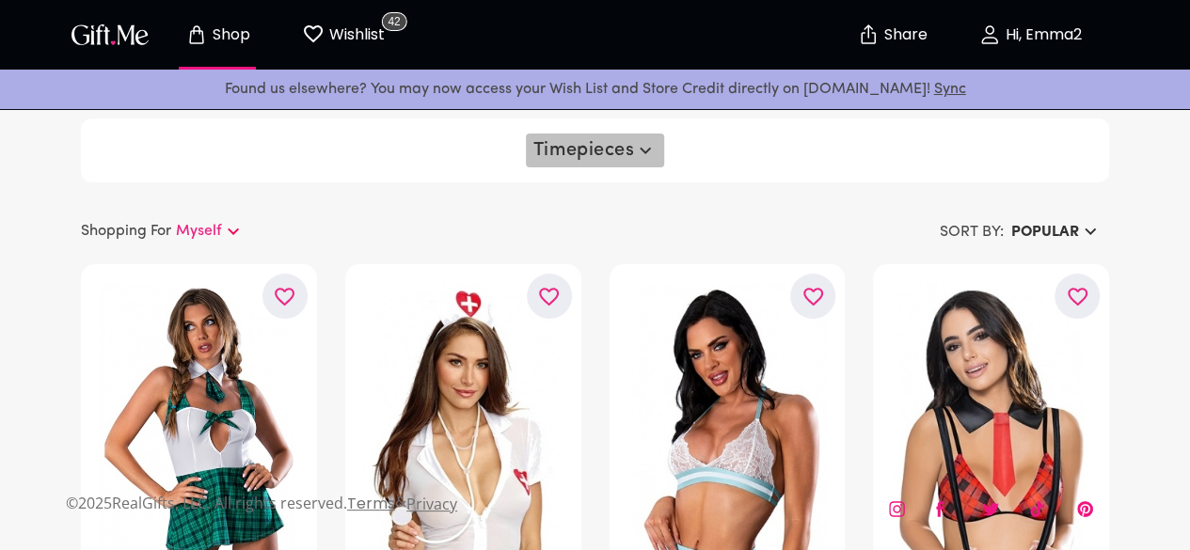
click at [616, 164] on button "Timepieces" at bounding box center [595, 151] width 139 height 34
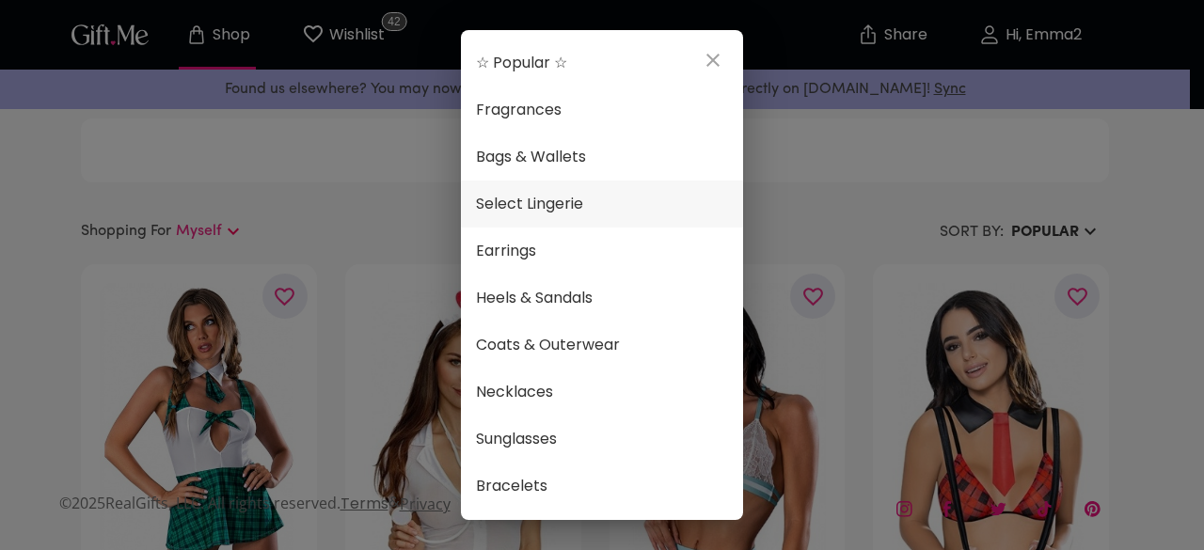
click at [579, 195] on span "Select Lingerie" at bounding box center [602, 204] width 252 height 24
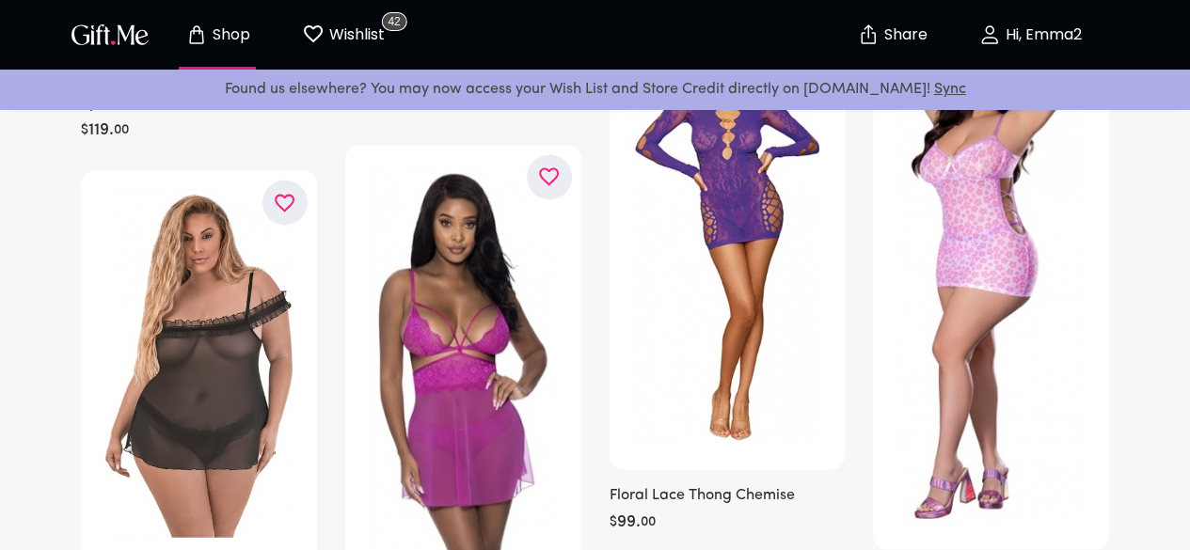
scroll to position [1310, 0]
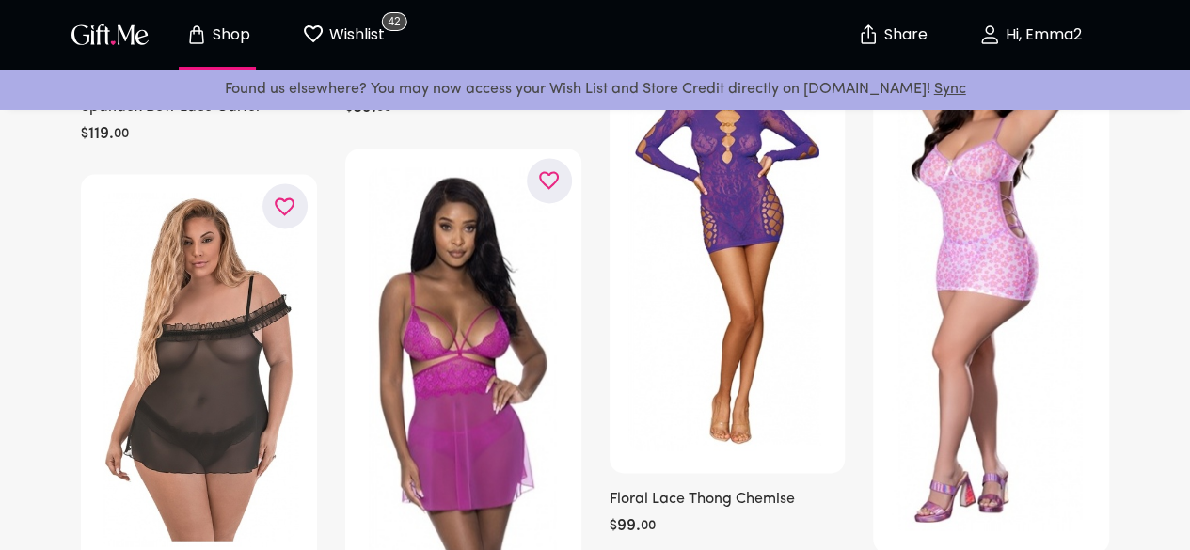
click at [0, 0] on icon "button" at bounding box center [0, 0] width 0 height 0
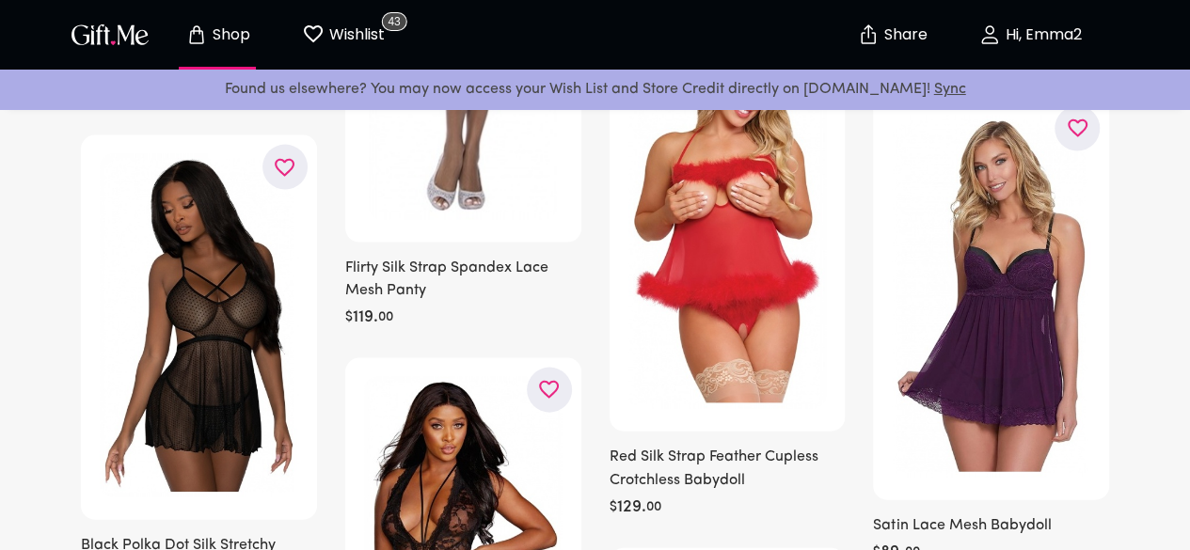
scroll to position [1857, 0]
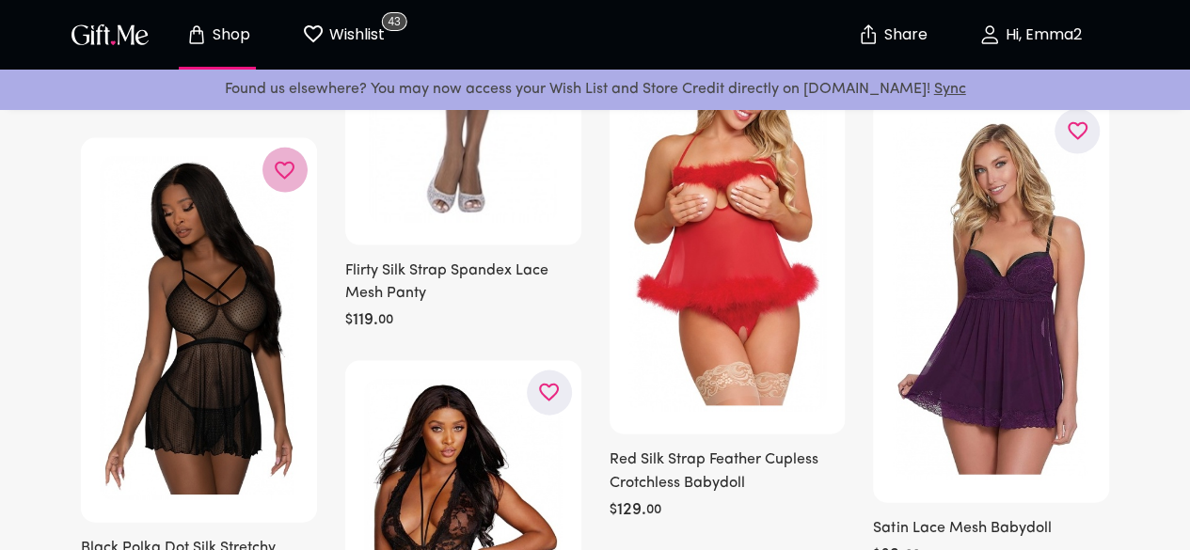
click at [268, 178] on button "button" at bounding box center [284, 170] width 45 height 45
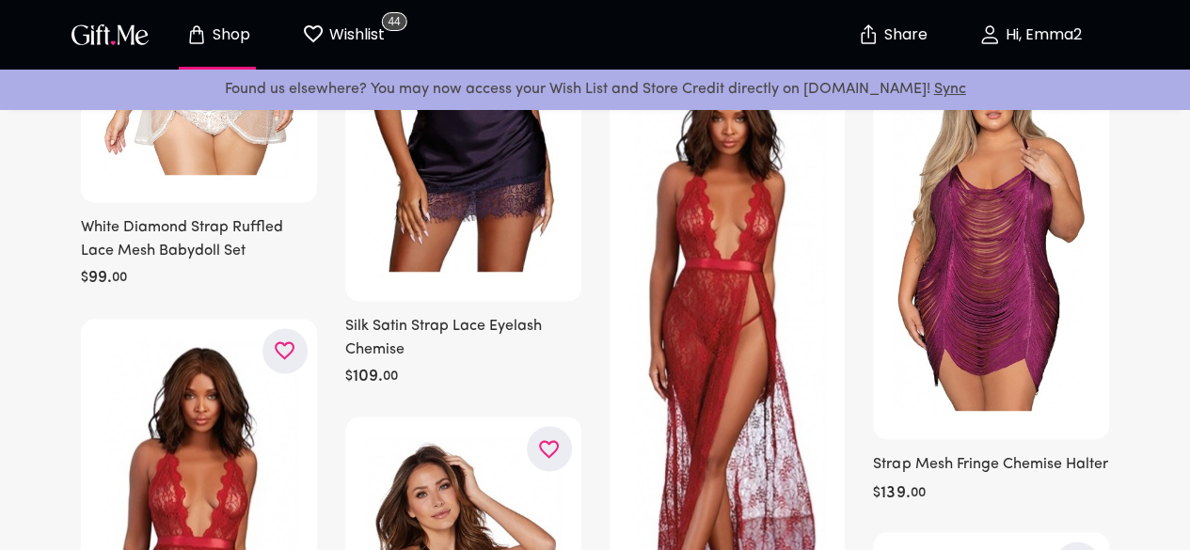
scroll to position [4867, 0]
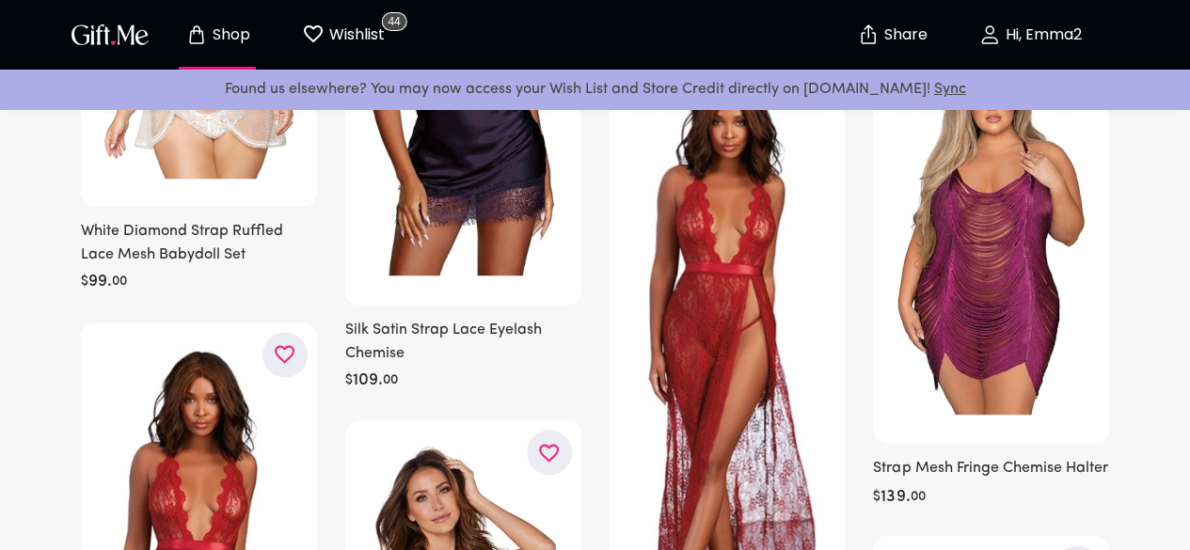
click at [792, 100] on button "button" at bounding box center [812, 77] width 45 height 45
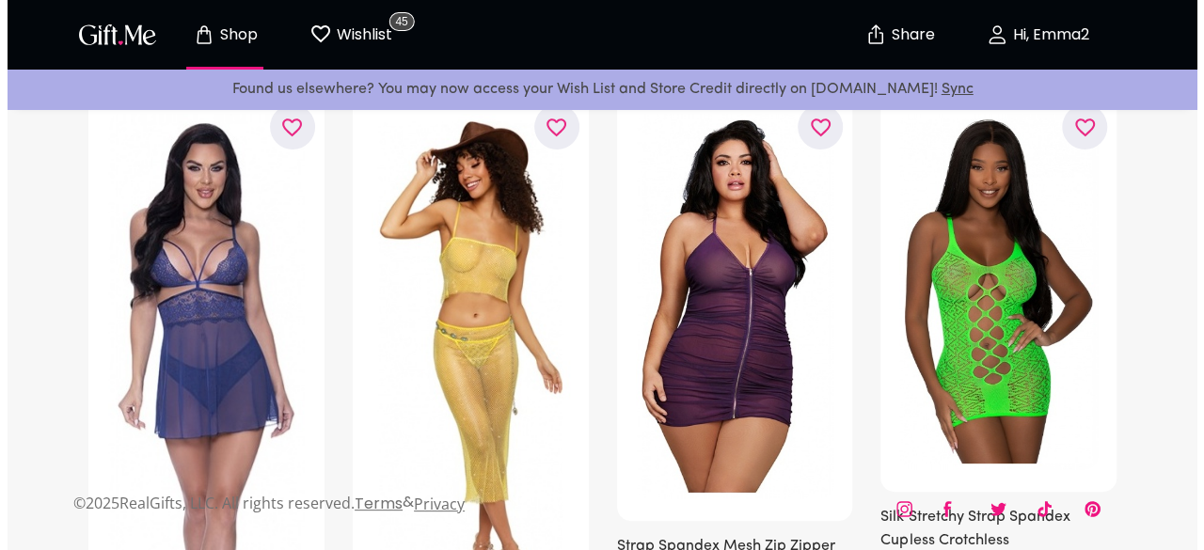
scroll to position [0, 0]
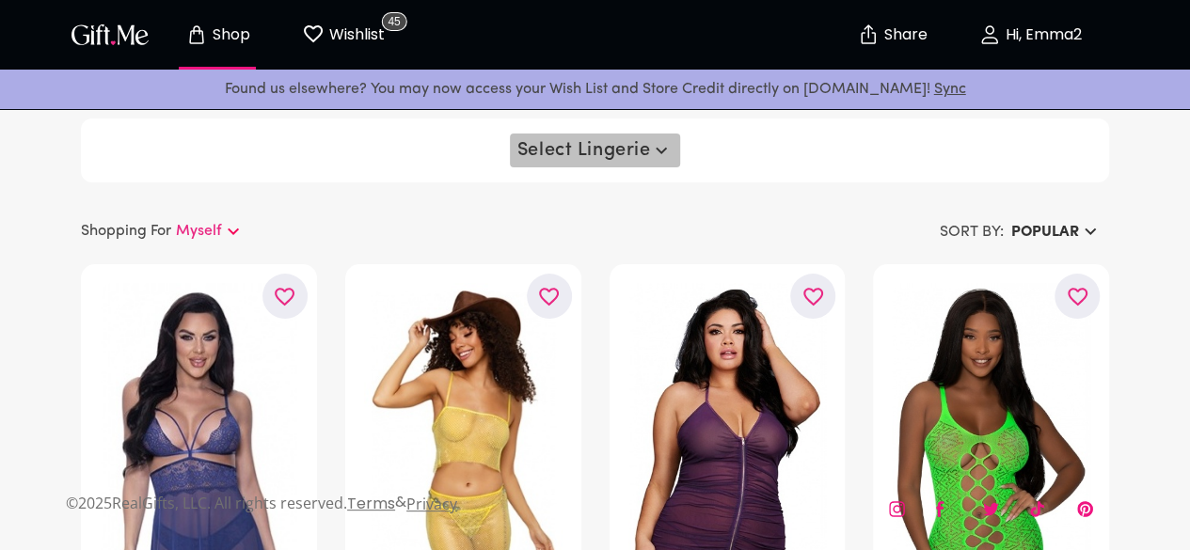
click at [604, 162] on button "Select Lingerie" at bounding box center [595, 151] width 171 height 34
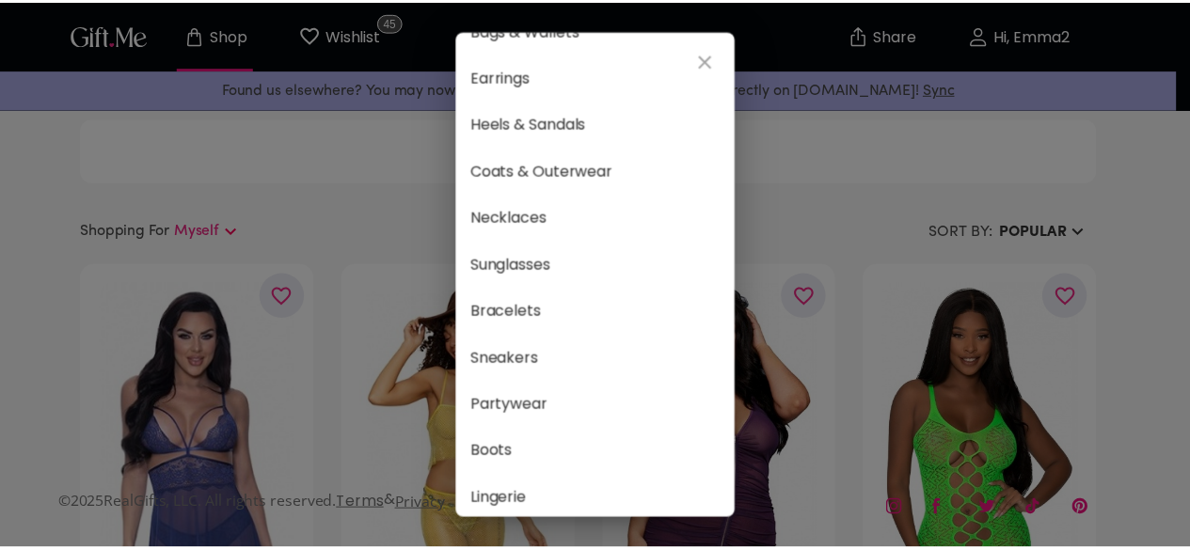
scroll to position [128, 0]
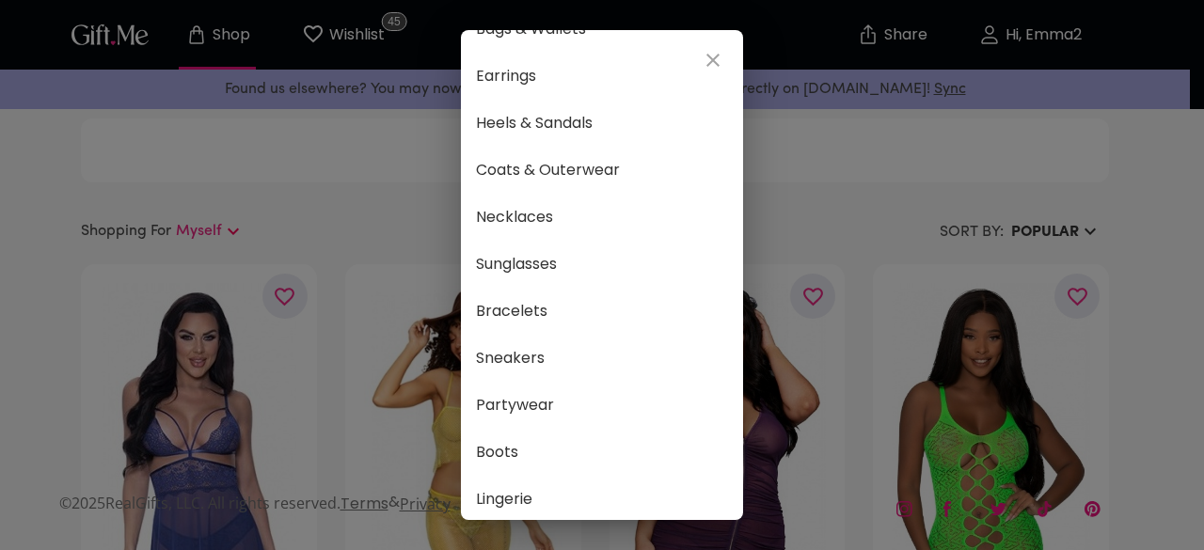
click at [604, 162] on span "Coats & Outerwear" at bounding box center [602, 170] width 252 height 24
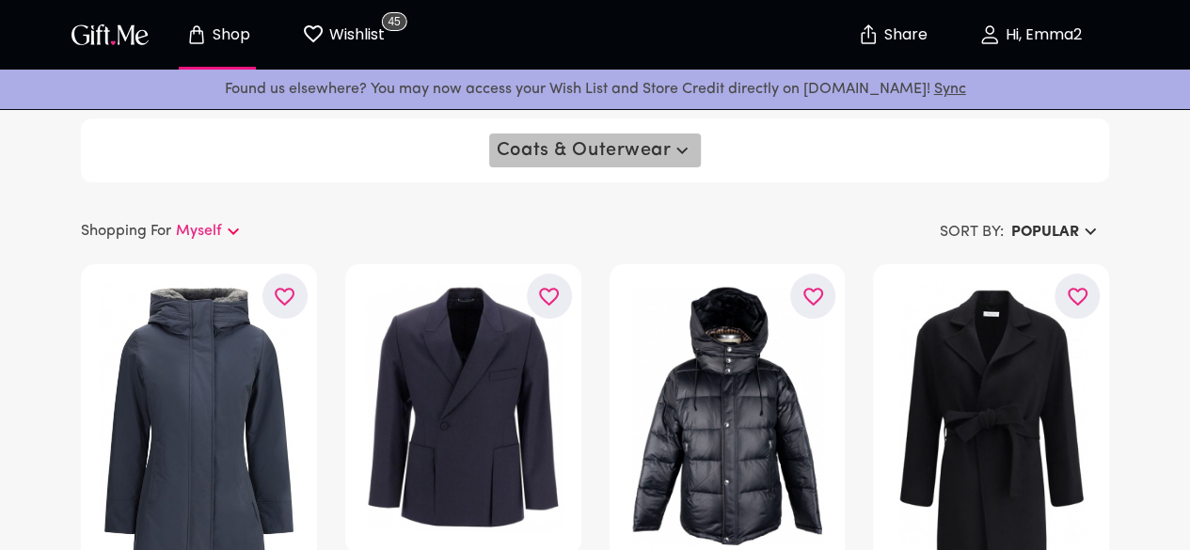
click at [660, 151] on span "Coats & Outerwear" at bounding box center [596, 150] width 198 height 23
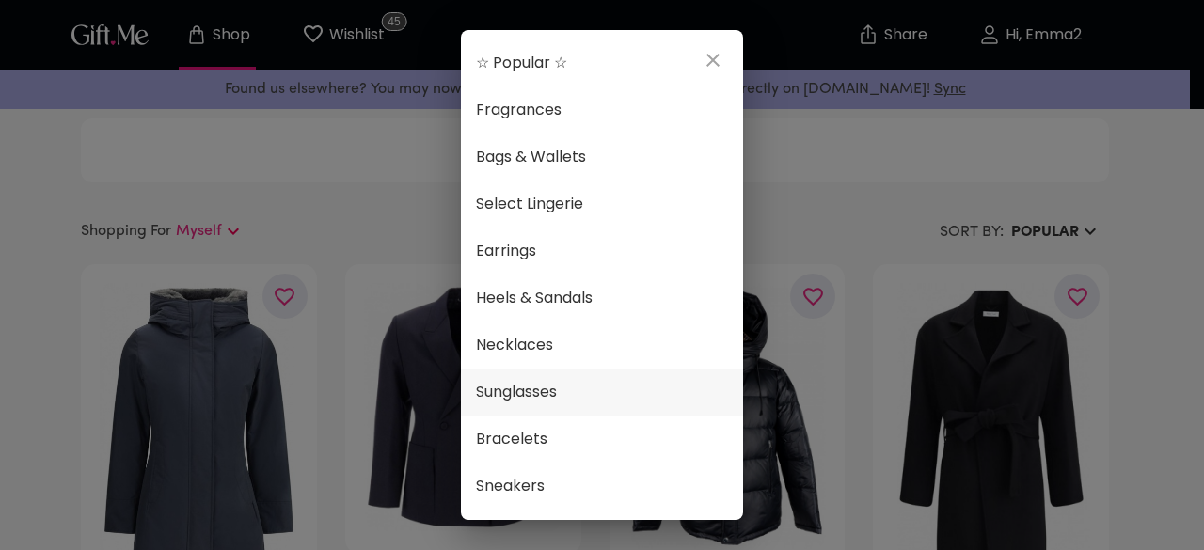
click at [536, 386] on span "Sunglasses" at bounding box center [602, 392] width 252 height 24
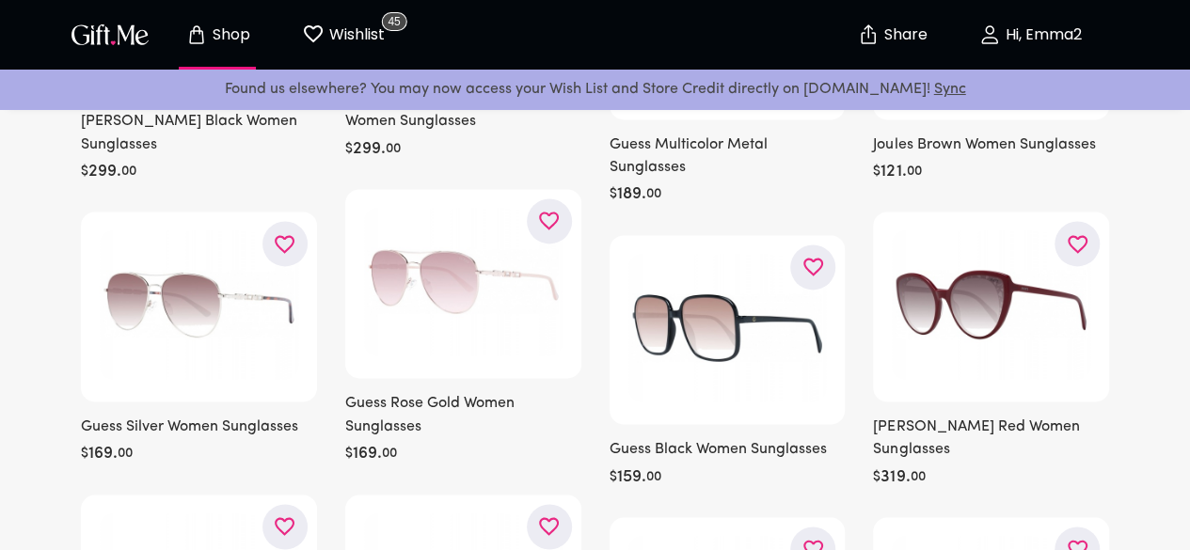
scroll to position [1252, 0]
click at [0, 0] on icon "button" at bounding box center [0, 0] width 0 height 0
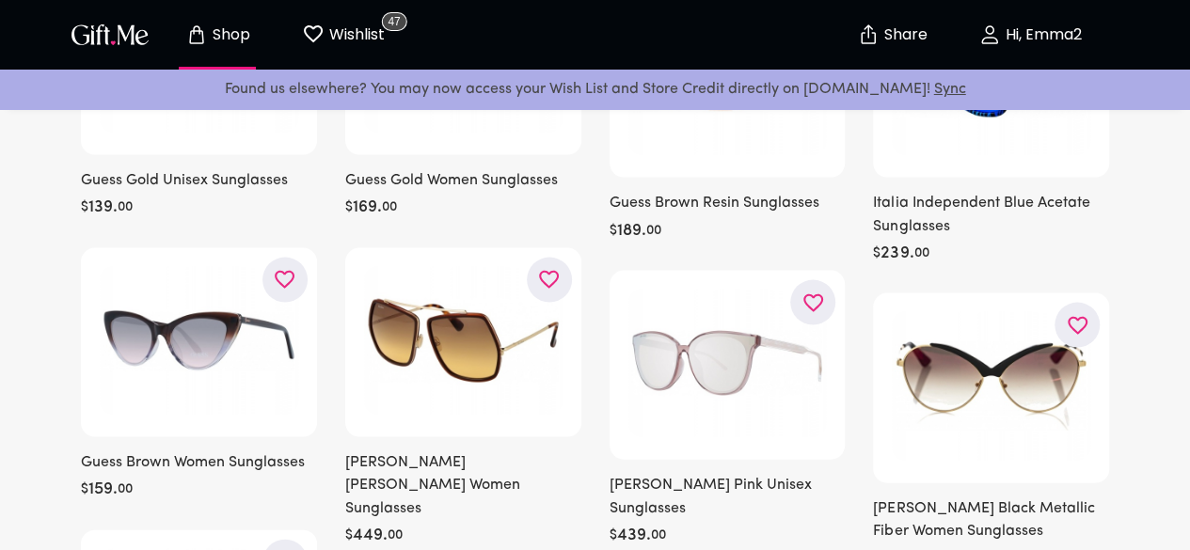
scroll to position [1782, 0]
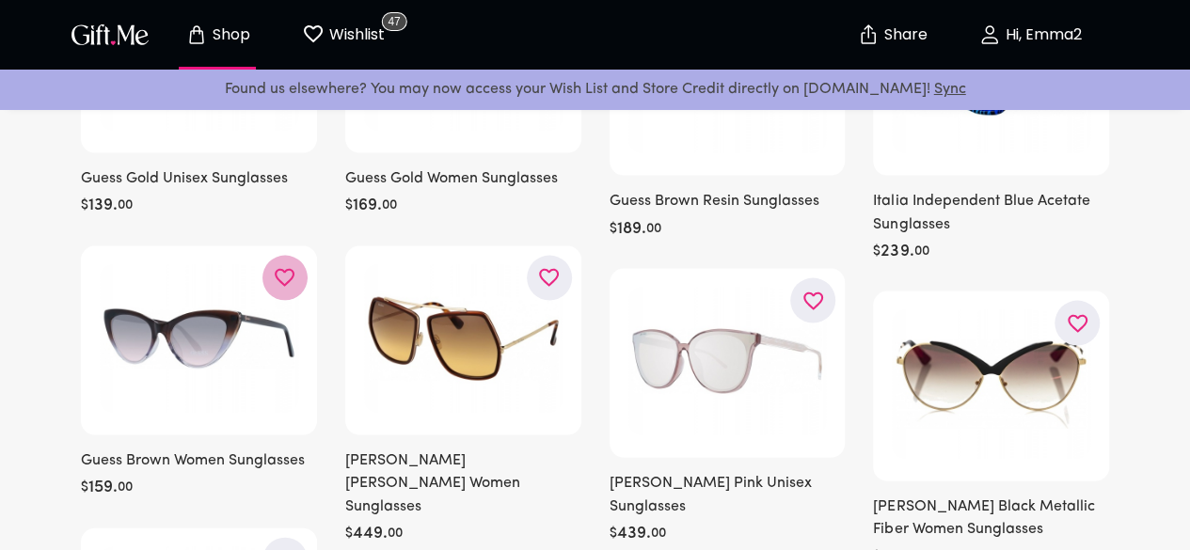
click at [0, 0] on icon "button" at bounding box center [0, 0] width 0 height 0
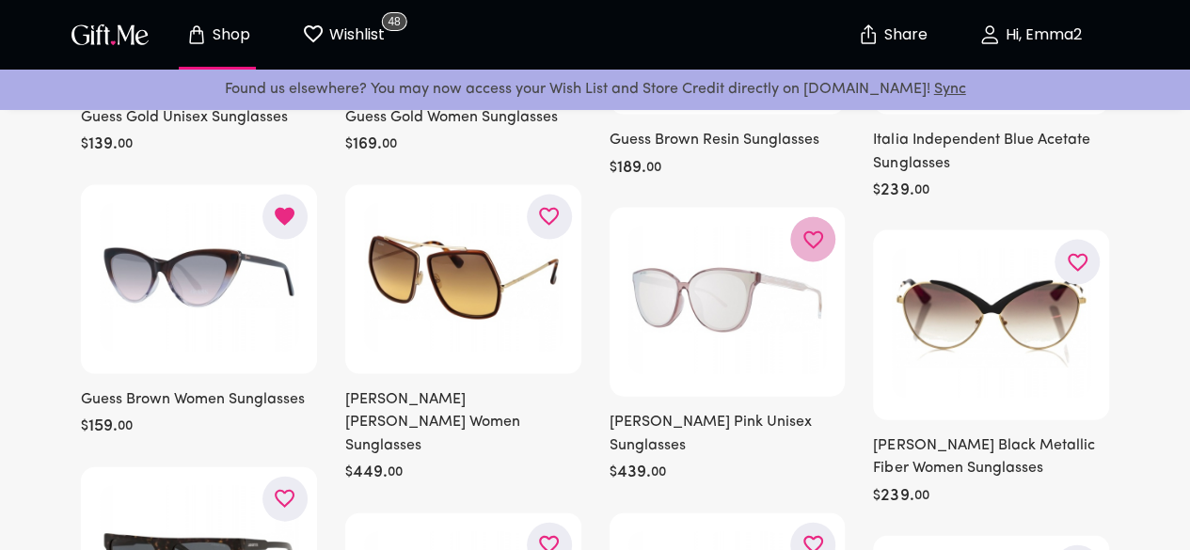
click at [0, 0] on icon "button" at bounding box center [0, 0] width 0 height 0
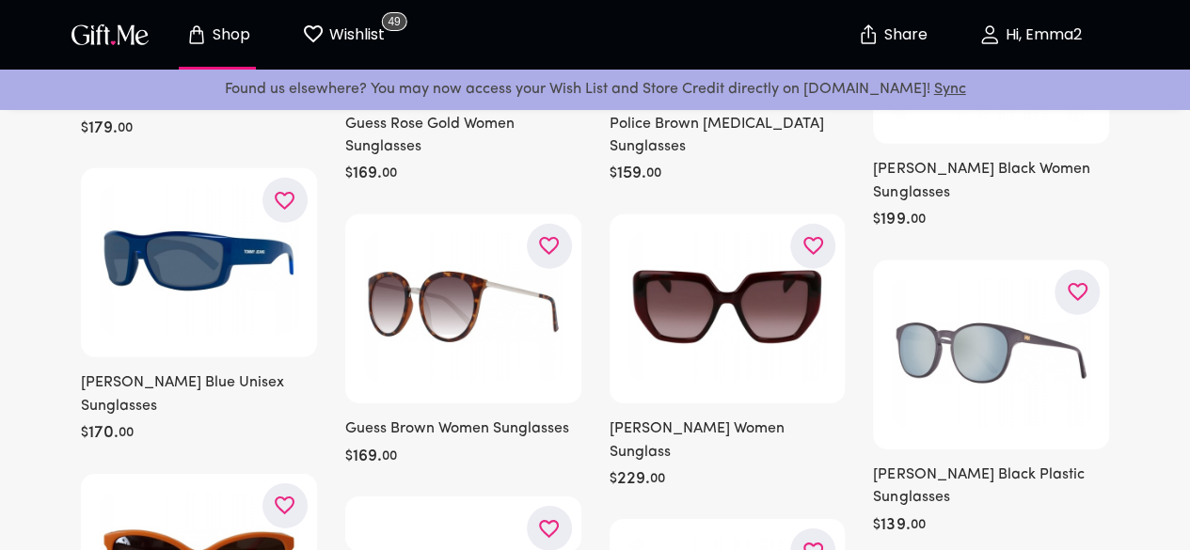
scroll to position [2754, 0]
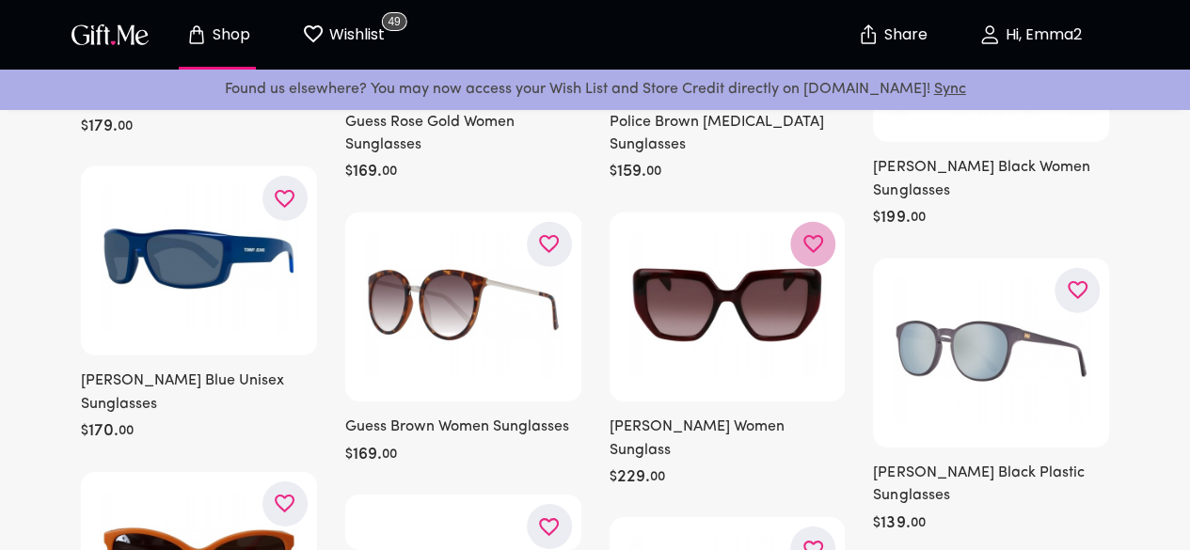
click at [0, 0] on icon "button" at bounding box center [0, 0] width 0 height 0
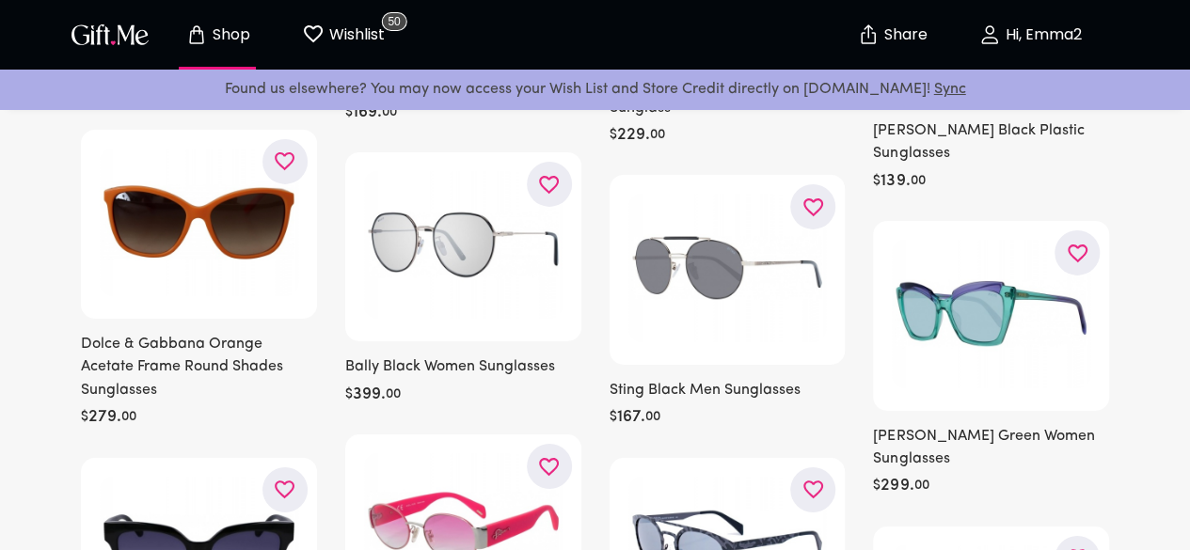
scroll to position [3097, 0]
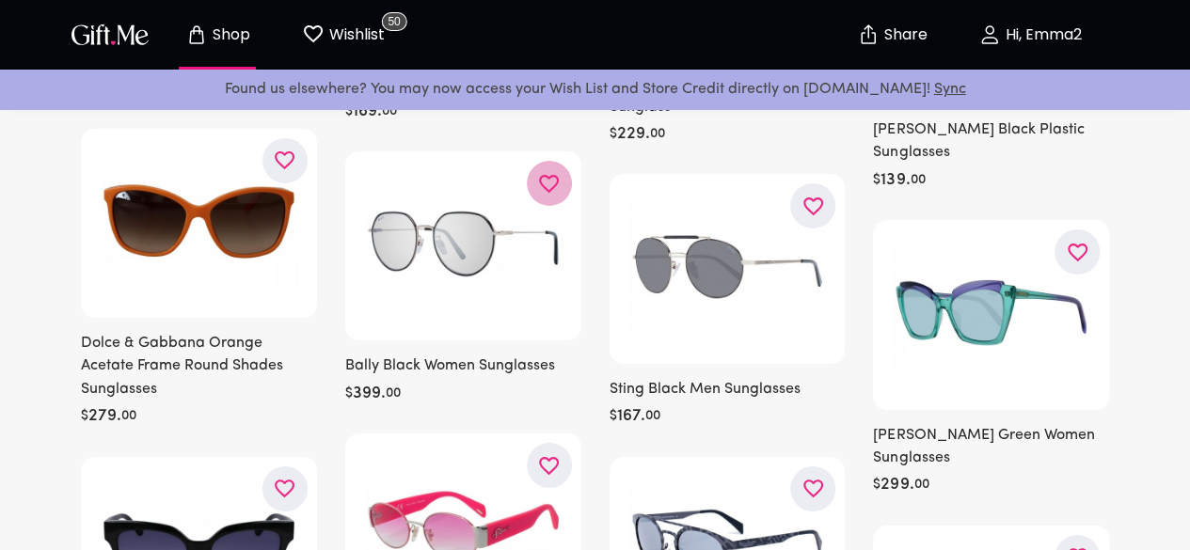
click at [0, 0] on icon "button" at bounding box center [0, 0] width 0 height 0
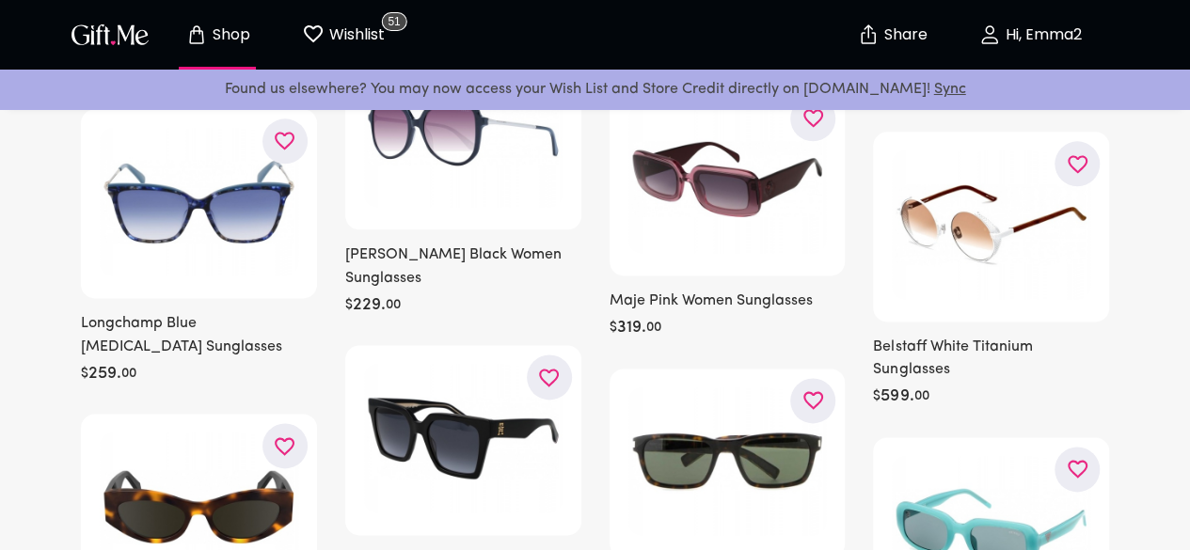
scroll to position [4667, 0]
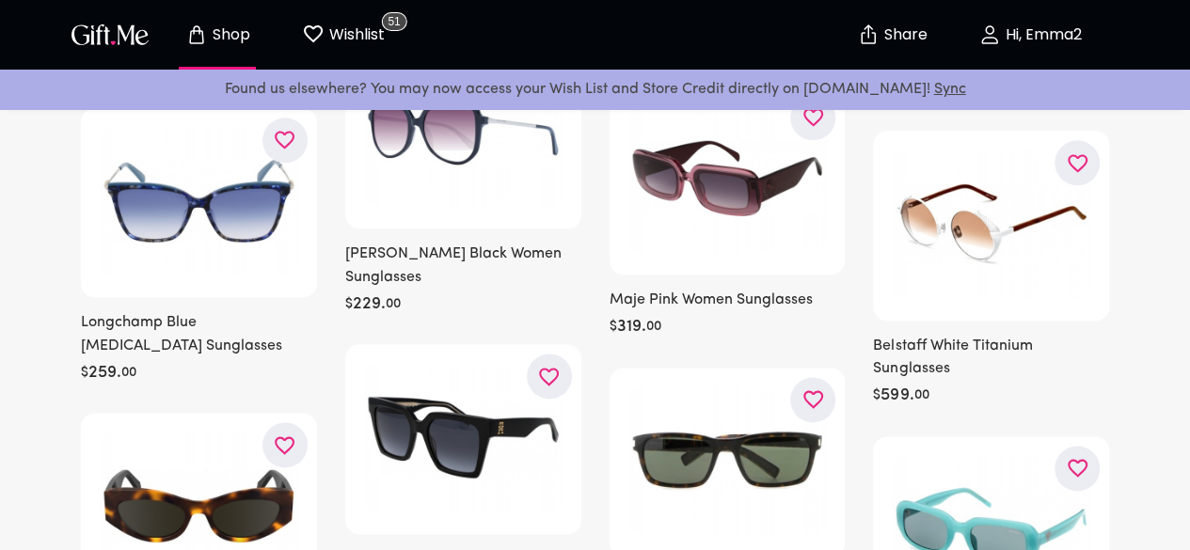
click at [0, 0] on icon "button" at bounding box center [0, 0] width 0 height 0
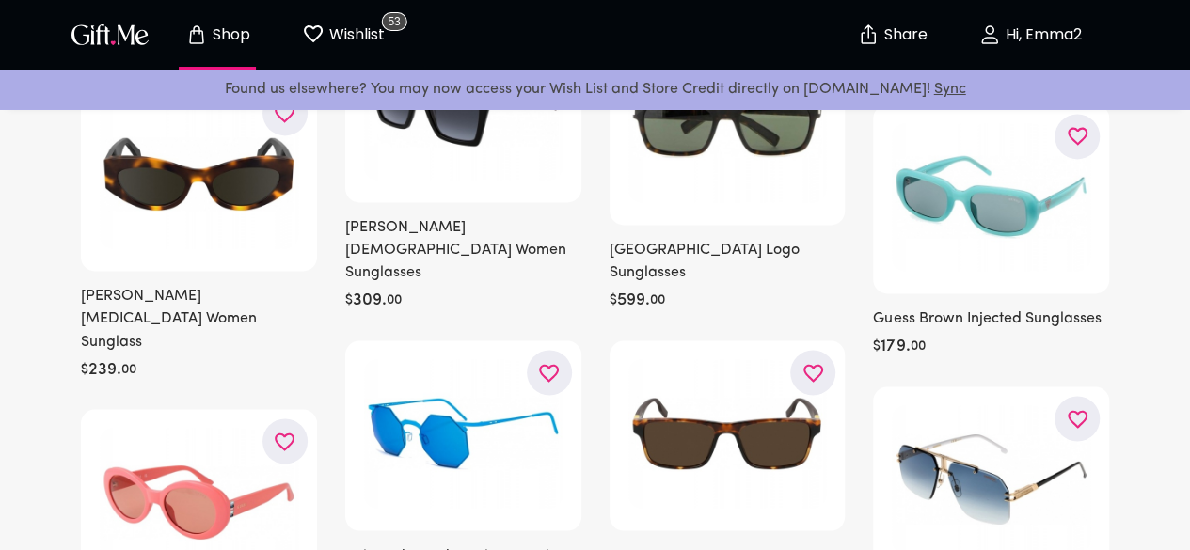
scroll to position [5064, 0]
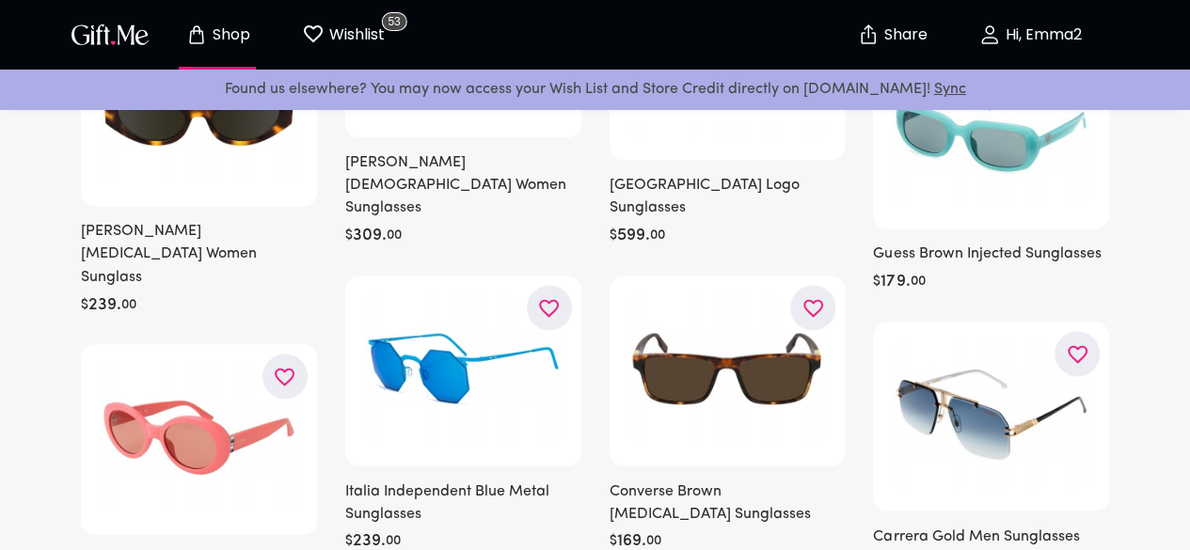
click at [0, 0] on icon "button" at bounding box center [0, 0] width 0 height 0
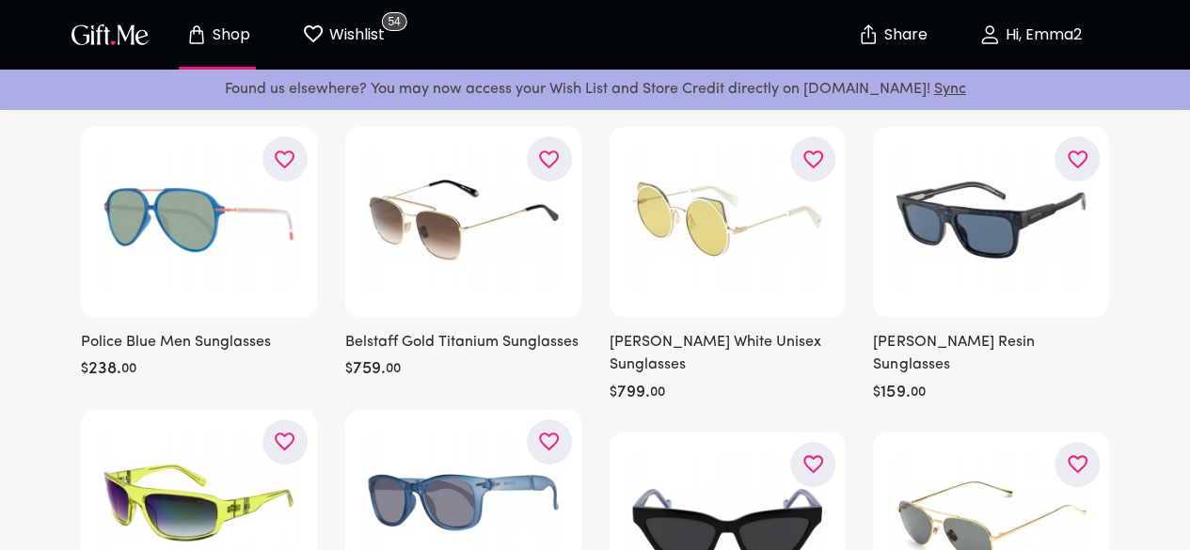
scroll to position [0, 0]
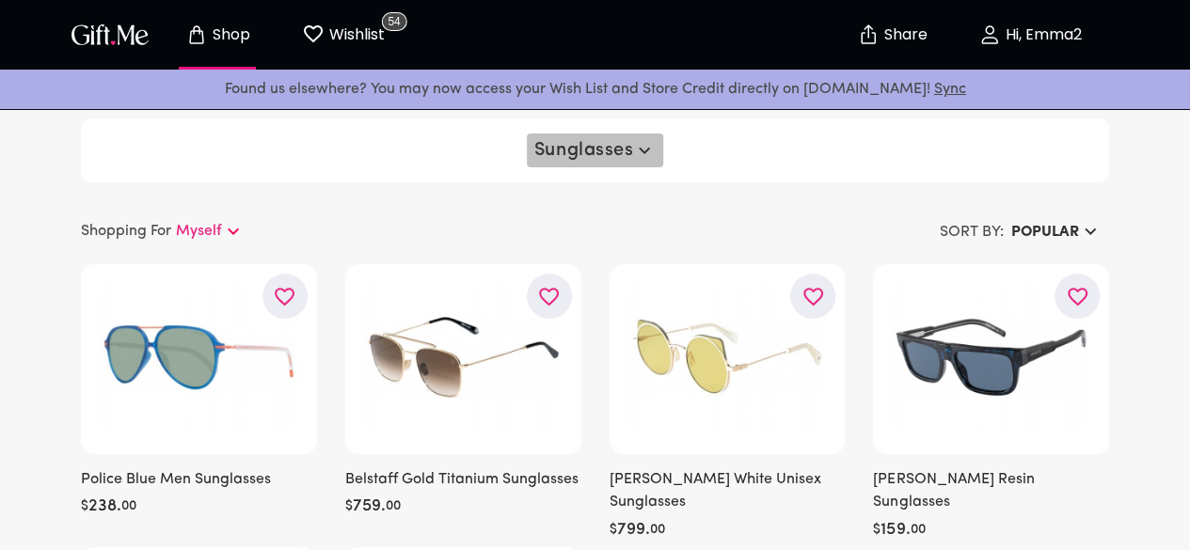
click at [606, 153] on span "Sunglasses" at bounding box center [595, 150] width 122 height 23
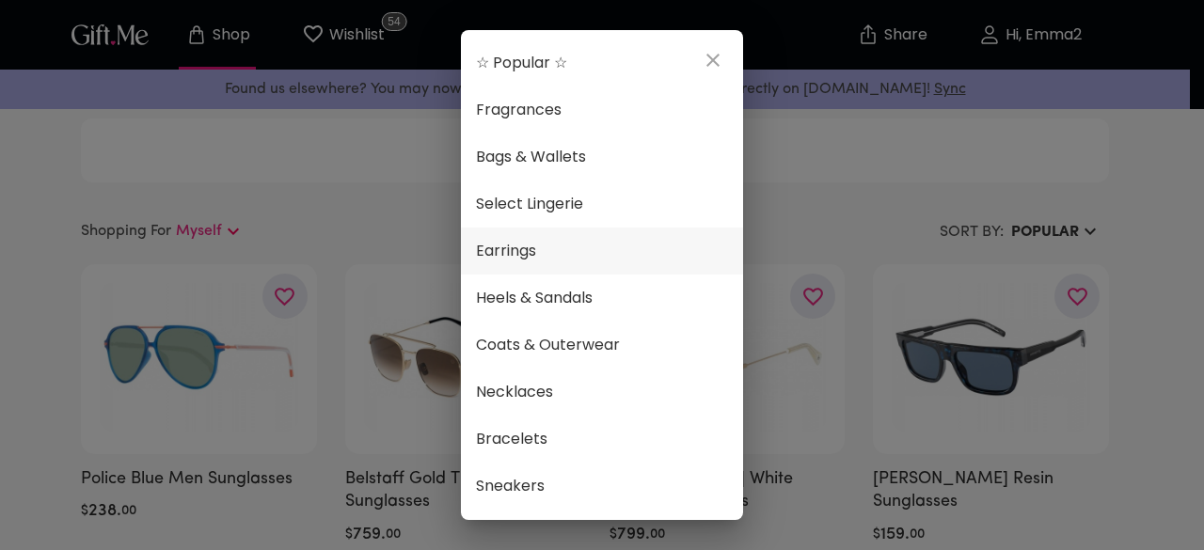
click at [548, 243] on span "Earrings" at bounding box center [602, 251] width 252 height 24
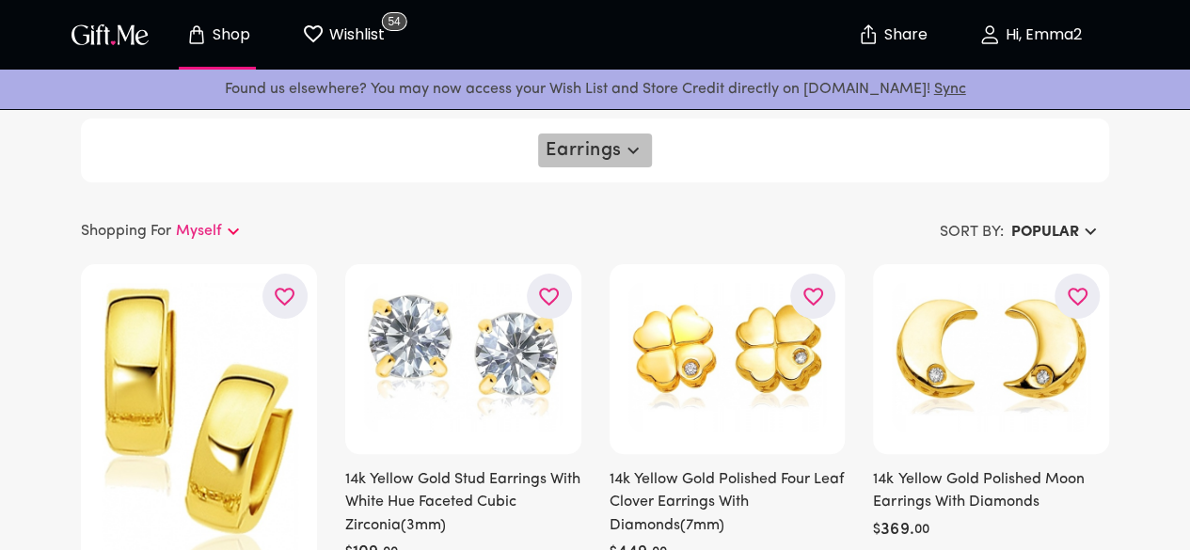
click at [574, 153] on span "Earrings" at bounding box center [595, 150] width 99 height 23
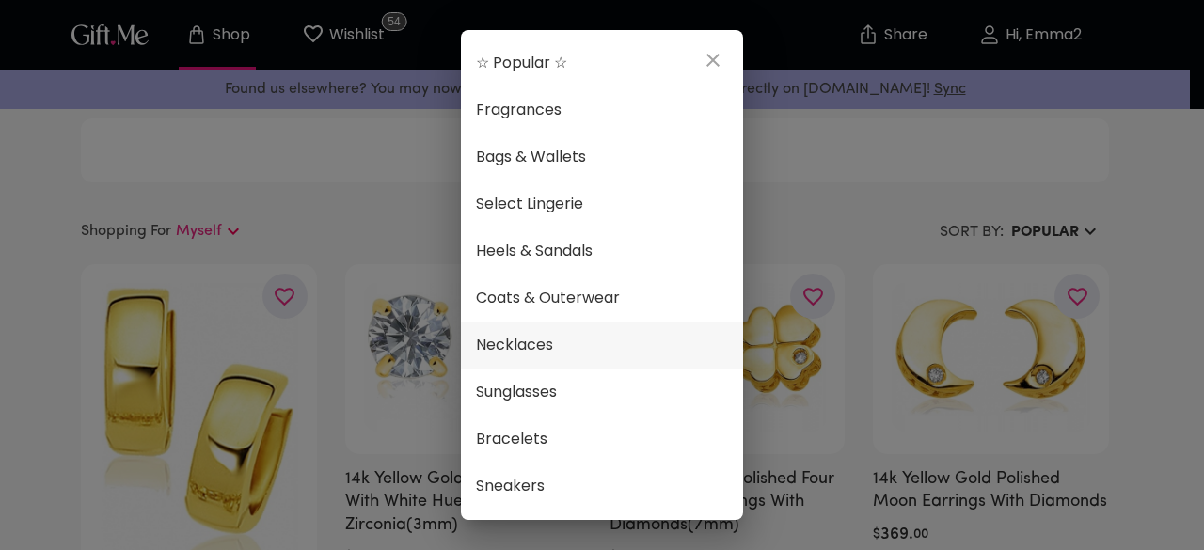
click at [521, 343] on span "Necklaces" at bounding box center [602, 345] width 252 height 24
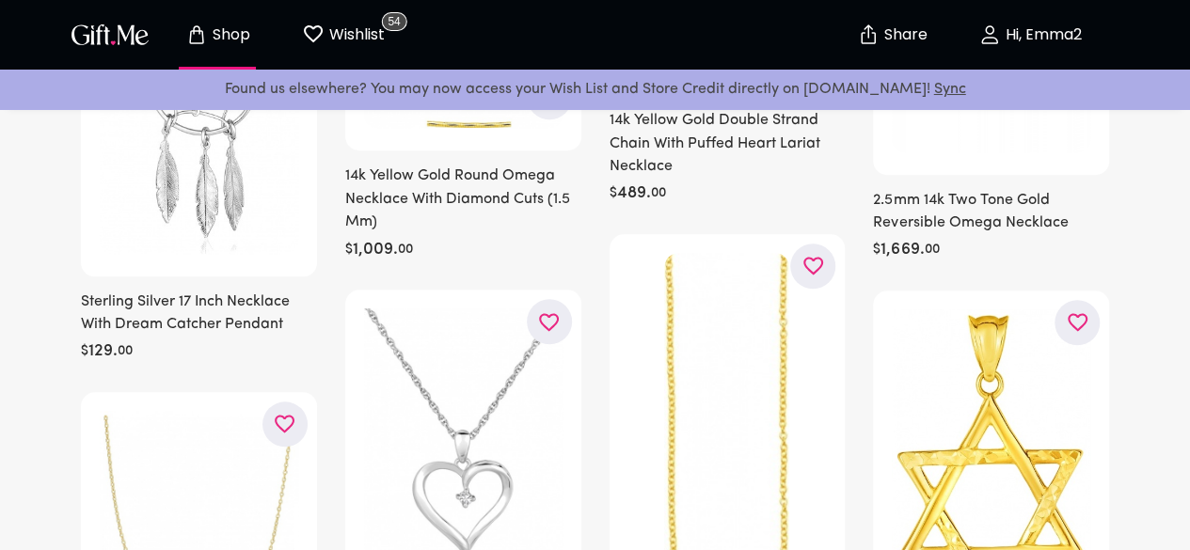
scroll to position [759, 0]
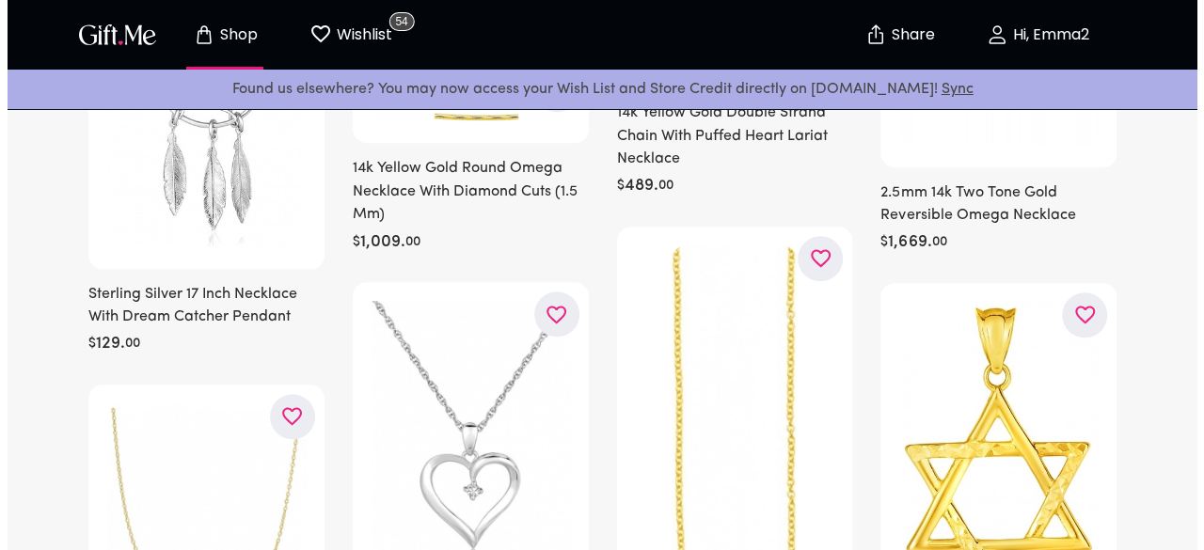
scroll to position [0, 0]
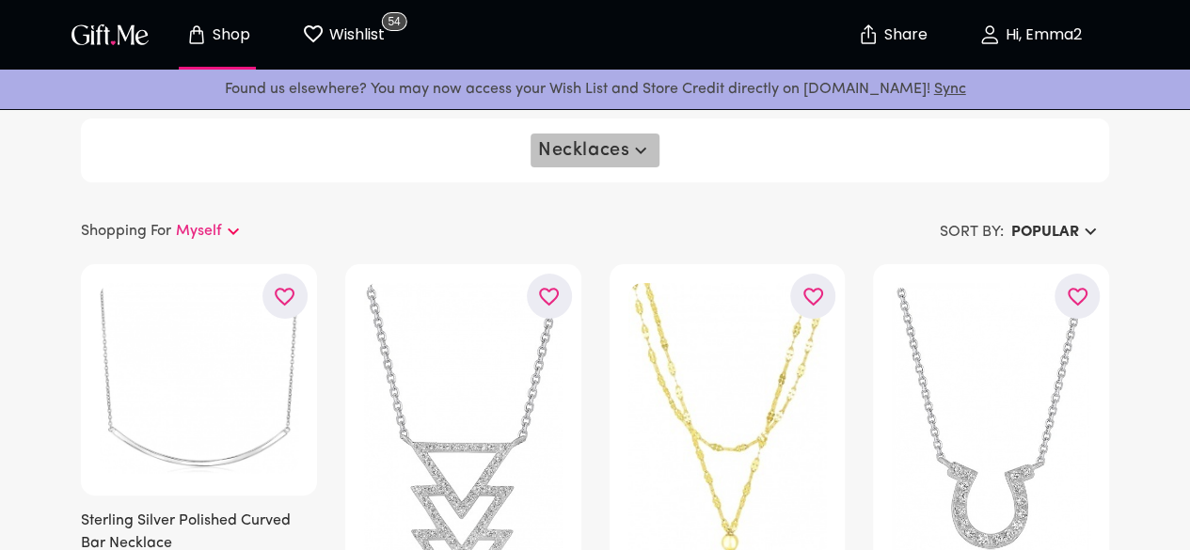
click at [625, 151] on span "Necklaces" at bounding box center [595, 150] width 114 height 23
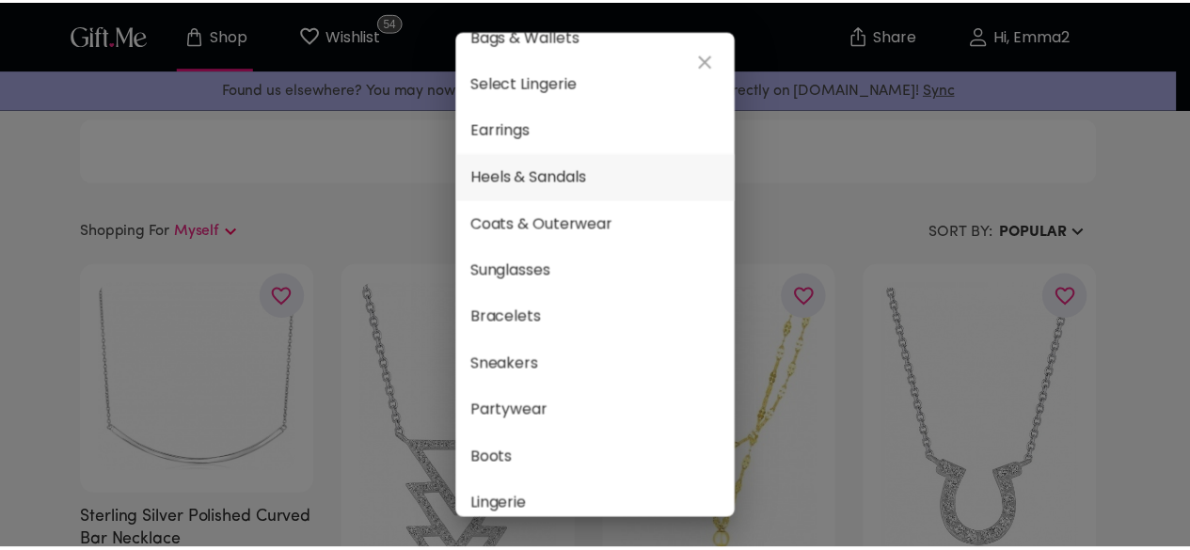
scroll to position [122, 0]
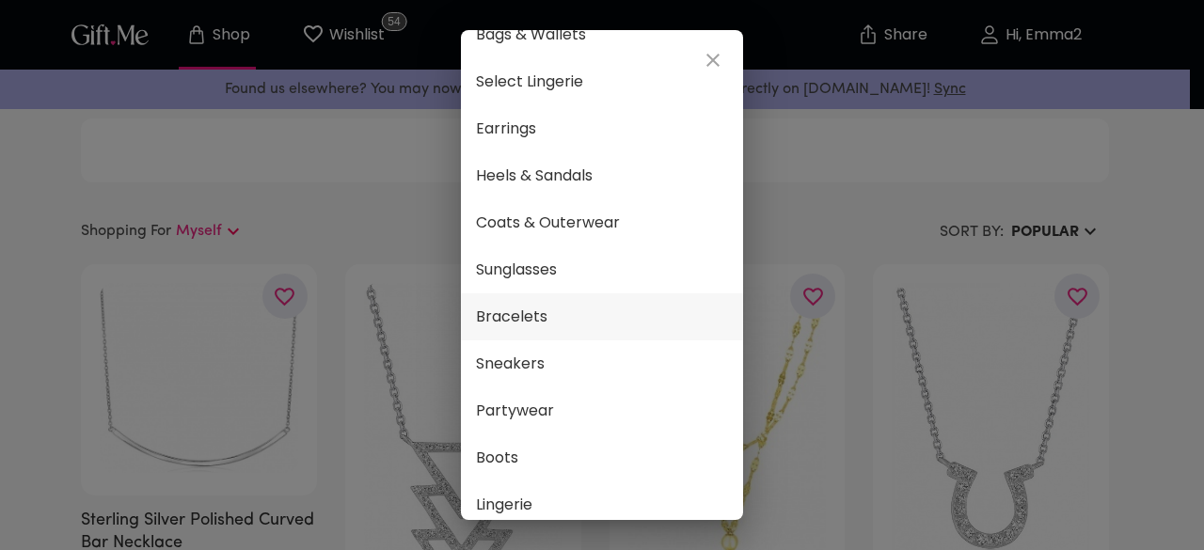
click at [590, 311] on span "Bracelets" at bounding box center [602, 317] width 252 height 24
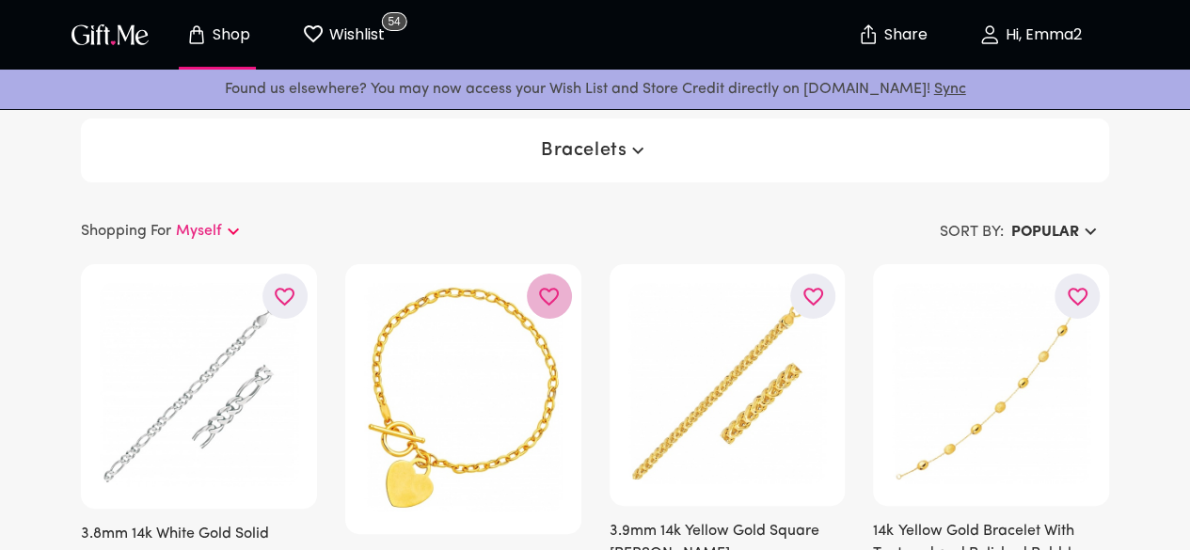
click at [0, 0] on icon "button" at bounding box center [0, 0] width 0 height 0
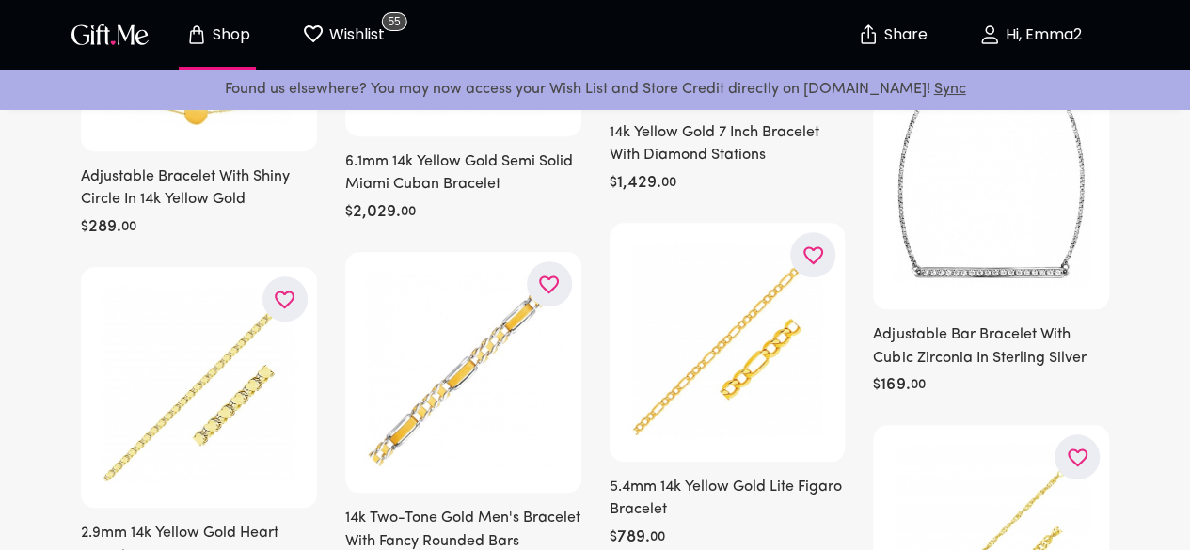
scroll to position [752, 0]
click at [540, 302] on button "button" at bounding box center [549, 283] width 45 height 45
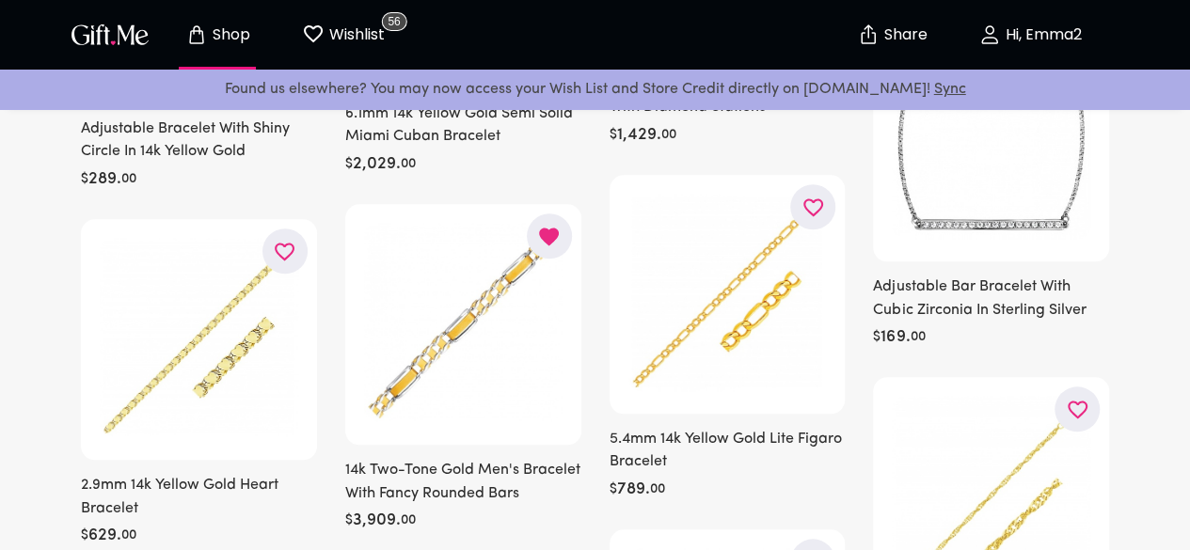
scroll to position [809, 0]
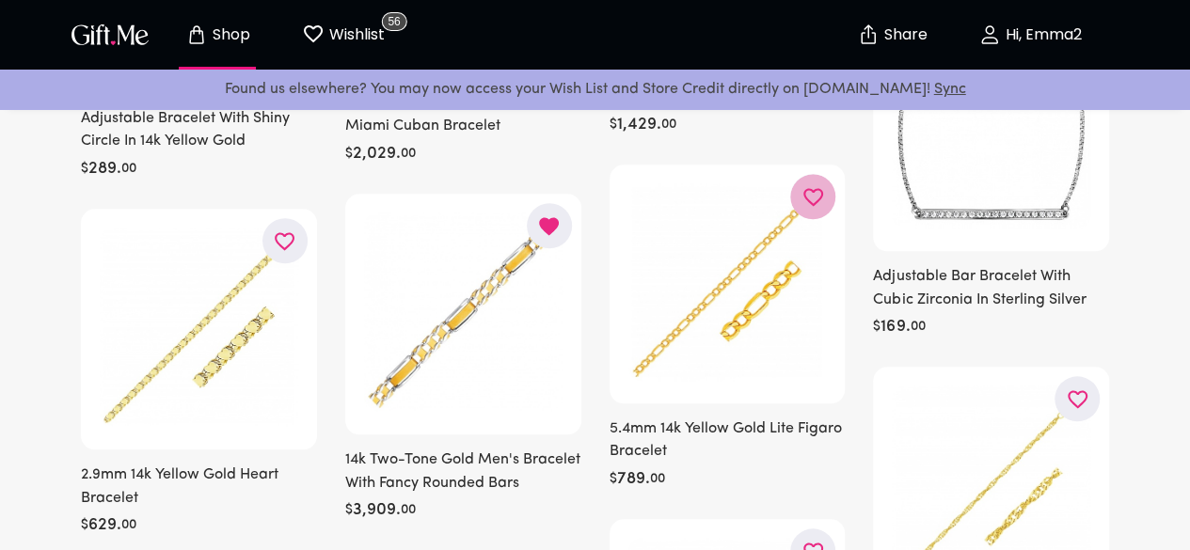
click at [0, 0] on icon "button" at bounding box center [0, 0] width 0 height 0
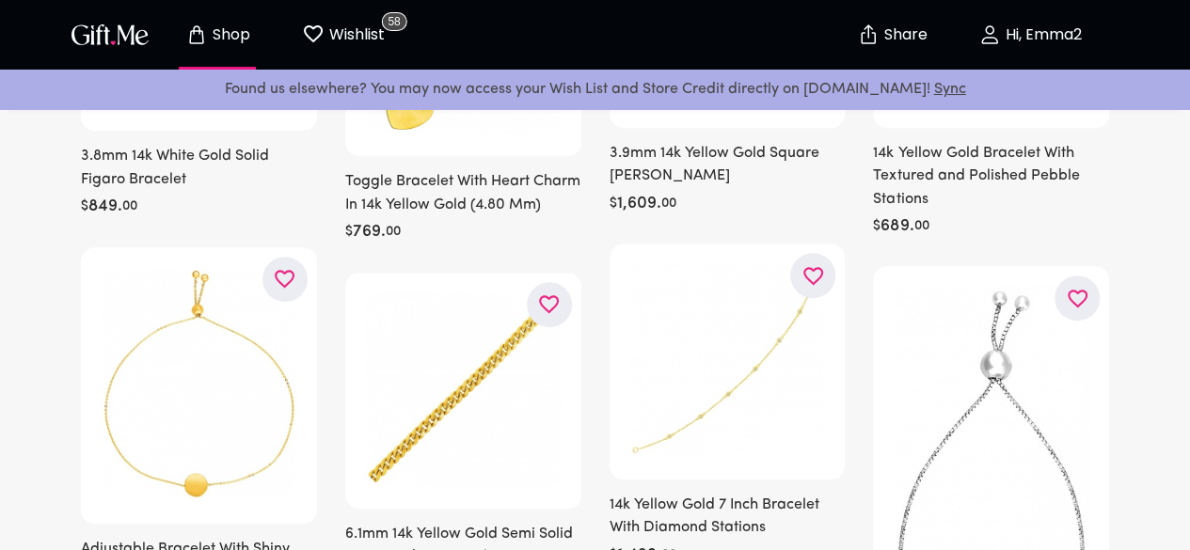
scroll to position [0, 0]
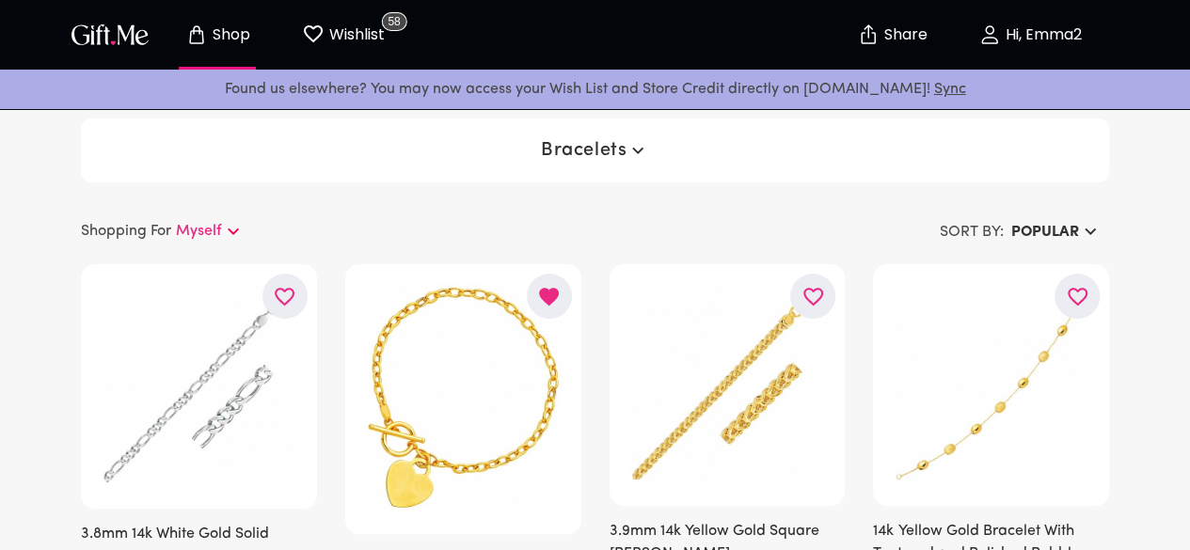
click at [1043, 35] on p "Hi, Emma2" at bounding box center [1041, 35] width 81 height 16
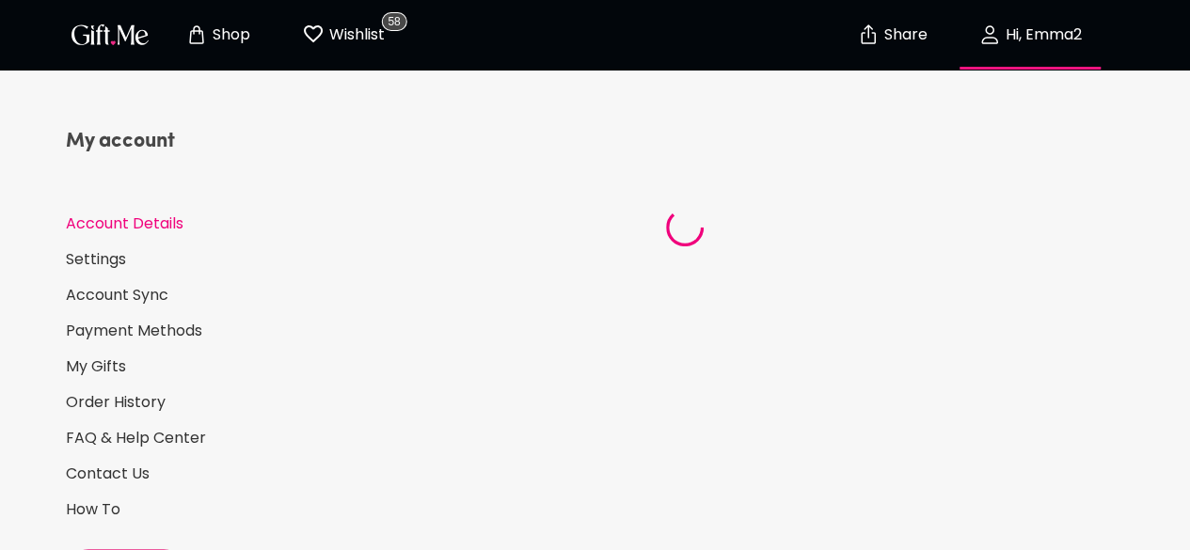
select select "US"
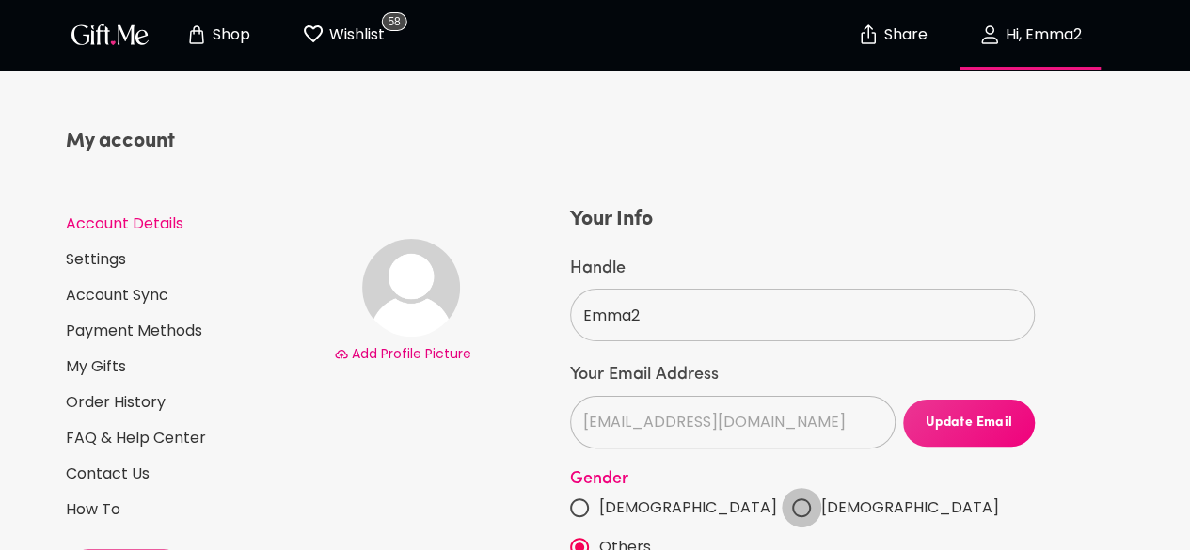
click at [782, 509] on input "Female" at bounding box center [802, 508] width 40 height 40
radio input "true"
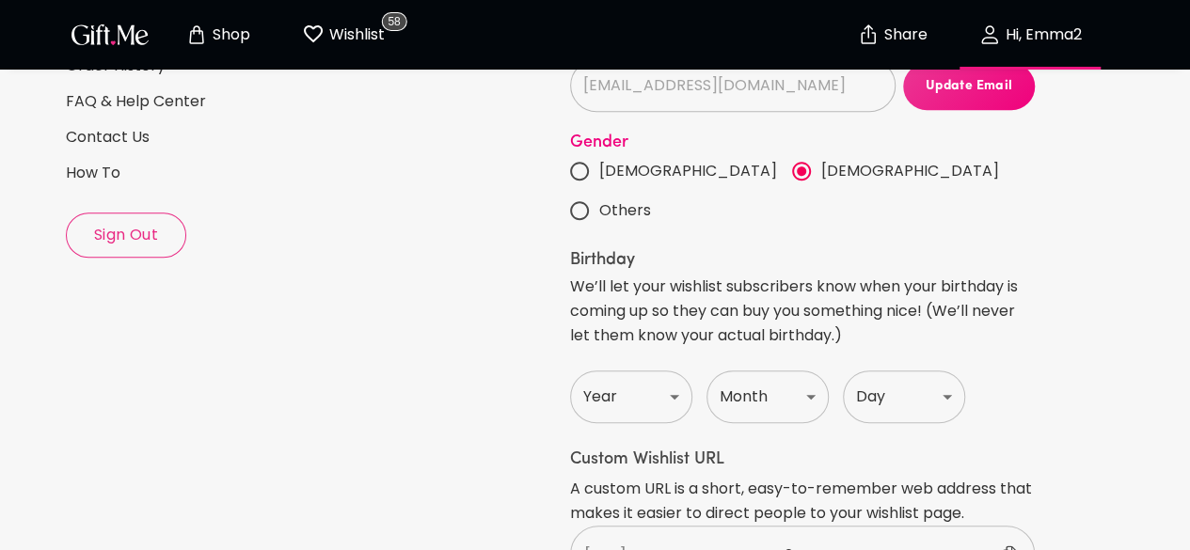
scroll to position [345, 0]
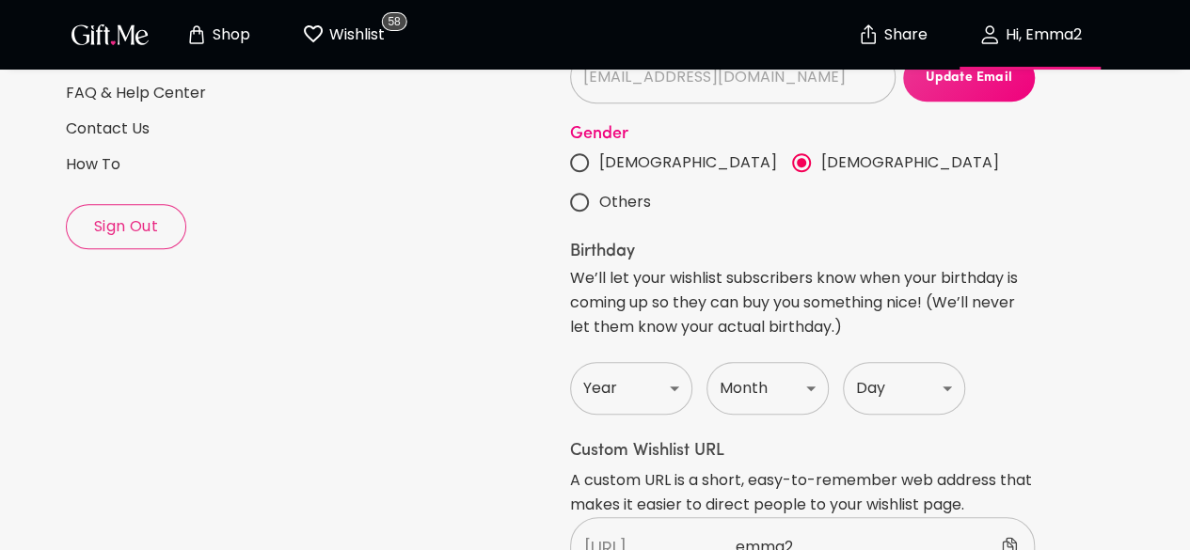
click at [672, 362] on select "Year 1920 1921 1922 1923 1924 1925 1926 1927 1928 1929 1930 1931 1932 1933 1934…" at bounding box center [631, 388] width 122 height 53
drag, startPoint x: 672, startPoint y: 353, endPoint x: 779, endPoint y: 347, distance: 107.4
click at [672, 362] on select "Year 1920 1921 1922 1923 1924 1925 1926 1927 1928 1929 1930 1931 1932 1933 1934…" at bounding box center [631, 388] width 122 height 53
click at [651, 362] on select "Year 1920 1921 1922 1923 1924 1925 1926 1927 1928 1929 1930 1931 1932 1933 1934…" at bounding box center [631, 388] width 122 height 53
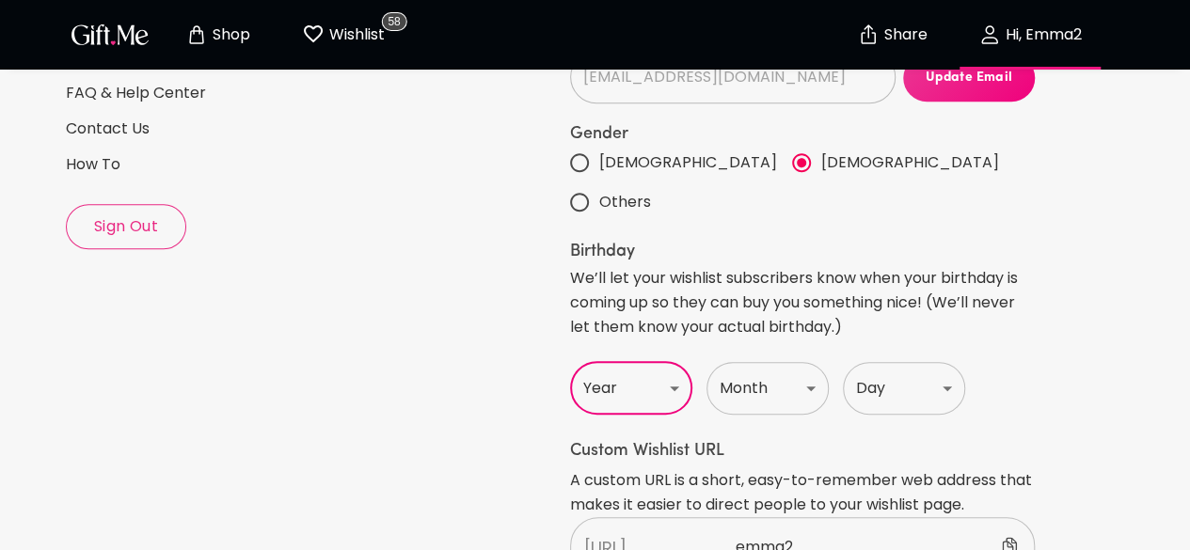
click at [677, 362] on select "Year 1920 1921 1922 1923 1924 1925 1926 1927 1928 1929 1930 1931 1932 1933 1934…" at bounding box center [631, 388] width 122 height 53
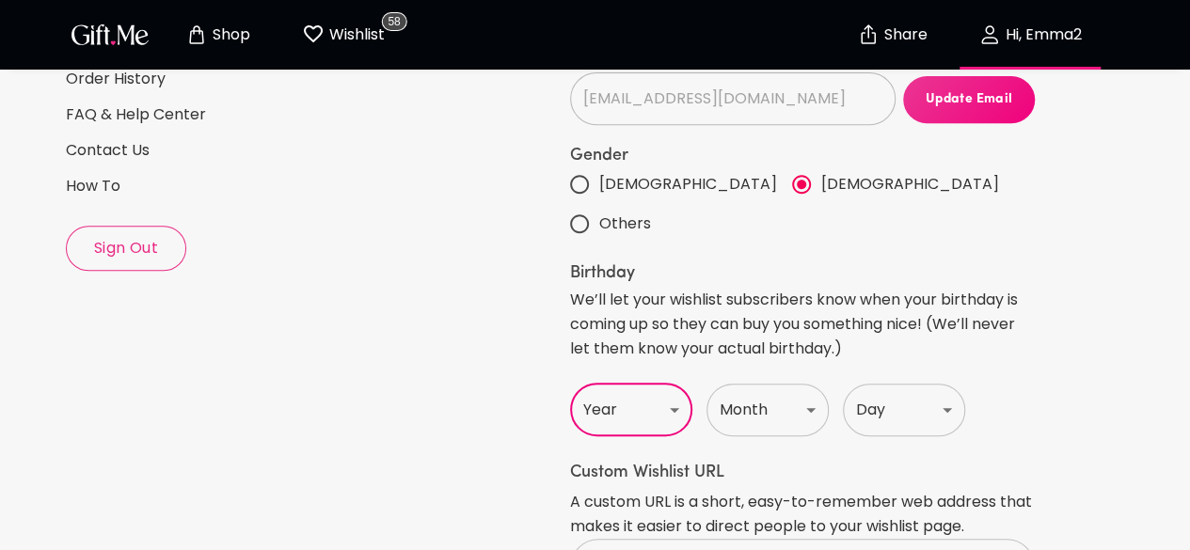
scroll to position [321, 0]
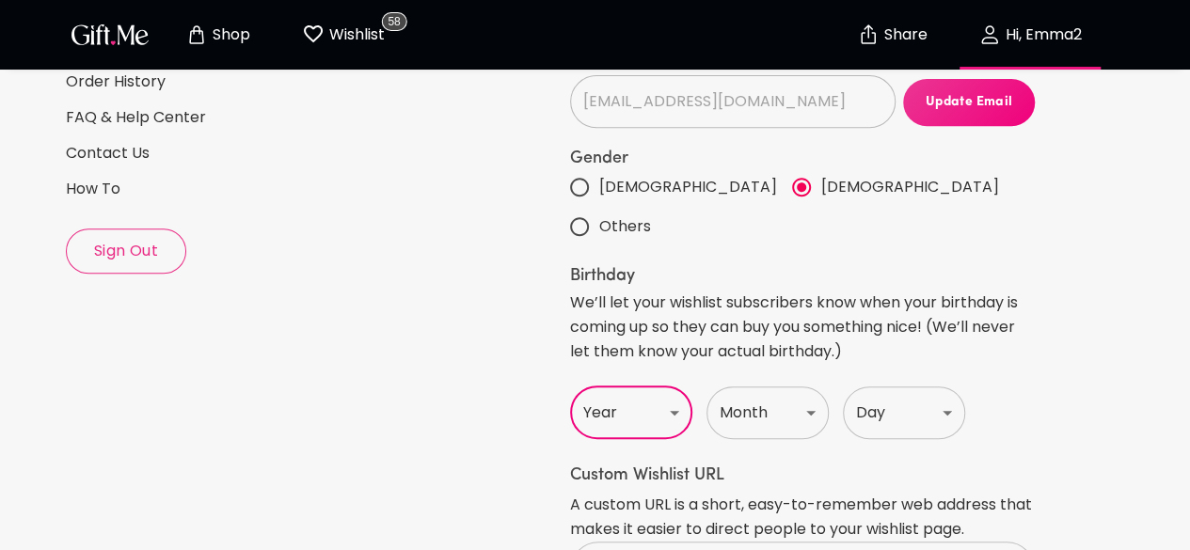
click at [683, 387] on select "Year 1920 1921 1922 1923 1924 1925 1926 1927 1928 1929 1930 1931 1932 1933 1934…" at bounding box center [631, 413] width 122 height 53
click at [570, 387] on select "Year 1920 1921 1922 1923 1924 1925 1926 1927 1928 1929 1930 1931 1932 1933 1934…" at bounding box center [631, 413] width 122 height 53
click at [672, 387] on select "Year 1920 1921 1922 1923 1924 1925 1926 1927 1928 1929 1930 1931 1932 1933 1934…" at bounding box center [631, 413] width 122 height 53
click at [570, 387] on select "Year 1920 1921 1922 1923 1924 1925 1926 1927 1928 1929 1930 1931 1932 1933 1934…" at bounding box center [631, 413] width 122 height 53
click at [674, 387] on select "Year 1920 1921 1922 1923 1924 1925 1926 1927 1928 1929 1930 1931 1932 1933 1934…" at bounding box center [631, 413] width 122 height 53
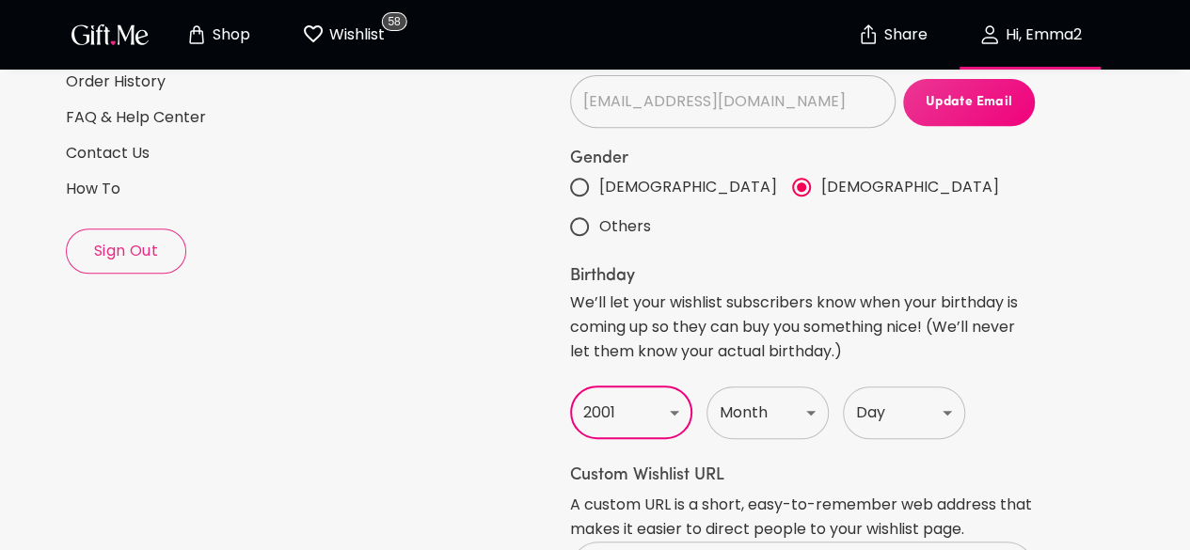
select select "2002"
click at [570, 387] on select "Year 1920 1921 1922 1923 1924 1925 1926 1927 1928 1929 1930 1931 1932 1933 1934…" at bounding box center [631, 413] width 122 height 53
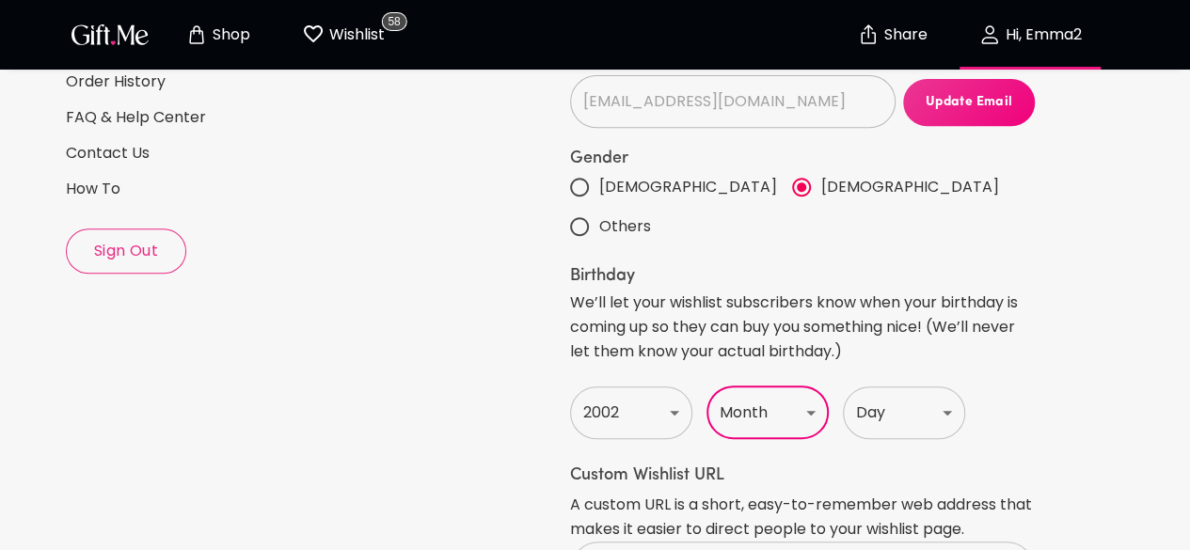
click at [809, 387] on select "Month Jan Feb Mar Apr May June July Aug Sept Oct Nov Dec" at bounding box center [767, 413] width 122 height 53
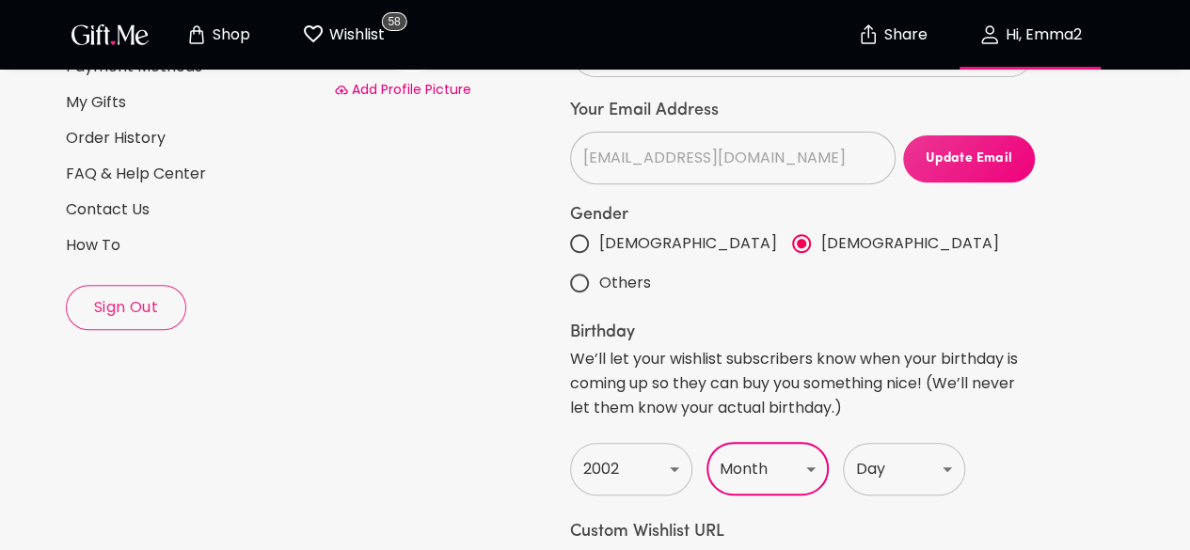
scroll to position [261, 0]
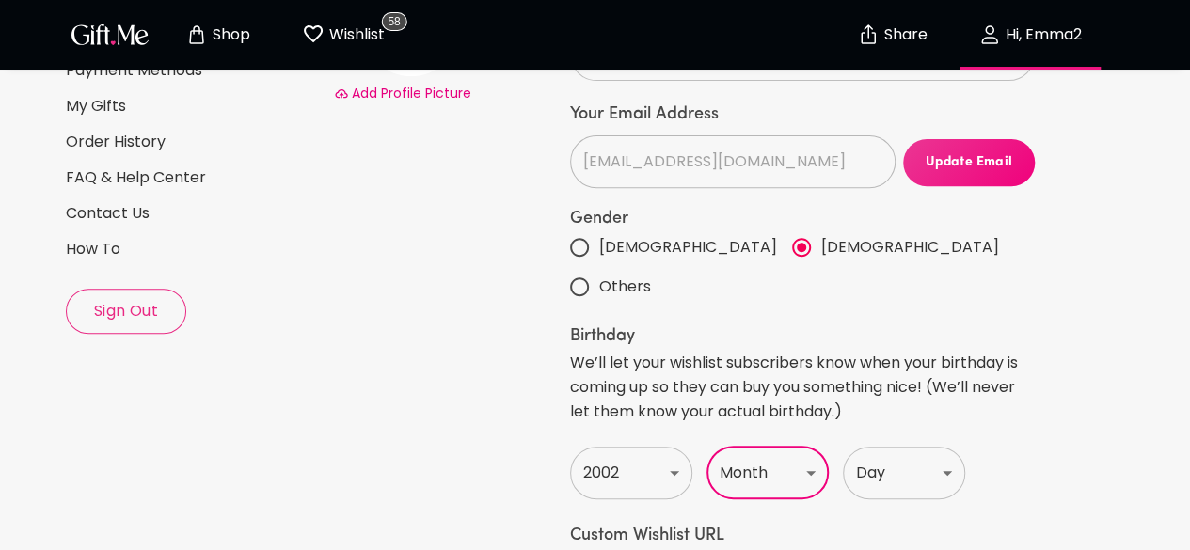
click at [812, 447] on select "Month Jan Feb Mar Apr May June July Aug Sept Oct Nov Dec" at bounding box center [767, 473] width 122 height 53
select select "September"
click at [706, 447] on select "Month Jan Feb Mar Apr May June July Aug Sept Oct Nov Dec" at bounding box center [767, 473] width 122 height 53
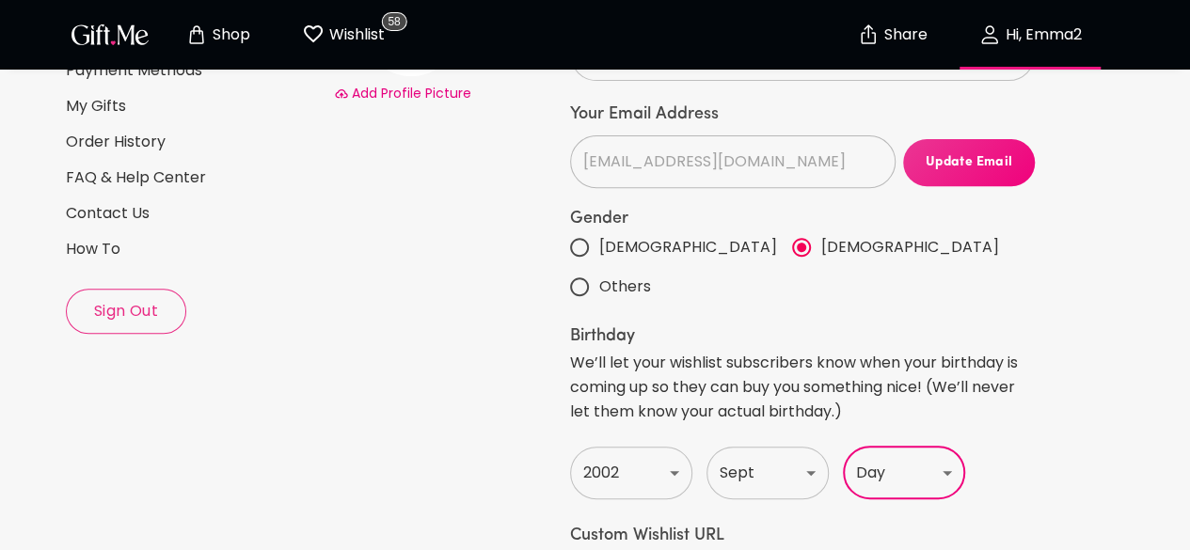
click at [946, 447] on select "Day 1 2 3 4 5 6 7 8 9 10 11 12 13 14 15 16 17 18 19 20 21 22 23 24 25 26 27 28 …" at bounding box center [904, 473] width 122 height 53
select select "28"
click at [843, 447] on select "Day 1 2 3 4 5 6 7 8 9 10 11 12 13 14 15 16 17 18 19 20 21 22 23 24 25 26 27 28 …" at bounding box center [904, 473] width 122 height 53
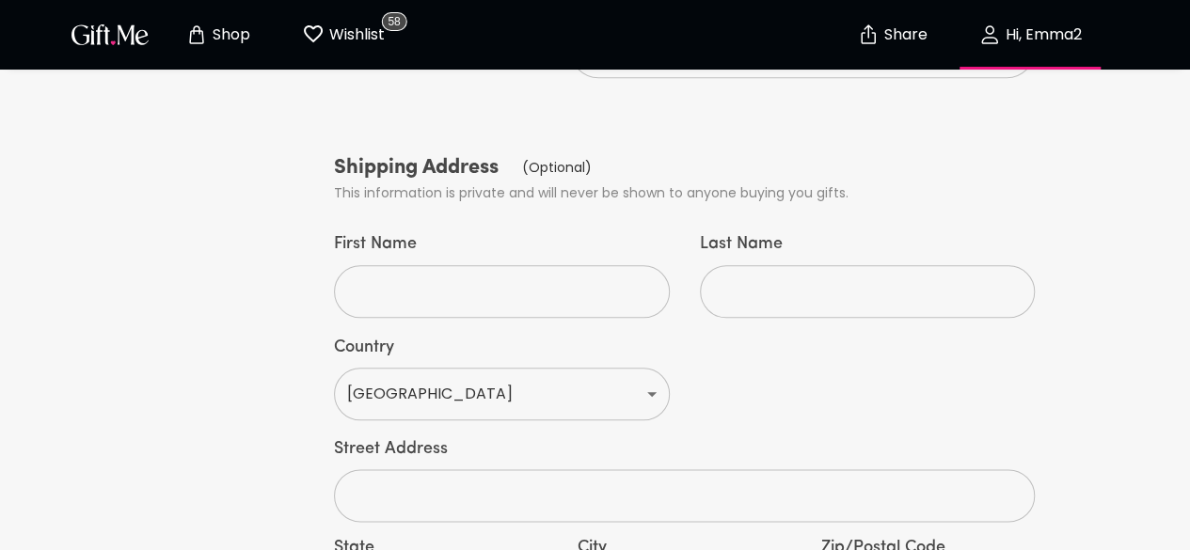
scroll to position [1097, 0]
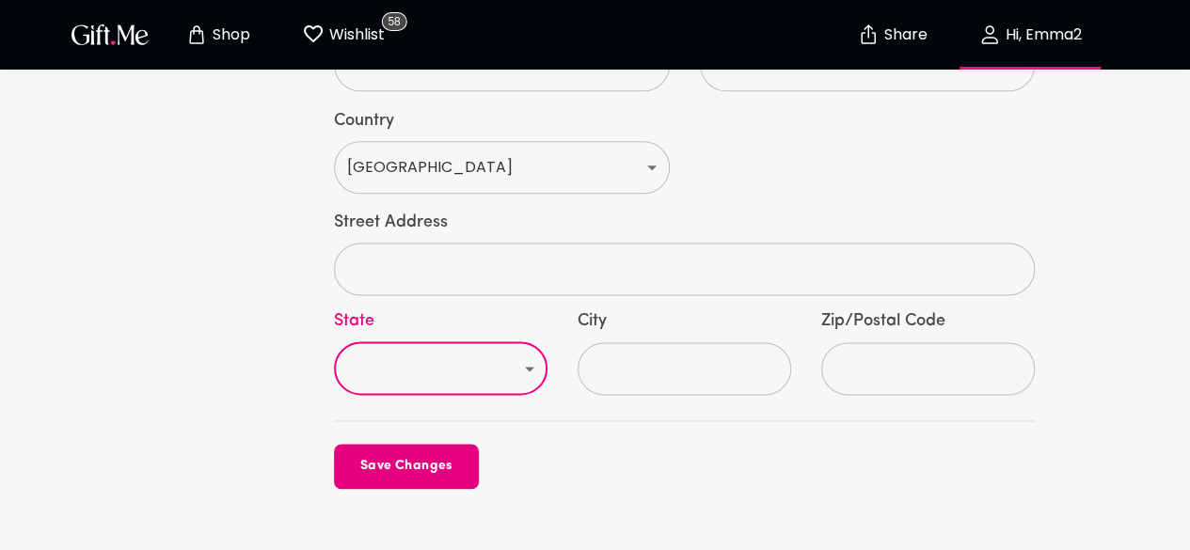
click at [536, 342] on select "AL AK AS AZ AR CA CO CT DE DC FM FL GA GU HI ID IL IN IA KS KY LA ME MH MD MA M…" at bounding box center [441, 368] width 214 height 53
click at [684, 489] on div "© 2025 RealGifts, LLC. All rights reserved. Terms & Privacy" at bounding box center [595, 552] width 1190 height 127
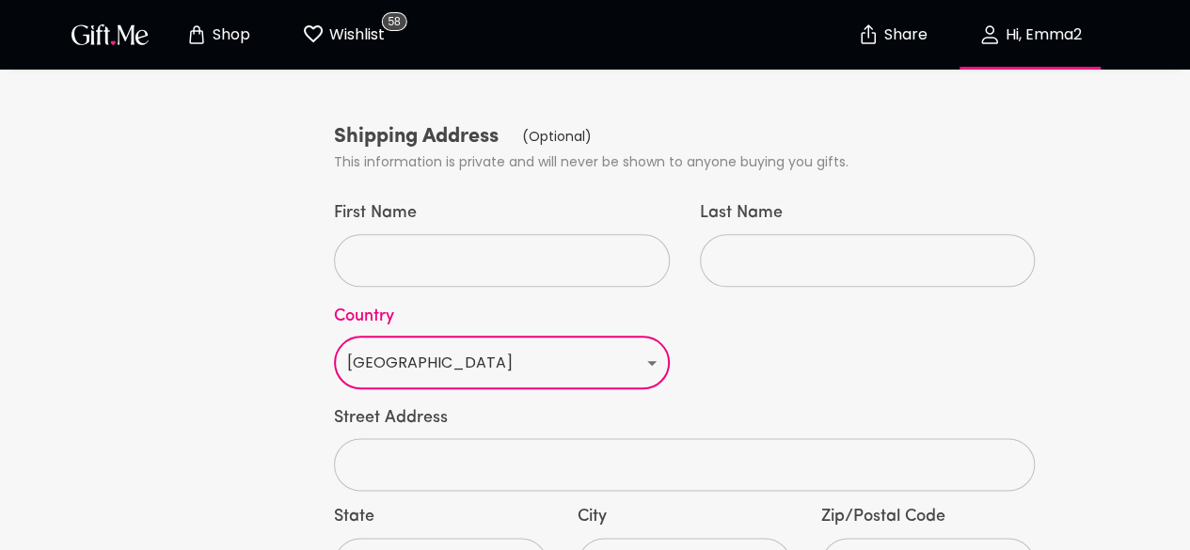
click at [659, 337] on select "United States Afghanistan Åland Islands Albania Algeria American Samoa Andorra …" at bounding box center [501, 363] width 335 height 53
select select "CI"
click at [334, 337] on select "United States Afghanistan Åland Islands Albania Algeria American Samoa Andorra …" at bounding box center [501, 363] width 335 height 53
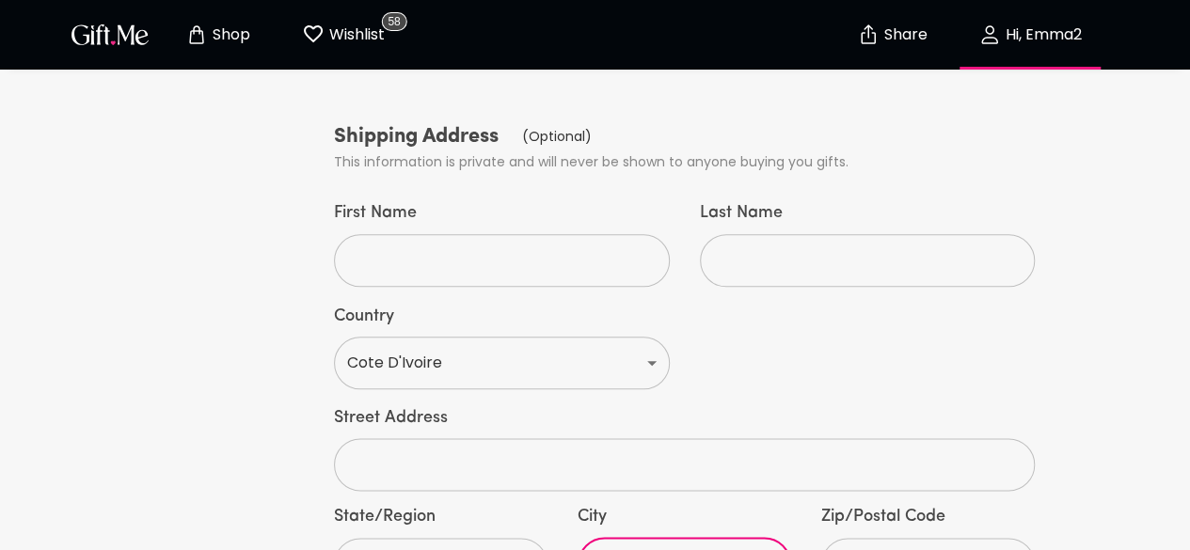
type input "ABI"
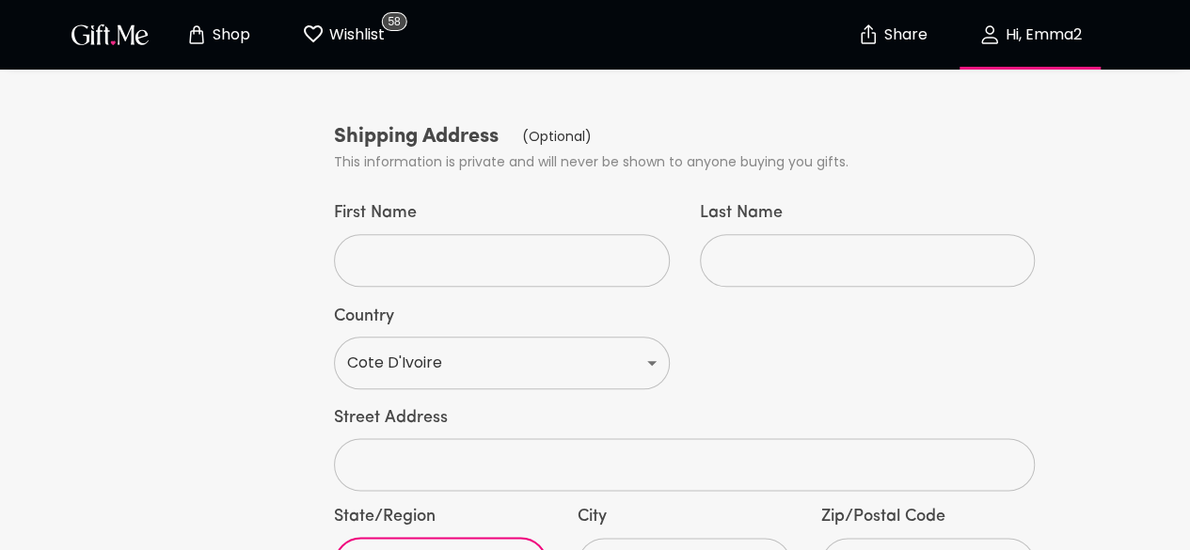
type input "ABIDJAN"
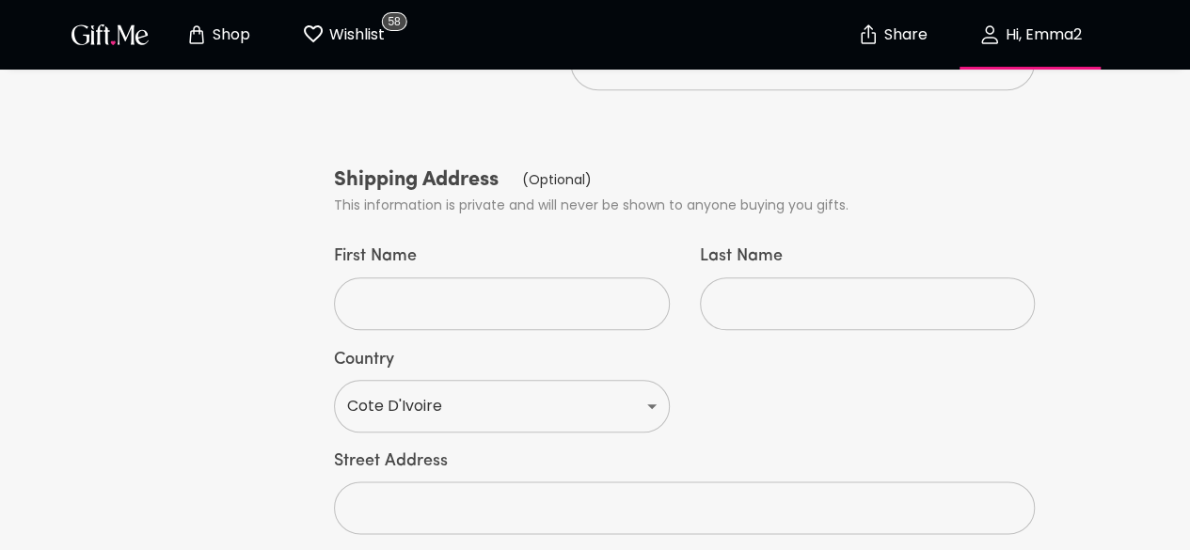
scroll to position [858, 0]
type input "ABIDJAN"
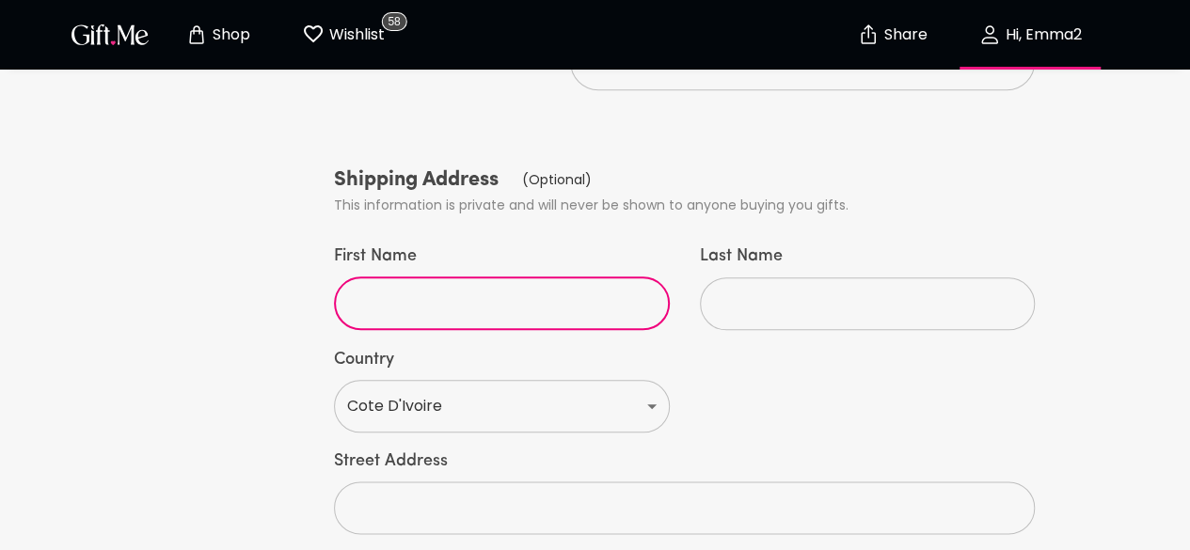
click at [466, 277] on input "First Name" at bounding box center [491, 303] width 314 height 53
type input "Emma"
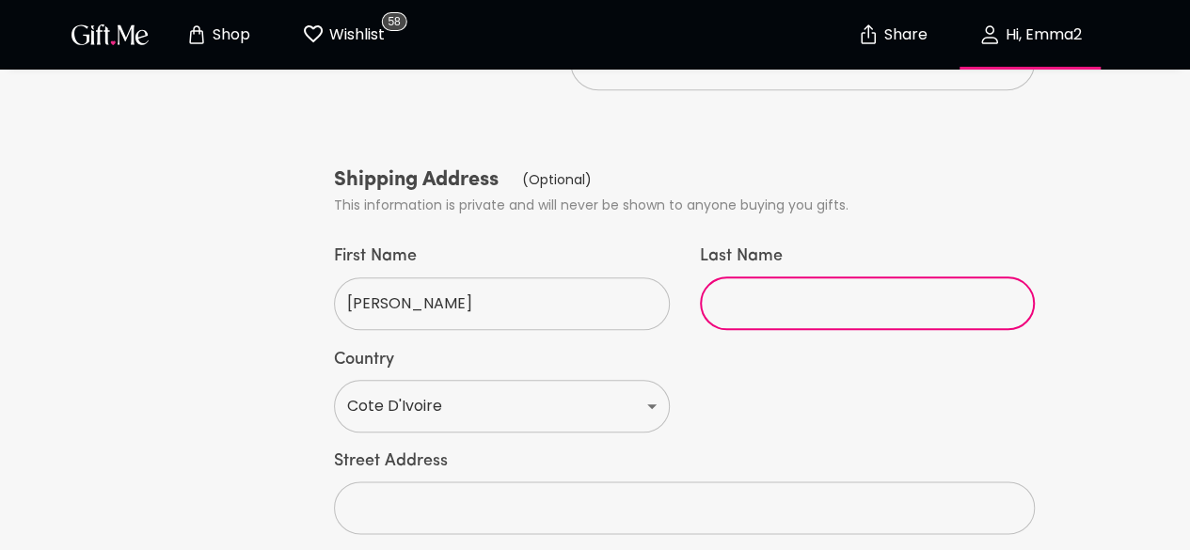
click at [734, 277] on input "Last Name" at bounding box center [857, 303] width 314 height 53
type input "t"
click at [775, 277] on input "T" at bounding box center [857, 303] width 314 height 53
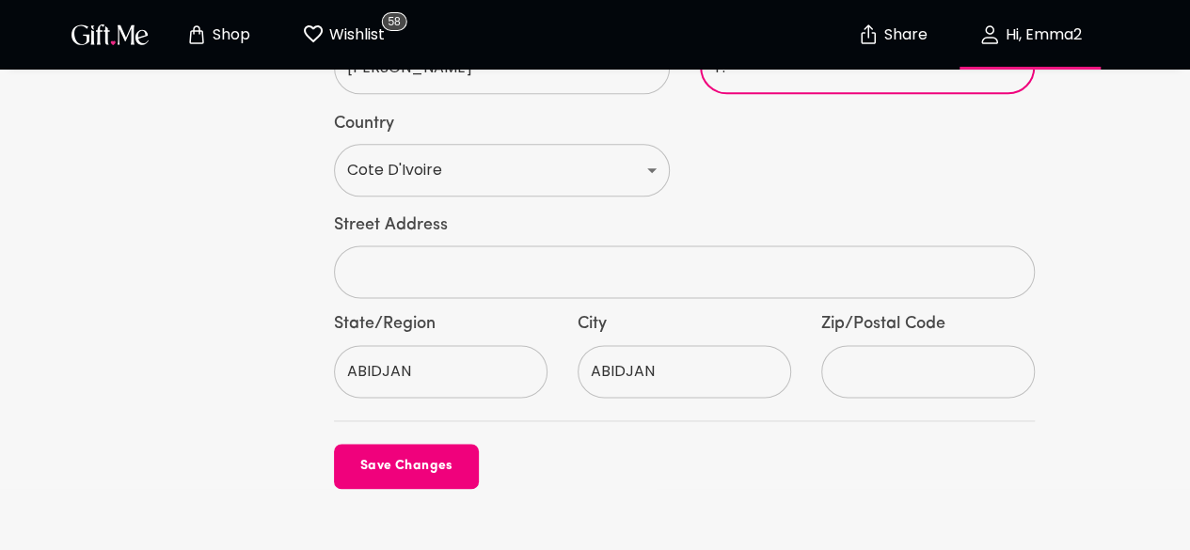
type input "T."
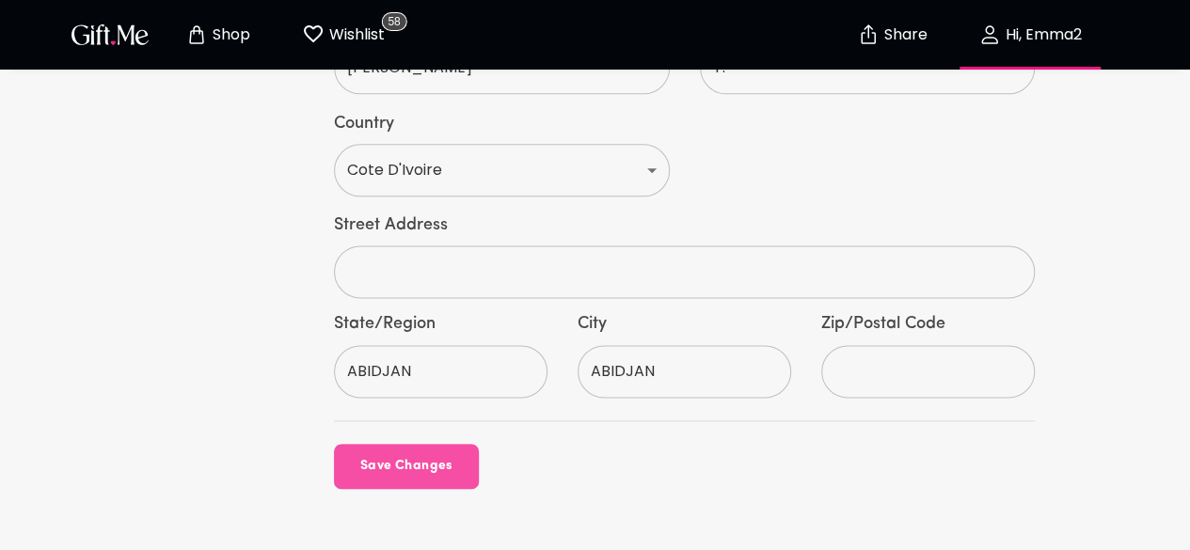
click at [433, 444] on button "Save Changes" at bounding box center [406, 466] width 145 height 45
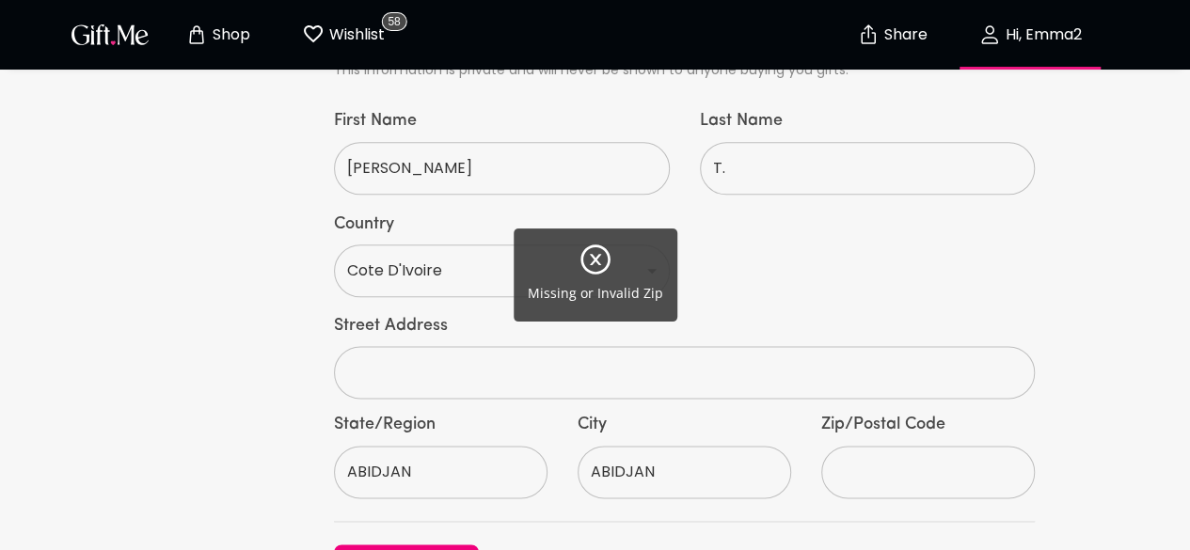
scroll to position [980, 0]
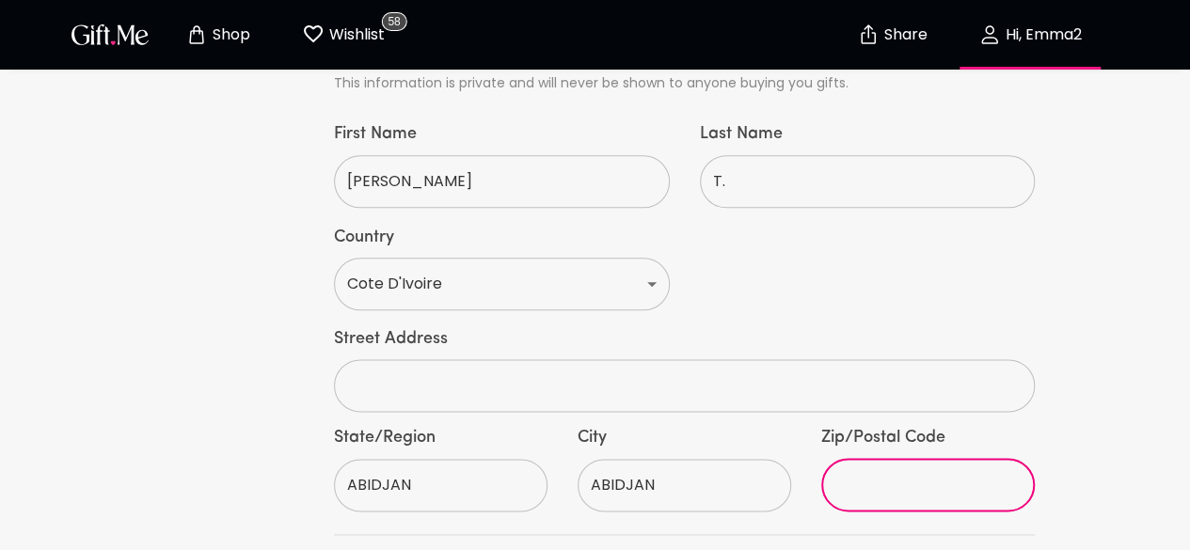
click at [894, 459] on input "text" at bounding box center [917, 485] width 193 height 53
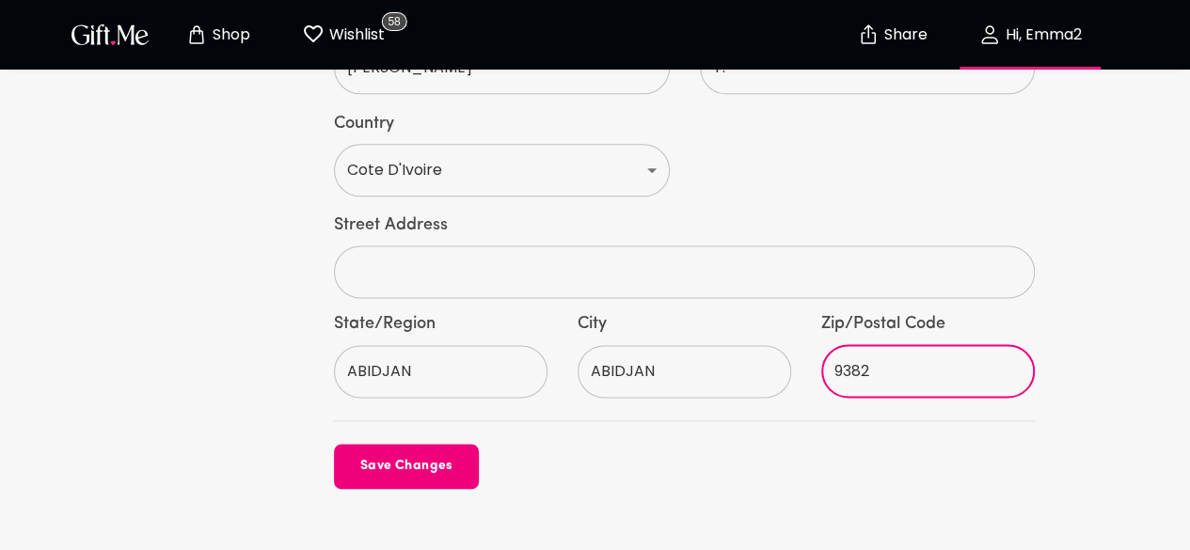
type input "9382"
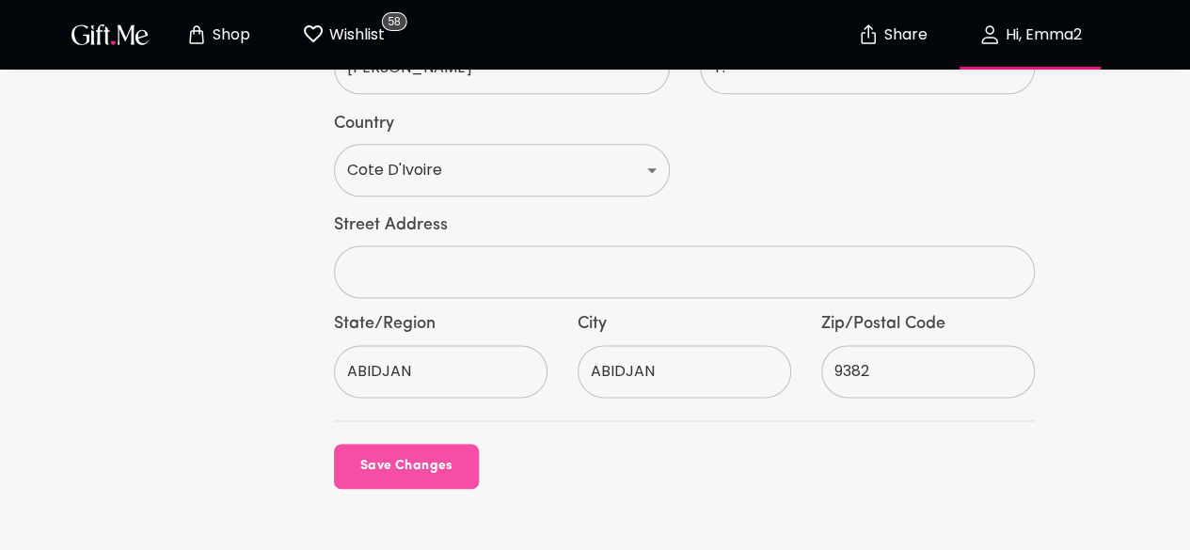
click at [383, 456] on span "Save Changes" at bounding box center [406, 466] width 145 height 21
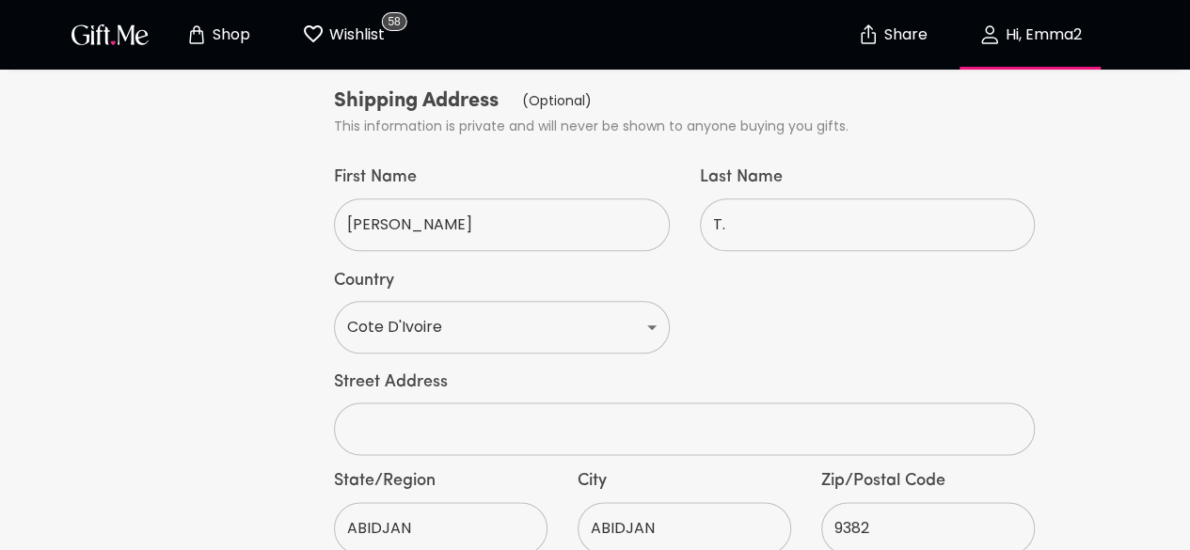
scroll to position [936, 0]
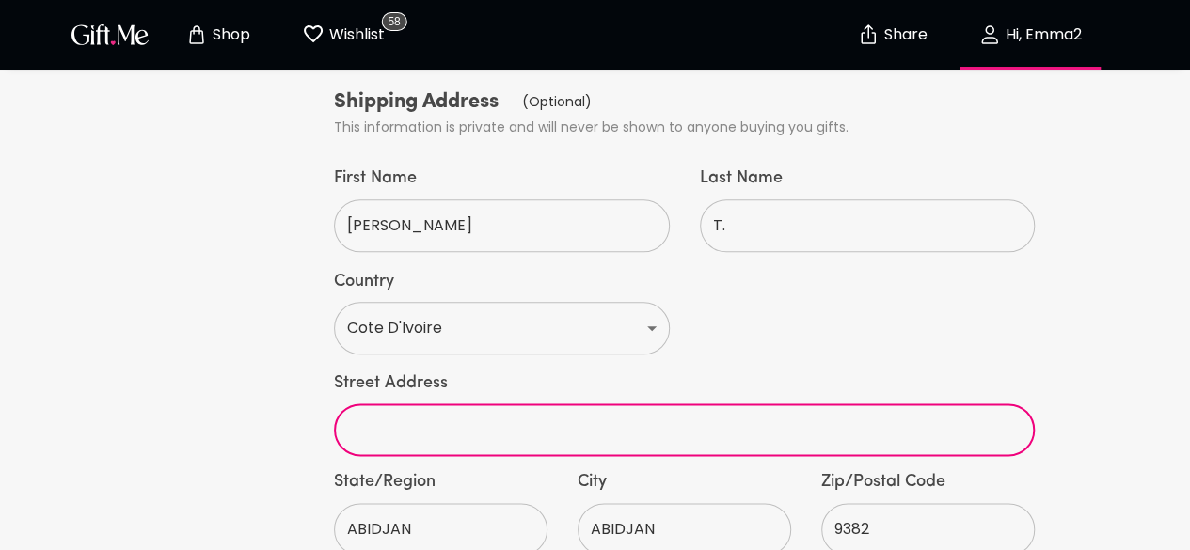
click at [393, 404] on input "text" at bounding box center [674, 430] width 680 height 53
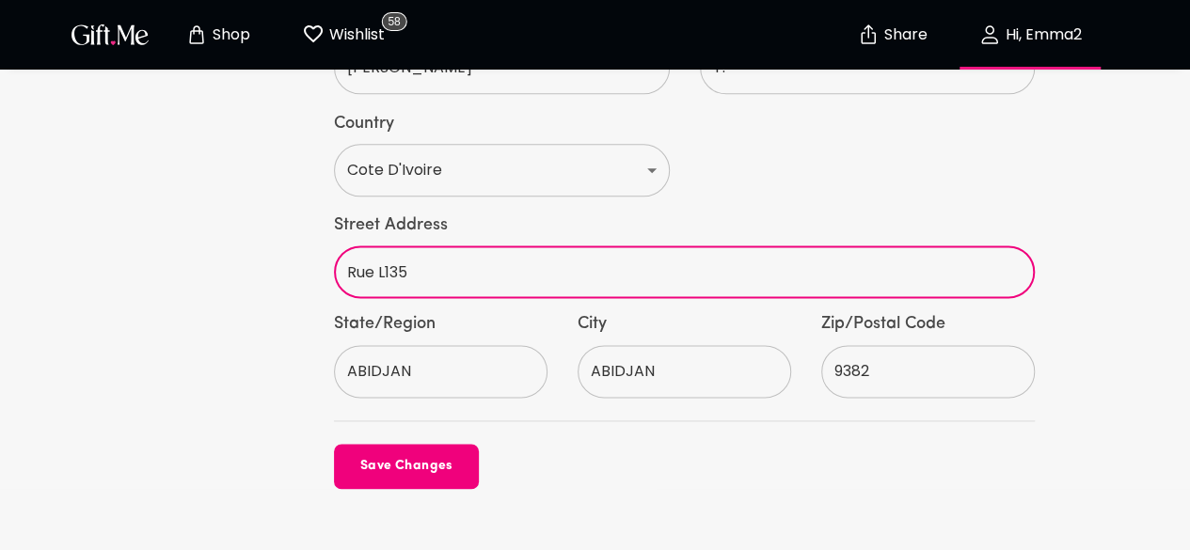
type input "Rue L135"
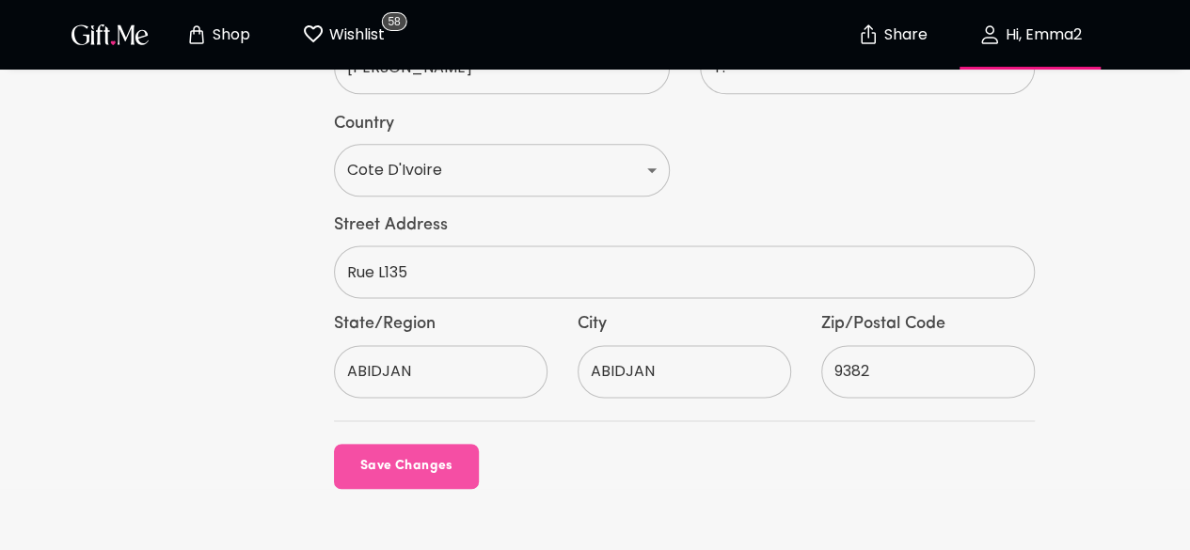
click at [400, 456] on span "Save Changes" at bounding box center [406, 466] width 145 height 21
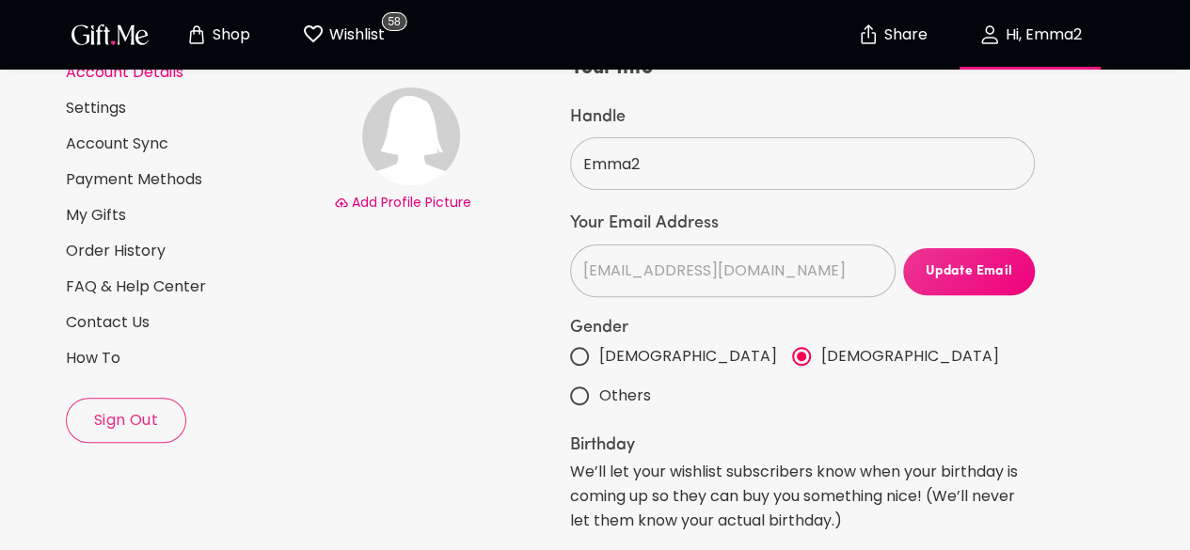
scroll to position [153, 0]
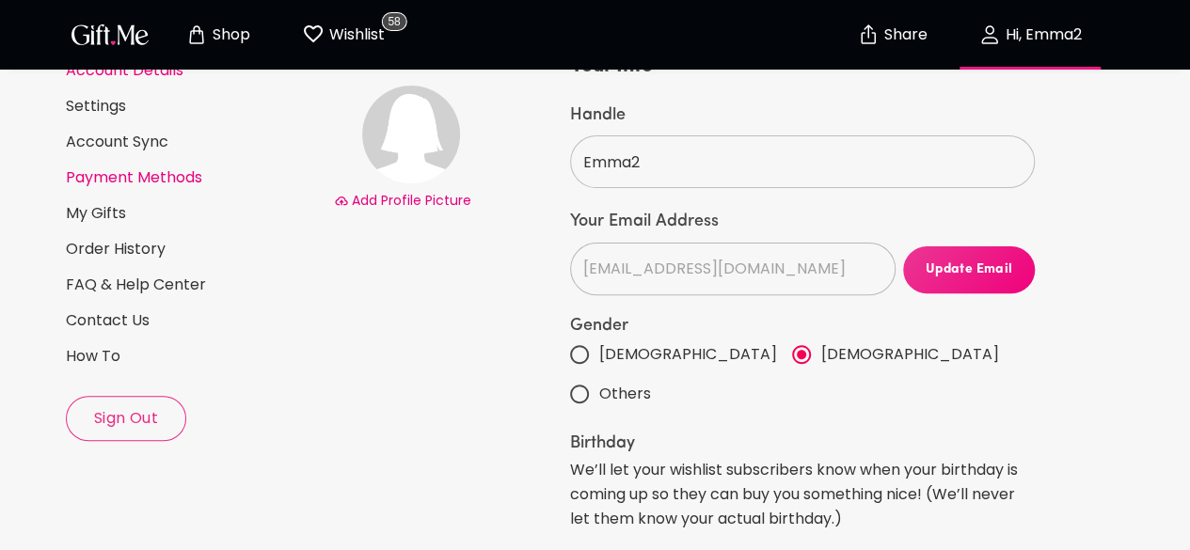
click at [86, 177] on link "Payment Methods" at bounding box center [192, 177] width 253 height 21
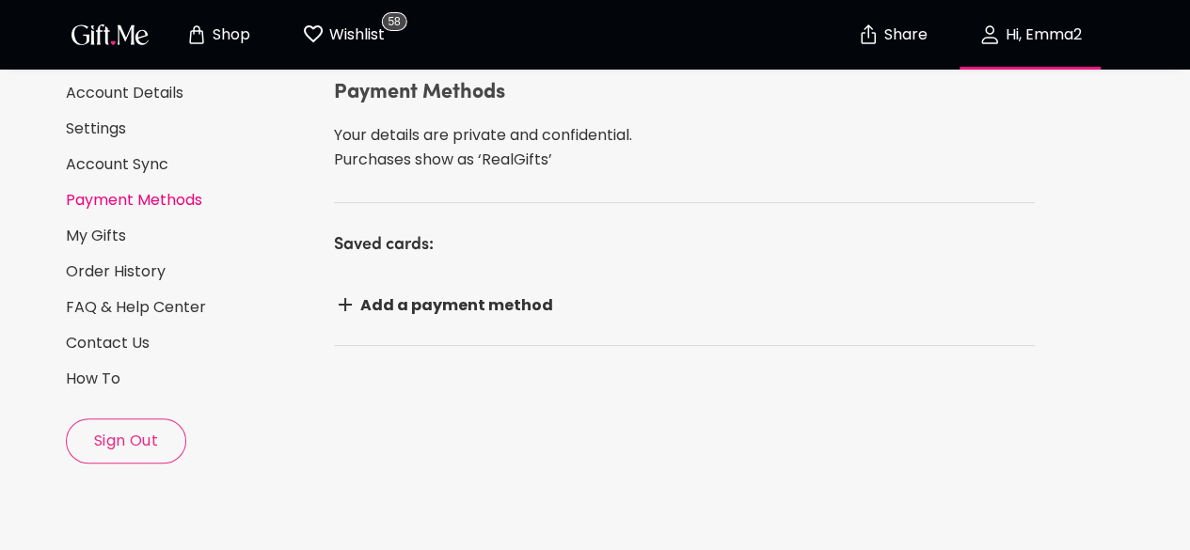
scroll to position [130, 0]
click at [83, 236] on link "My Gifts" at bounding box center [192, 237] width 253 height 21
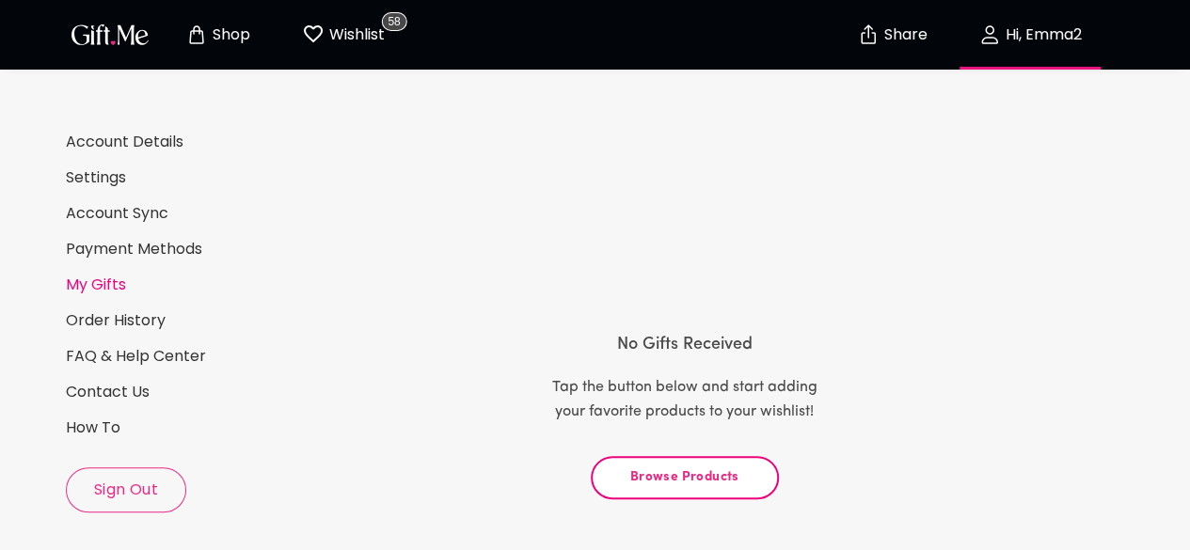
scroll to position [83, 0]
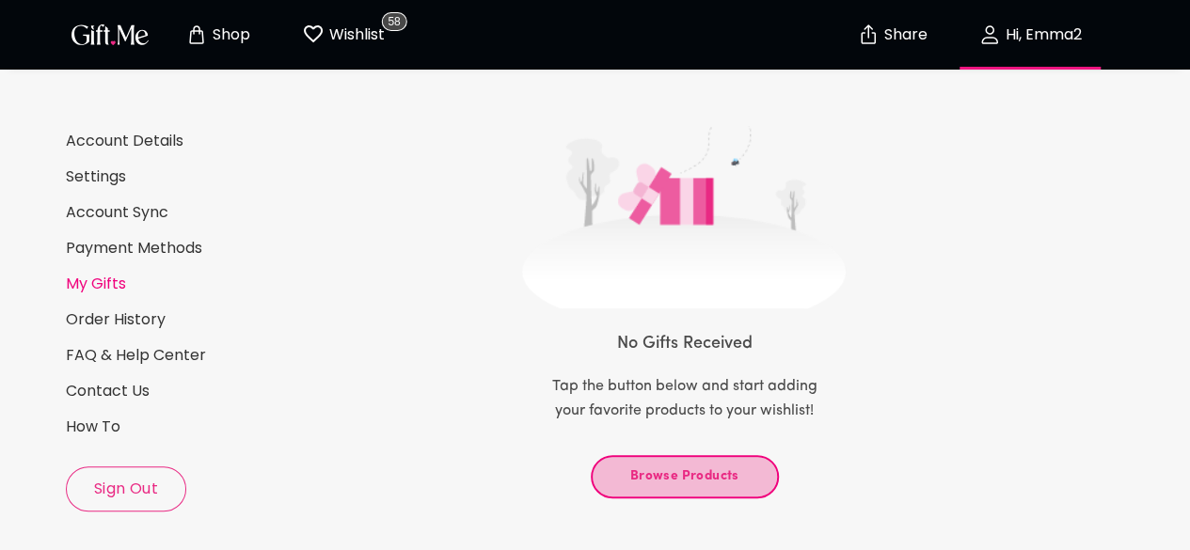
click at [656, 474] on span "Browse Products" at bounding box center [685, 477] width 156 height 21
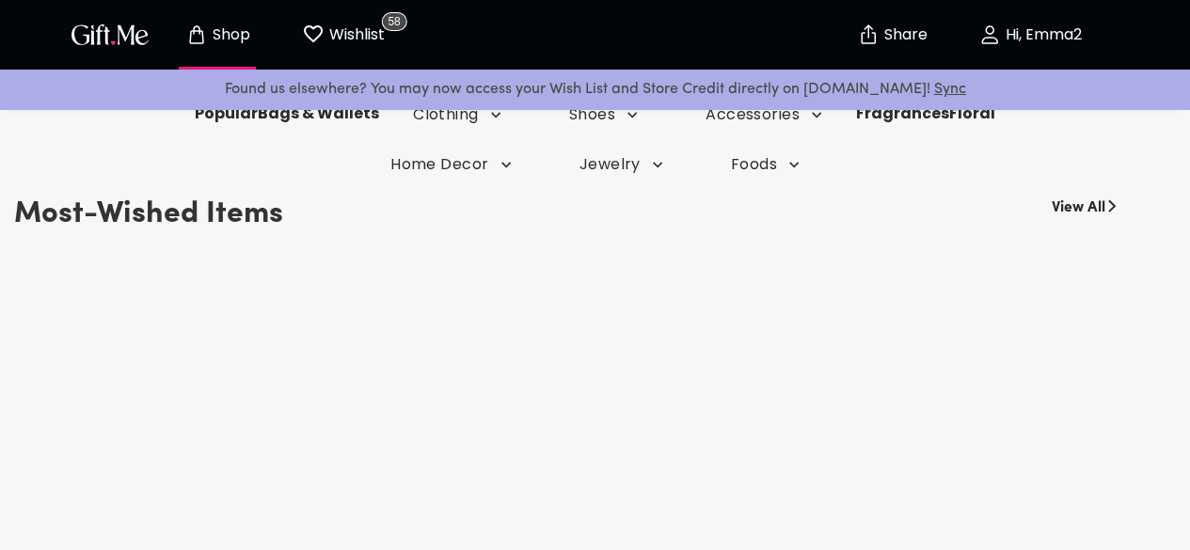
scroll to position [432, 0]
